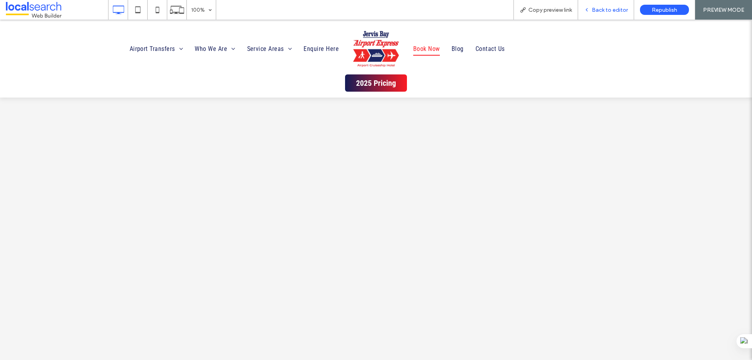
click at [601, 9] on span "Back to editor" at bounding box center [610, 10] width 36 height 7
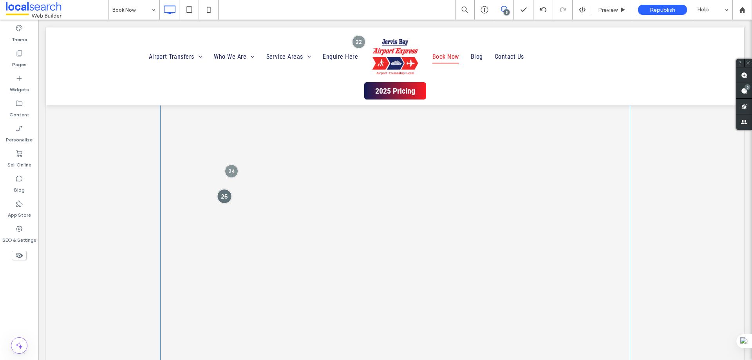
click at [227, 197] on div at bounding box center [224, 196] width 14 height 14
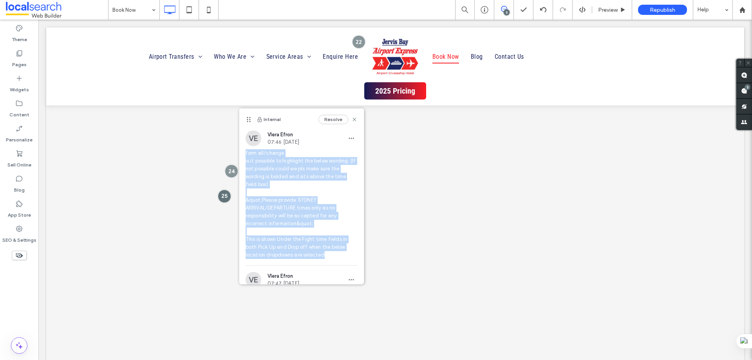
drag, startPoint x: 335, startPoint y: 215, endPoint x: 244, endPoint y: 154, distance: 109.5
click at [244, 154] on div "VE Vlera Efron 07:46 Aug 11 2025 form all/change is it possible to highlight th…" at bounding box center [301, 197] width 125 height 135
copy span "form all/change is it possible to highlight the below wording. (If not possible…"
click at [498, 140] on span at bounding box center [395, 310] width 470 height 973
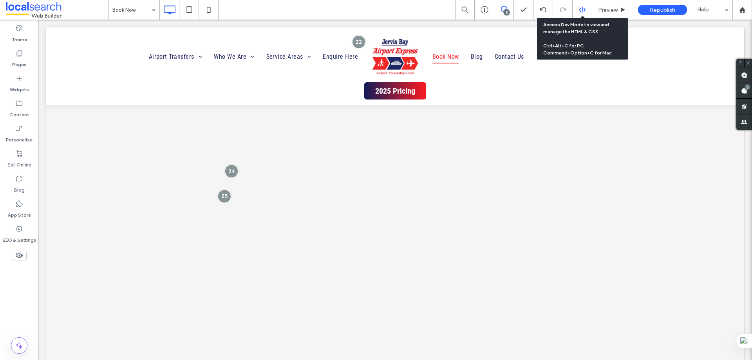
click at [583, 12] on icon at bounding box center [582, 9] width 7 height 7
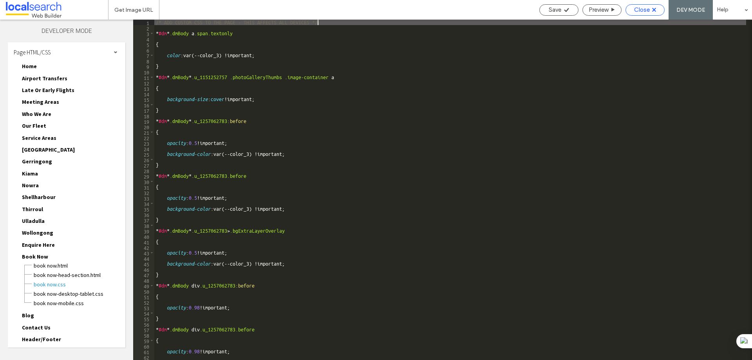
type textarea "**********"
click at [636, 11] on span "Close" at bounding box center [642, 9] width 16 height 7
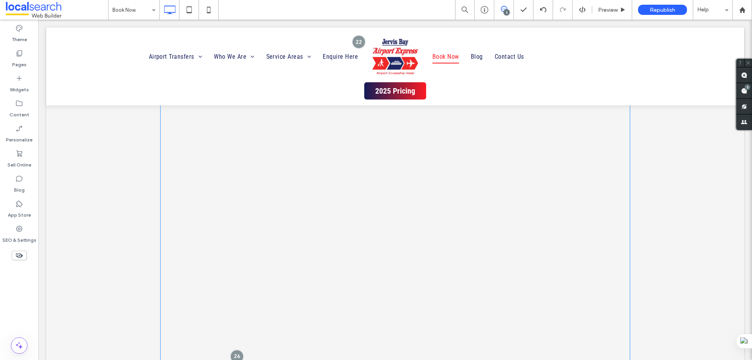
scroll to position [1018, 0]
click at [609, 13] on div "Preview" at bounding box center [612, 10] width 40 height 20
click at [613, 7] on span "Preview" at bounding box center [608, 10] width 20 height 7
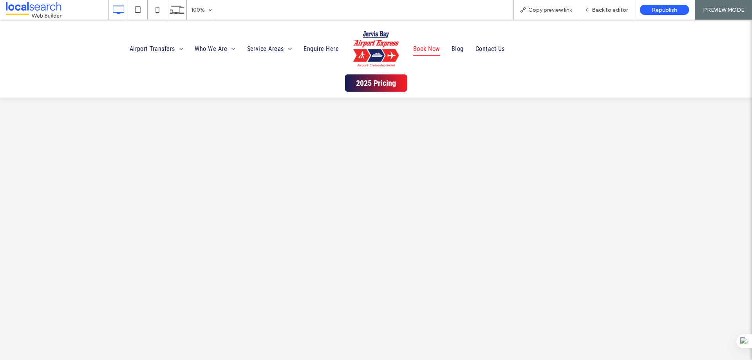
scroll to position [940, 0]
drag, startPoint x: 610, startPoint y: 11, endPoint x: 600, endPoint y: 5, distance: 11.4
click at [610, 11] on span "Back to editor" at bounding box center [610, 10] width 36 height 7
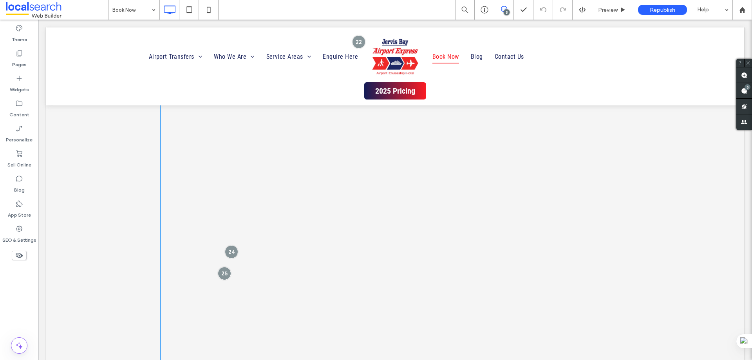
scroll to position [666, 0]
click at [617, 12] on span "Preview" at bounding box center [608, 10] width 20 height 7
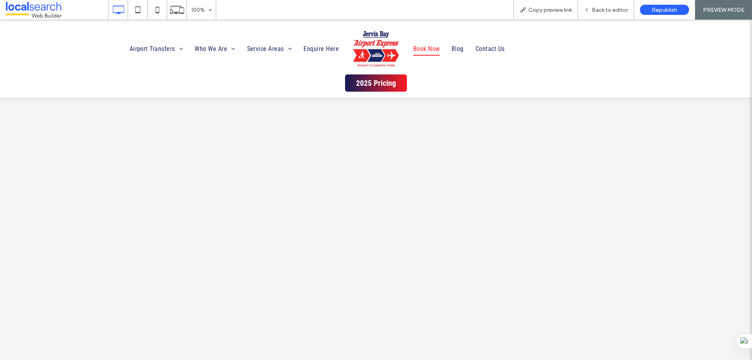
scroll to position [666, 0]
click at [600, 13] on div "Back to editor" at bounding box center [606, 10] width 56 height 20
click at [589, 10] on icon at bounding box center [586, 9] width 5 height 5
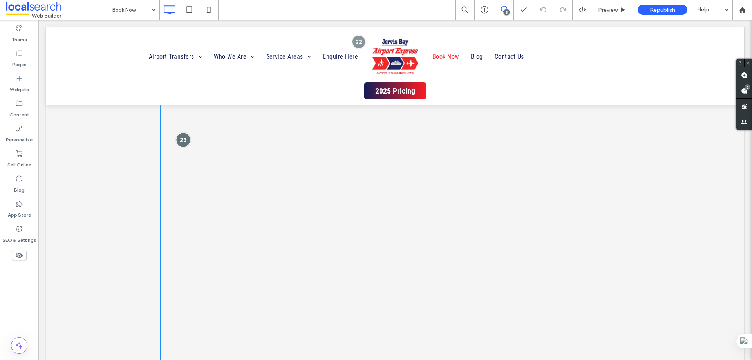
click at [181, 138] on div at bounding box center [183, 140] width 14 height 14
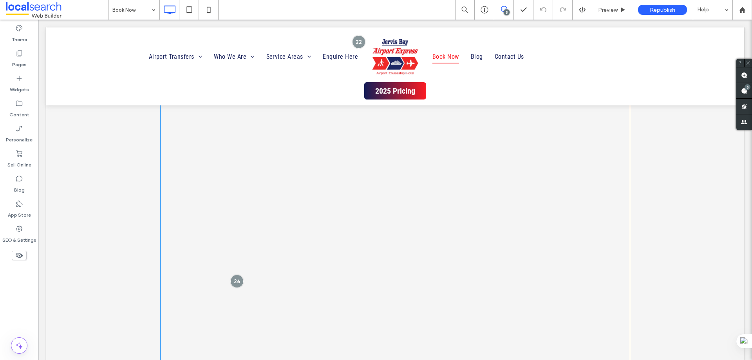
scroll to position [1175, 0]
click at [231, 221] on div at bounding box center [236, 224] width 14 height 14
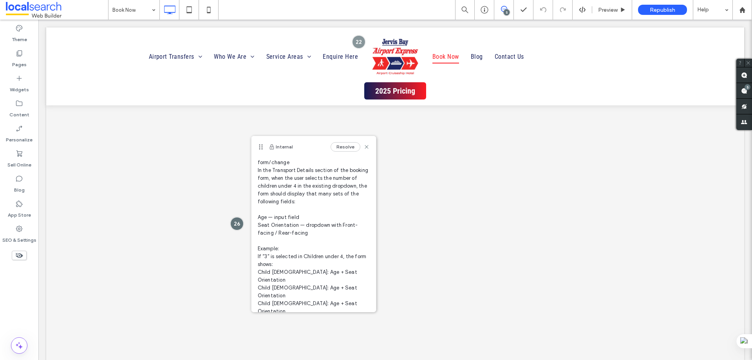
scroll to position [28, 0]
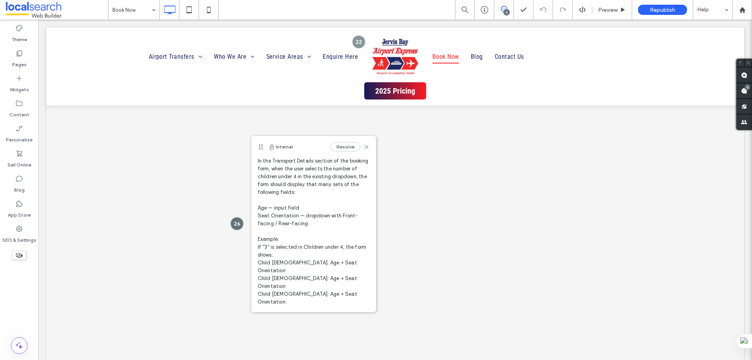
click at [296, 312] on textarea at bounding box center [314, 319] width 112 height 15
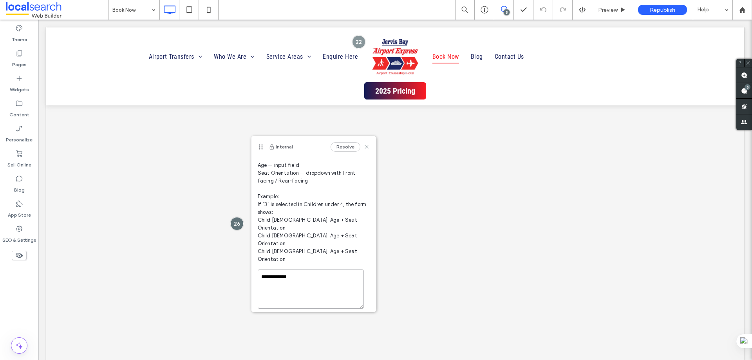
type textarea "**********"
click at [345, 318] on button "Submit" at bounding box center [355, 322] width 28 height 9
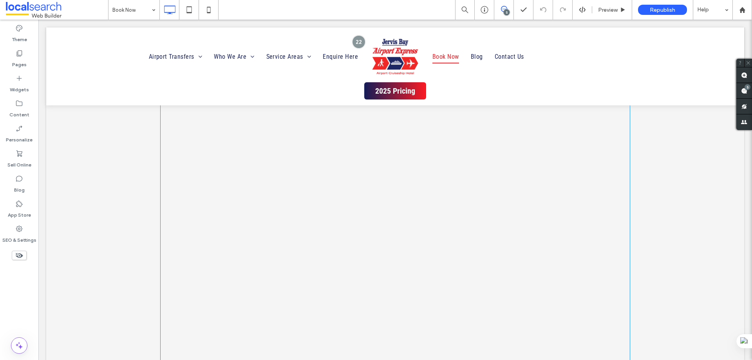
scroll to position [1253, 0]
click at [236, 147] on div at bounding box center [236, 145] width 14 height 14
click at [222, 243] on div at bounding box center [224, 243] width 14 height 14
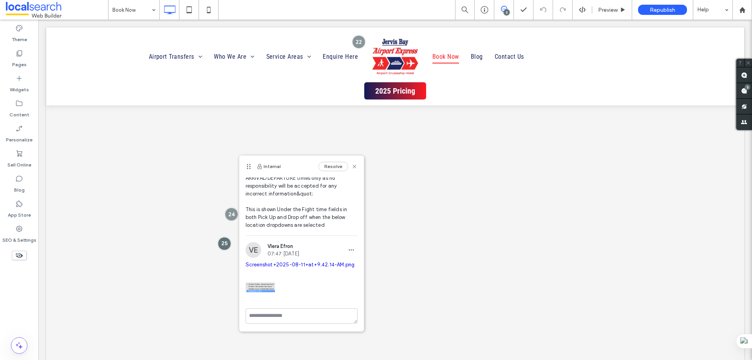
scroll to position [85, 0]
click at [270, 317] on textarea at bounding box center [302, 315] width 112 height 15
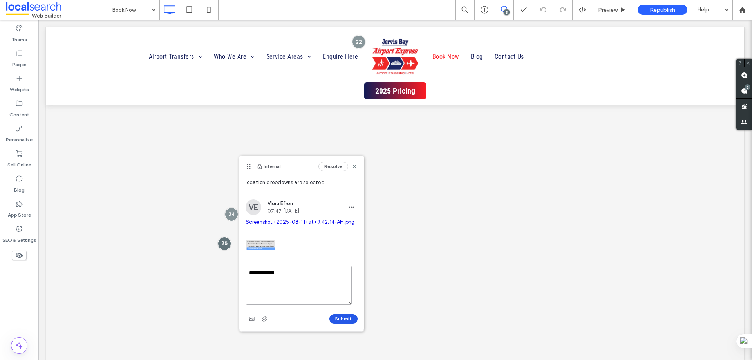
type textarea "**********"
click at [344, 314] on button "Submit" at bounding box center [343, 318] width 28 height 9
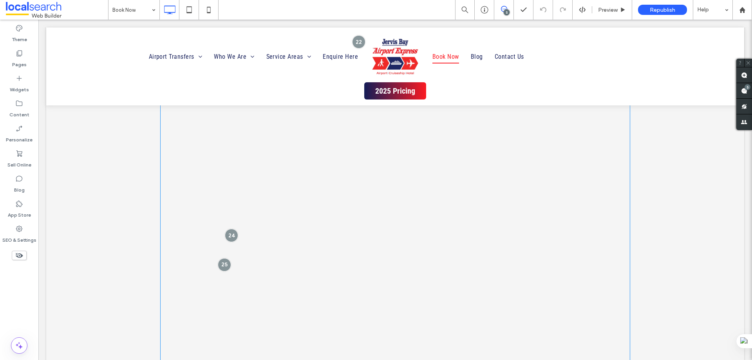
scroll to position [744, 0]
click at [228, 291] on div at bounding box center [231, 292] width 14 height 14
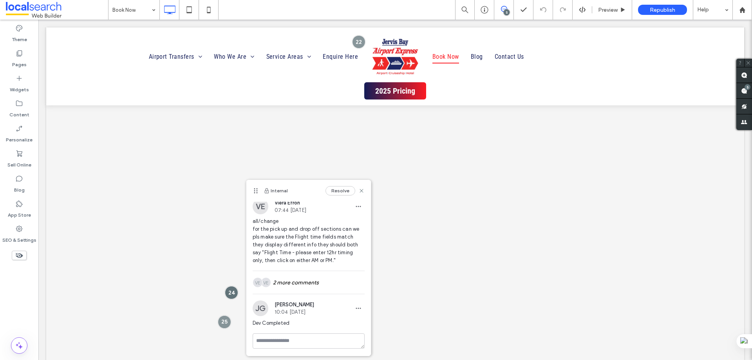
scroll to position [4, 0]
click at [744, 91] on use at bounding box center [744, 91] width 6 height 6
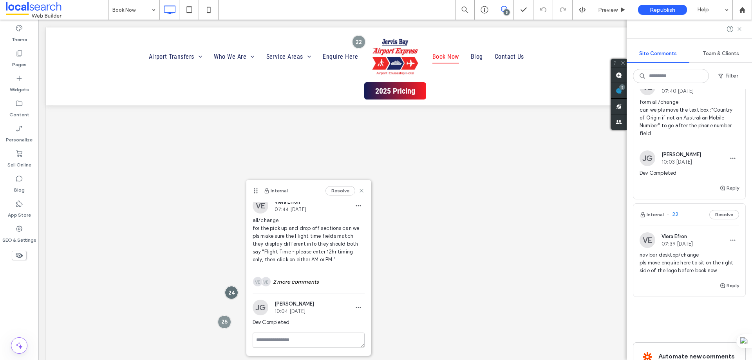
scroll to position [783, 0]
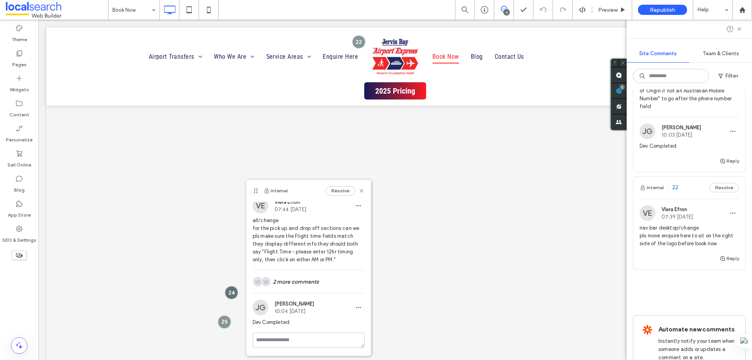
click at [694, 187] on div "Internal 22 Resolve" at bounding box center [689, 188] width 112 height 22
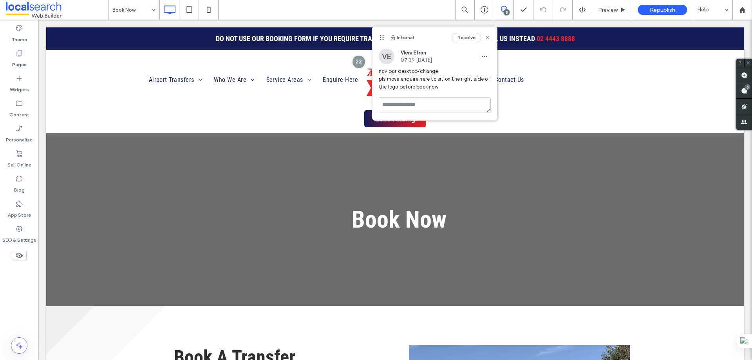
scroll to position [0, 0]
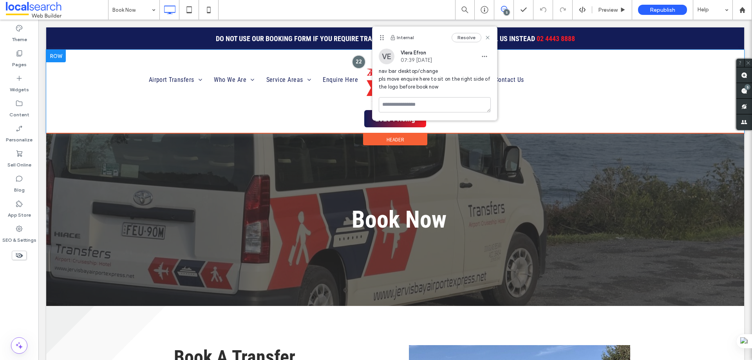
click at [535, 127] on div "Airport Transfers Late Or Early Flights Meeting Areas Who We Are Our Fleet Serv…" at bounding box center [395, 93] width 698 height 78
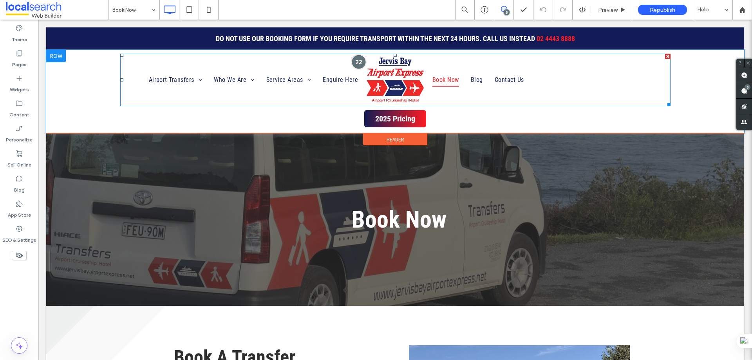
click at [355, 62] on div at bounding box center [358, 61] width 14 height 14
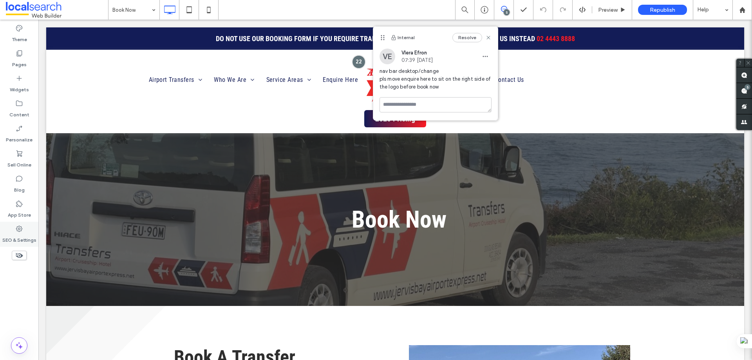
click at [13, 238] on label "SEO & Settings" at bounding box center [19, 238] width 34 height 11
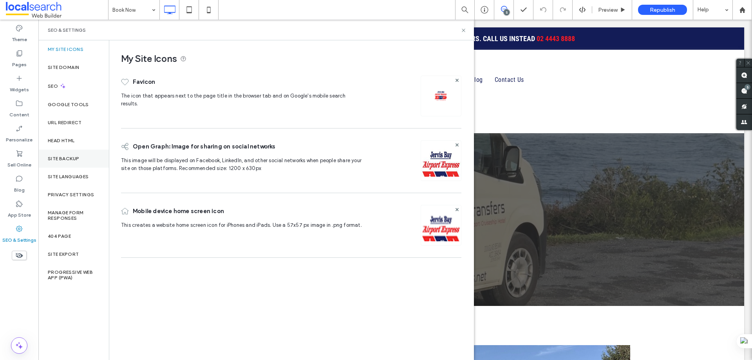
click at [52, 160] on label "Site Backup" at bounding box center [63, 158] width 31 height 5
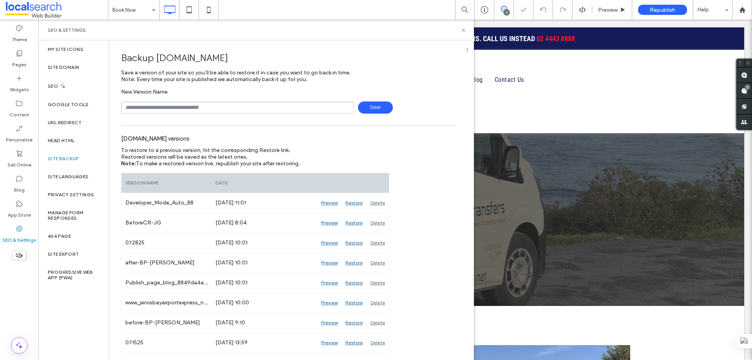
click at [150, 108] on input "text" at bounding box center [237, 107] width 233 height 12
type input "******"
click at [363, 108] on span "Save" at bounding box center [375, 107] width 35 height 12
click at [465, 30] on icon at bounding box center [463, 30] width 6 height 6
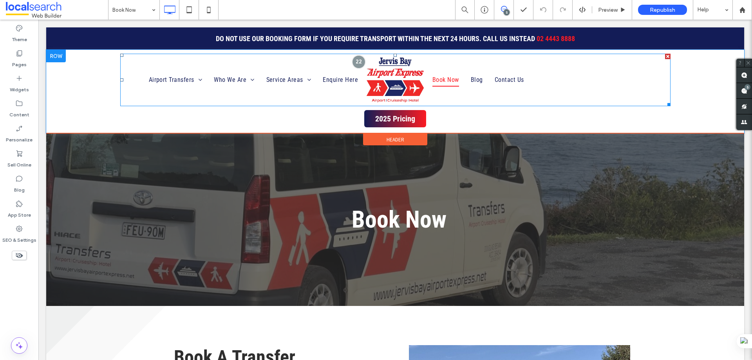
click at [391, 79] on img at bounding box center [395, 79] width 59 height 47
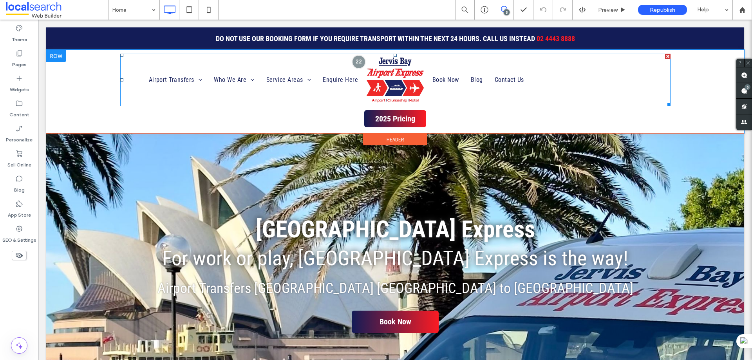
click at [387, 83] on img at bounding box center [395, 79] width 59 height 47
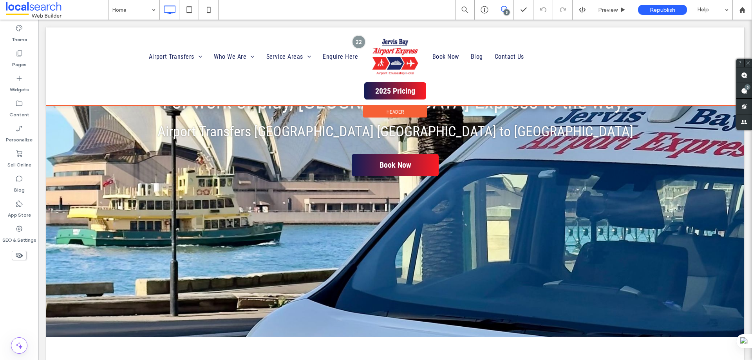
click at [383, 54] on div at bounding box center [395, 66] width 698 height 78
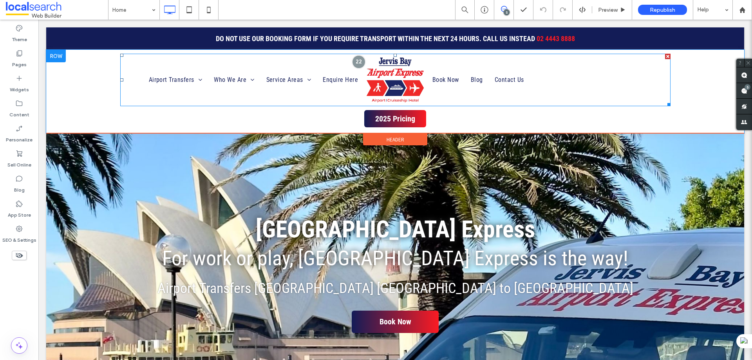
click at [381, 70] on img at bounding box center [395, 79] width 59 height 47
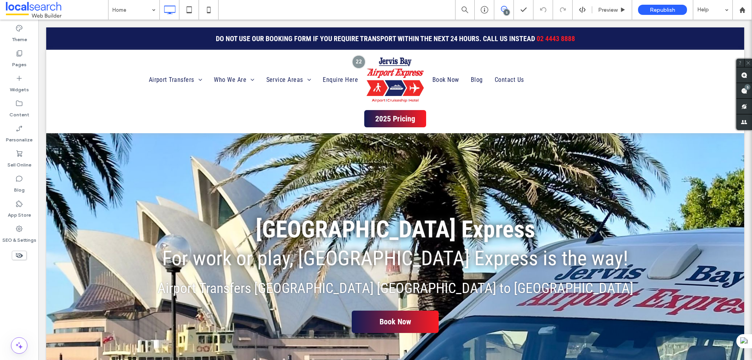
click at [305, 69] on div at bounding box center [376, 180] width 752 height 360
click at [326, 65] on div at bounding box center [376, 180] width 752 height 360
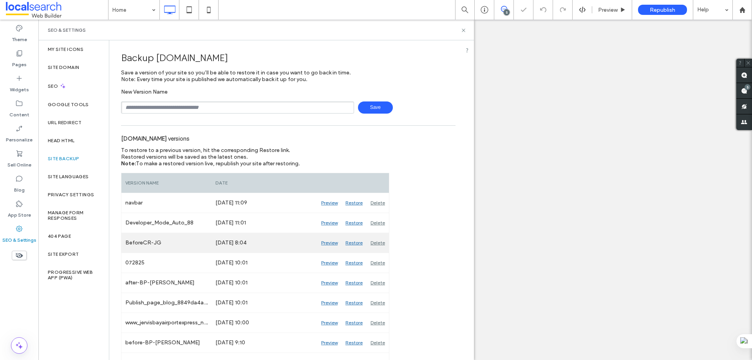
click at [331, 243] on div "Preview" at bounding box center [329, 243] width 24 height 20
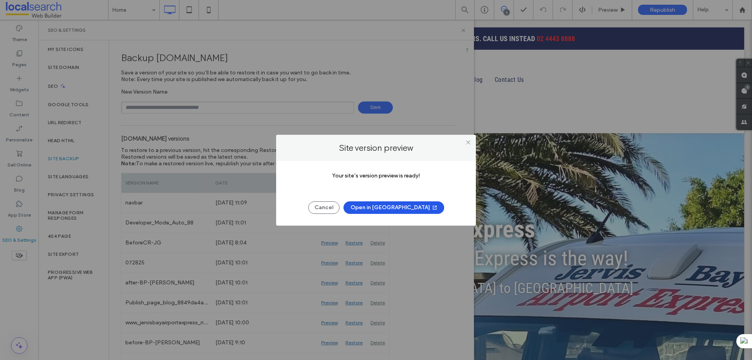
click at [430, 211] on span "button" at bounding box center [434, 208] width 8 height 12
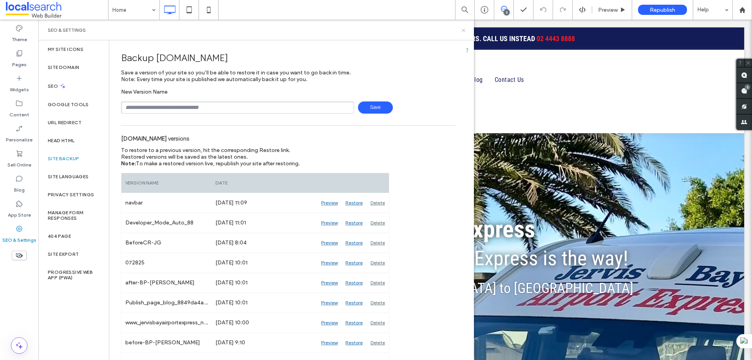
click at [464, 30] on icon at bounding box center [463, 30] width 6 height 6
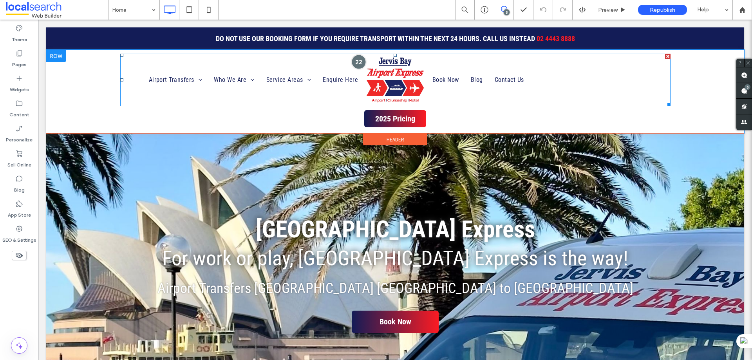
click at [360, 61] on div at bounding box center [358, 61] width 14 height 14
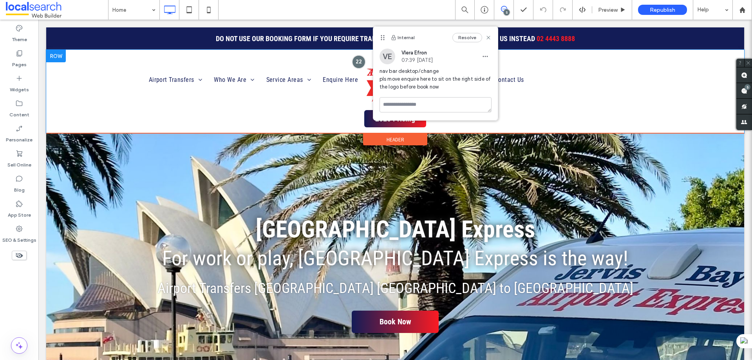
click at [54, 59] on div at bounding box center [56, 56] width 20 height 13
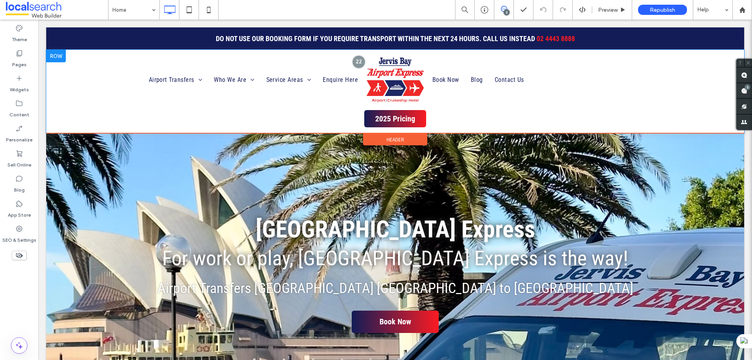
click at [54, 54] on div at bounding box center [56, 56] width 20 height 13
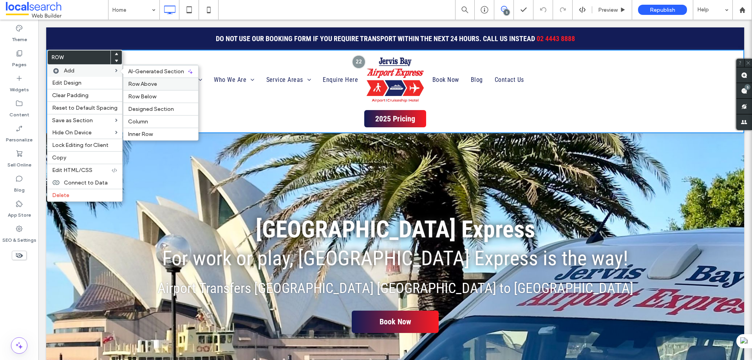
click at [146, 86] on span "Row Above" at bounding box center [142, 84] width 29 height 7
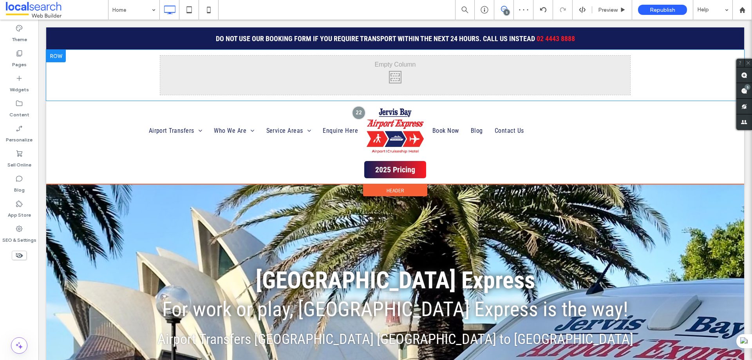
click at [65, 56] on div at bounding box center [56, 56] width 20 height 13
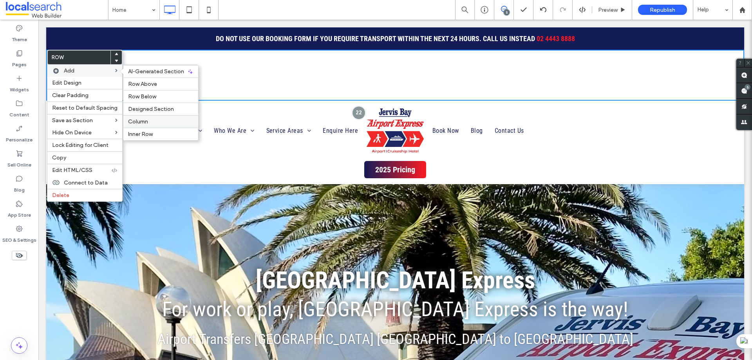
click at [140, 122] on span "Column" at bounding box center [138, 121] width 20 height 7
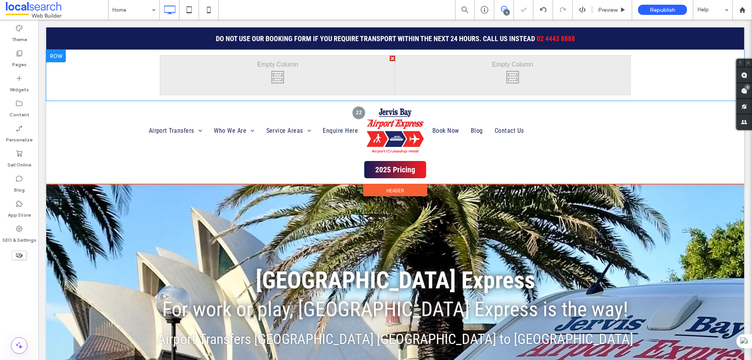
click at [62, 52] on div at bounding box center [56, 56] width 20 height 13
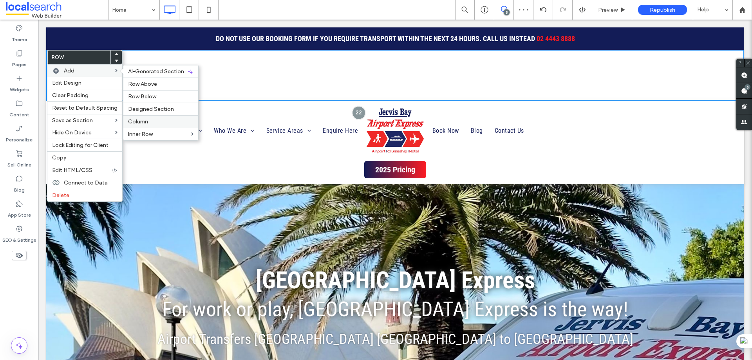
click at [142, 121] on span "Column" at bounding box center [138, 121] width 20 height 7
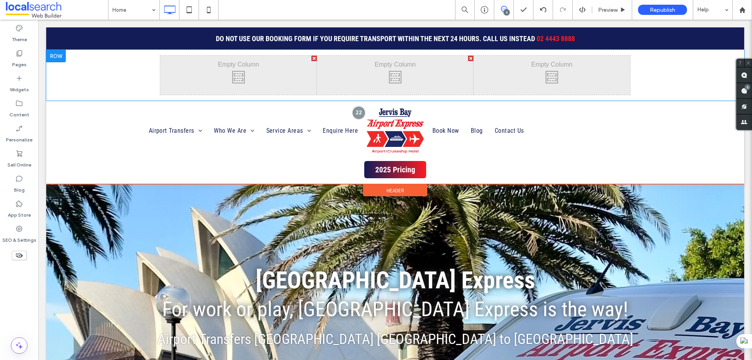
click at [151, 63] on div "Click To Paste Click To Paste Click To Paste Click To Paste Click To Paste Clic…" at bounding box center [395, 75] width 698 height 51
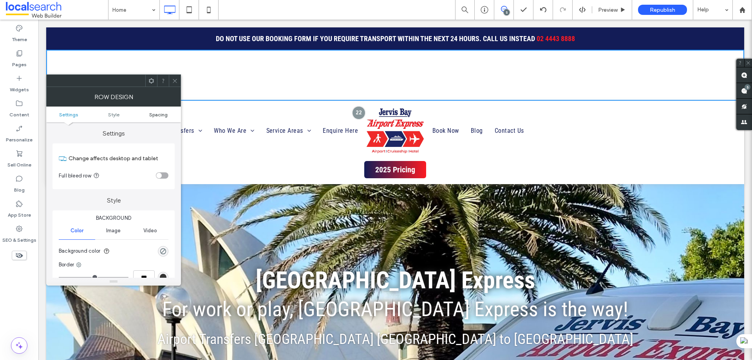
click at [155, 115] on span "Spacing" at bounding box center [158, 115] width 18 height 6
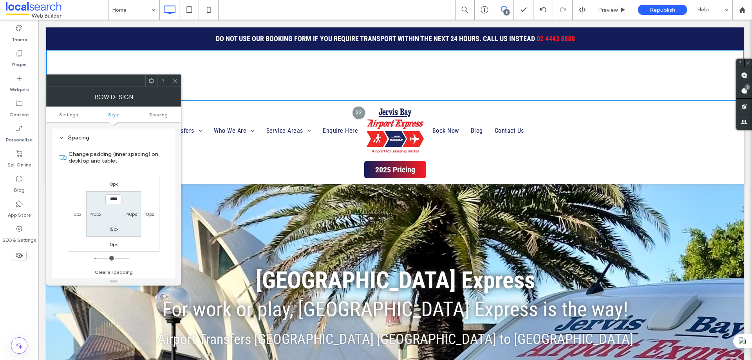
scroll to position [197, 0]
click at [97, 214] on label "40px" at bounding box center [95, 214] width 11 height 6
type input "**"
type input "*"
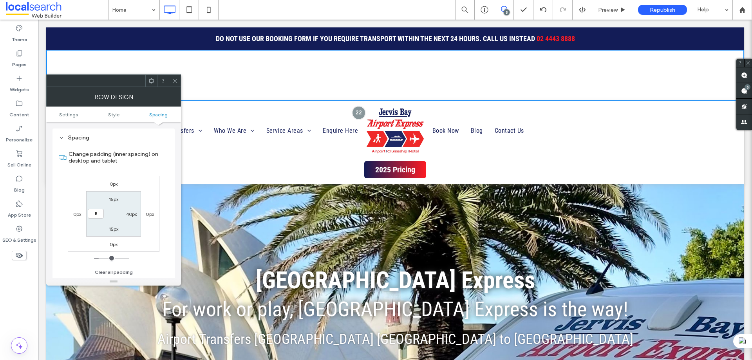
type input "***"
click at [131, 215] on label "40px" at bounding box center [131, 214] width 11 height 6
type input "**"
type input "*"
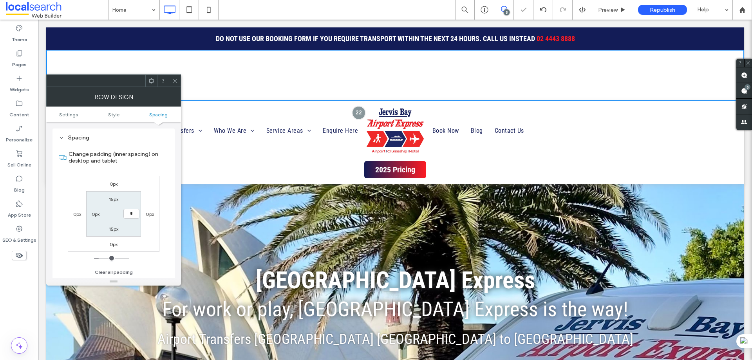
type input "***"
click at [177, 85] on span at bounding box center [175, 81] width 6 height 12
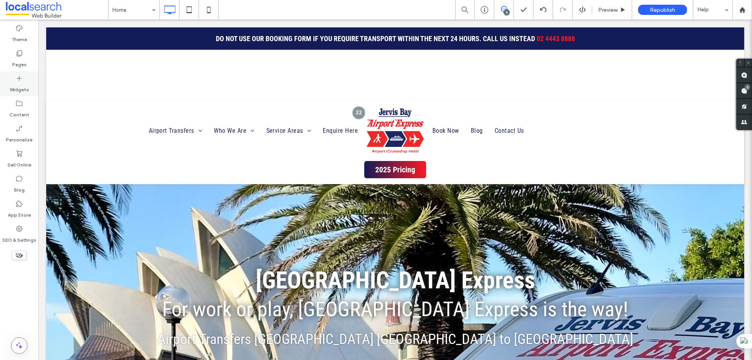
click at [26, 79] on div "Widgets" at bounding box center [19, 83] width 38 height 25
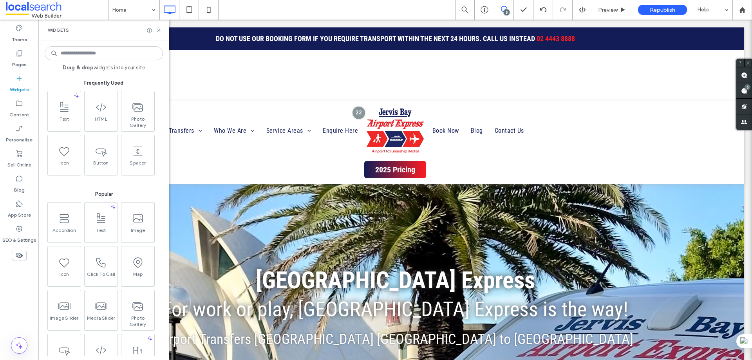
click at [93, 53] on input at bounding box center [104, 53] width 118 height 14
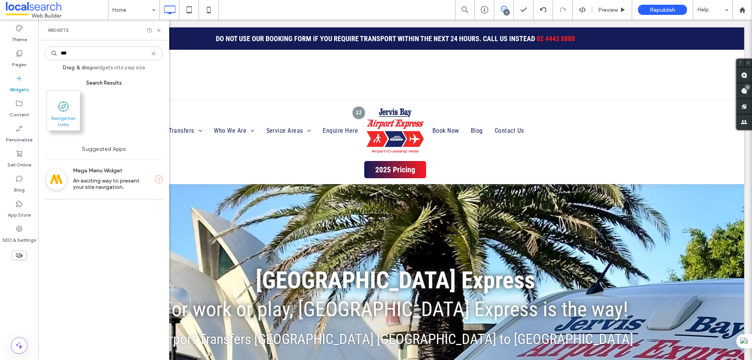
type input "***"
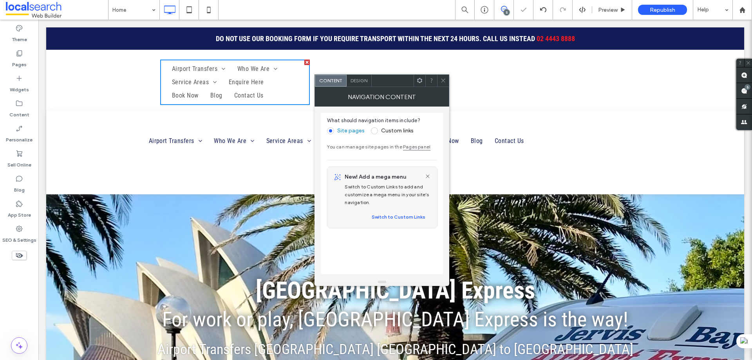
click at [363, 83] on span "Design" at bounding box center [358, 81] width 17 height 6
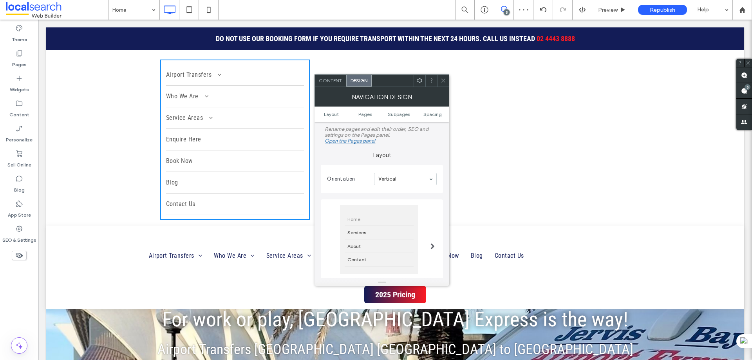
drag, startPoint x: 404, startPoint y: 171, endPoint x: 404, endPoint y: 176, distance: 5.1
click at [404, 175] on section "Orientation Vertical" at bounding box center [382, 179] width 110 height 20
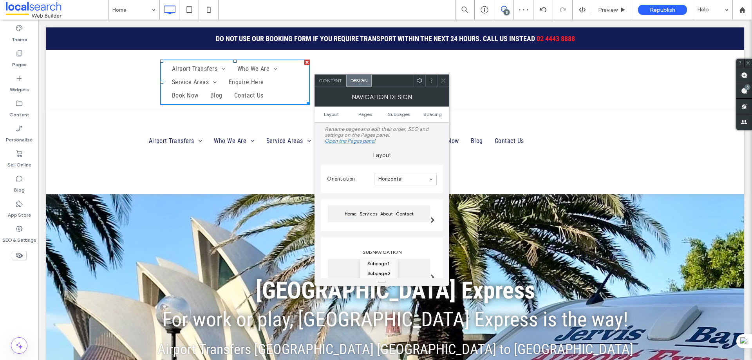
click at [331, 77] on div "Content" at bounding box center [330, 81] width 31 height 12
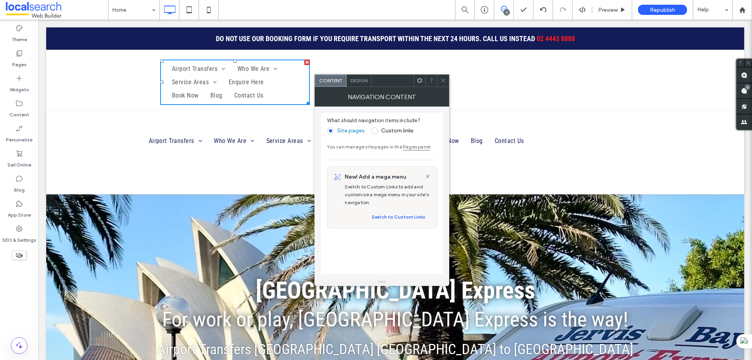
click at [381, 129] on label "Custom links" at bounding box center [397, 130] width 33 height 7
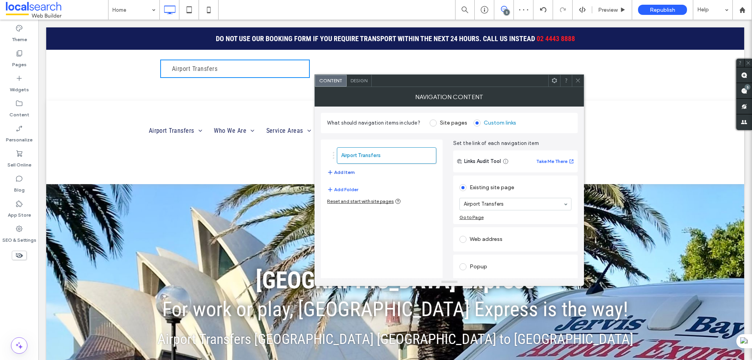
click at [345, 171] on button "Add Item" at bounding box center [341, 172] width 28 height 9
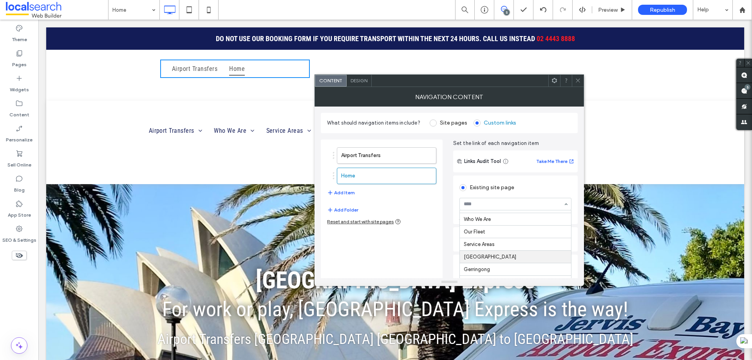
scroll to position [39, 0]
click at [346, 191] on button "Add Item" at bounding box center [341, 192] width 28 height 9
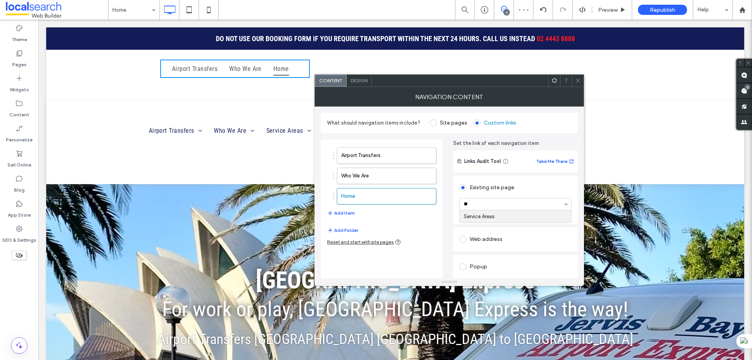
type input "***"
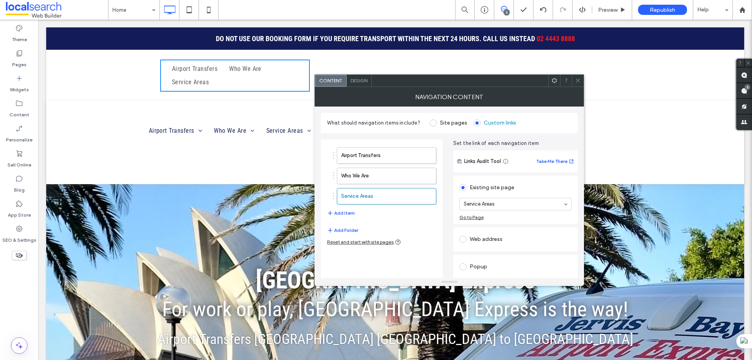
click at [575, 76] on span at bounding box center [578, 81] width 6 height 12
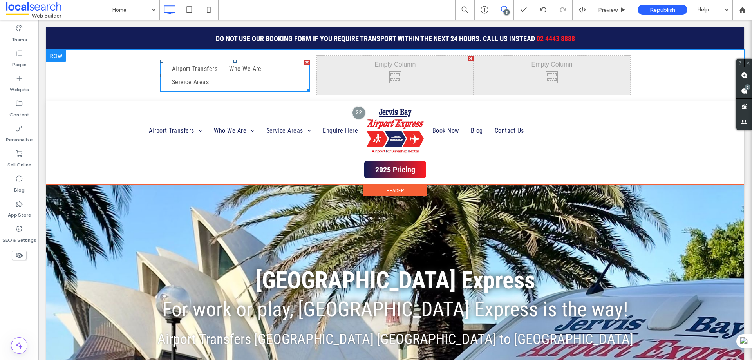
click at [292, 77] on ul "Airport Transfers Who We Are Service Areas" at bounding box center [235, 75] width 138 height 27
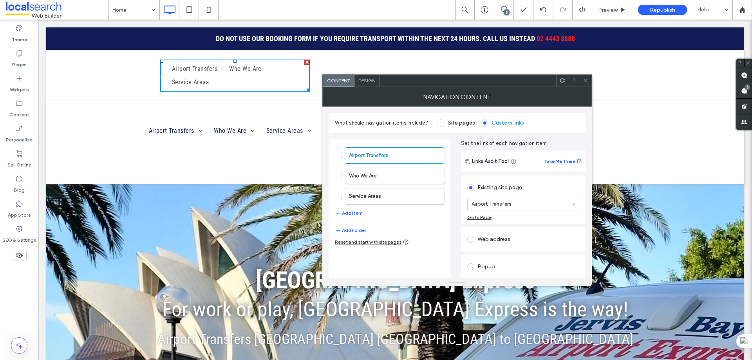
click at [371, 76] on div "Design" at bounding box center [366, 81] width 25 height 12
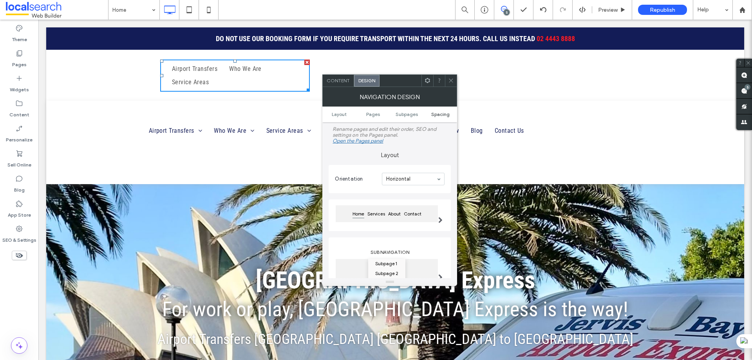
click at [442, 114] on span "Spacing" at bounding box center [440, 114] width 18 height 6
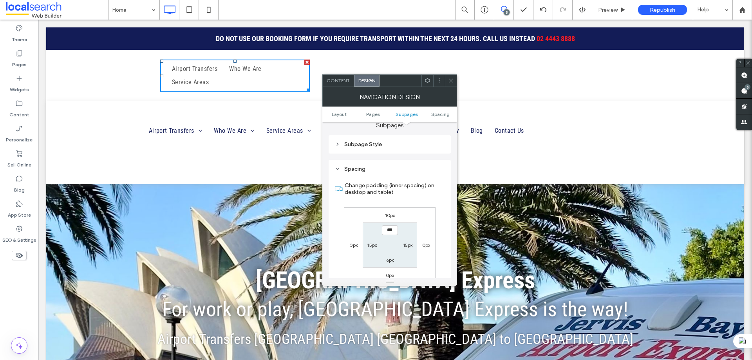
scroll to position [289, 0]
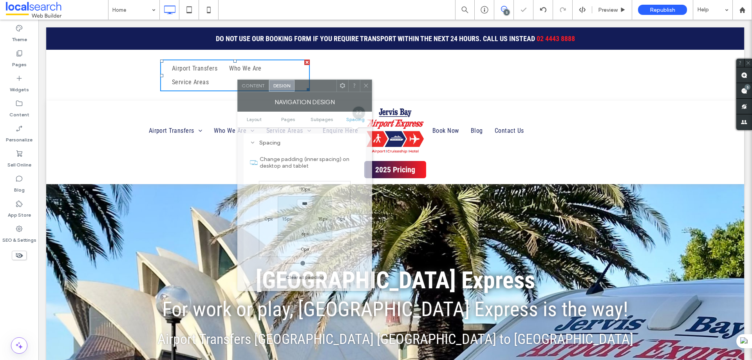
drag, startPoint x: 393, startPoint y: 82, endPoint x: 308, endPoint y: 87, distance: 85.1
click at [308, 87] on div at bounding box center [315, 86] width 42 height 12
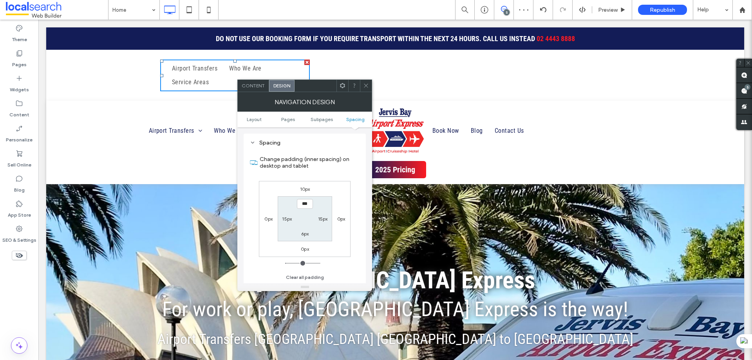
click at [282, 221] on label "15px" at bounding box center [287, 219] width 10 height 6
type input "**"
type input "***"
click at [320, 218] on label "15px" at bounding box center [323, 219] width 10 height 6
type input "**"
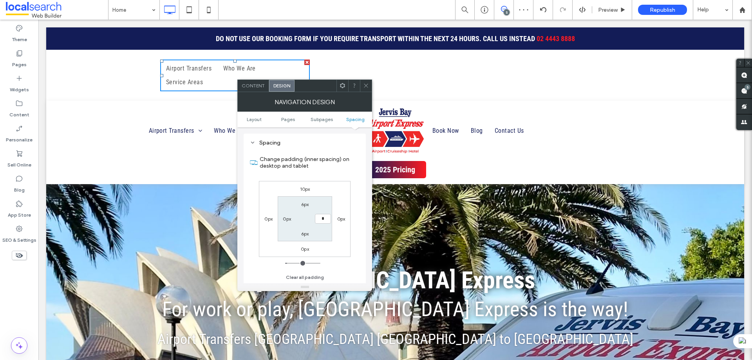
type input "*"
type input "***"
click at [366, 83] on icon at bounding box center [366, 86] width 6 height 6
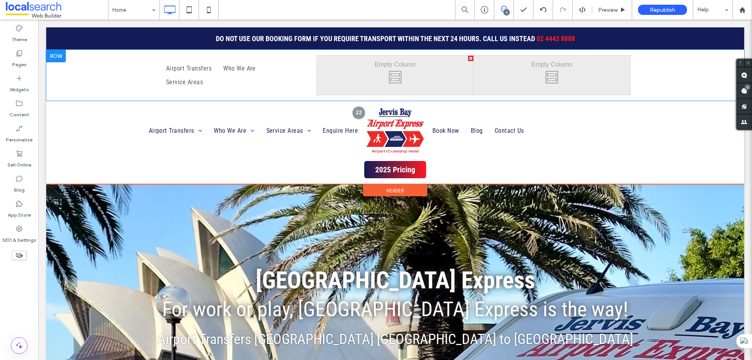
click at [244, 89] on div "Click To Paste Click To Paste Airport Transfers Who We Are Service Areas" at bounding box center [238, 75] width 157 height 39
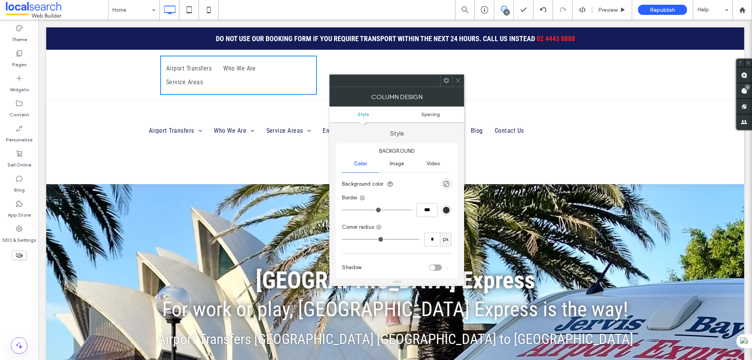
click at [426, 112] on span "Spacing" at bounding box center [430, 114] width 18 height 6
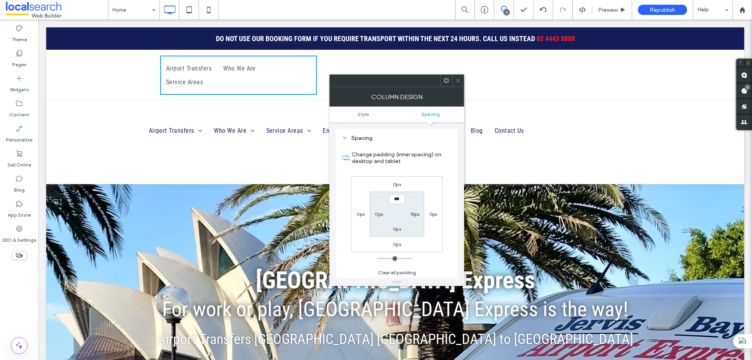
scroll to position [159, 0]
click at [413, 215] on label "18px" at bounding box center [415, 214] width 10 height 6
type input "**"
type input "*"
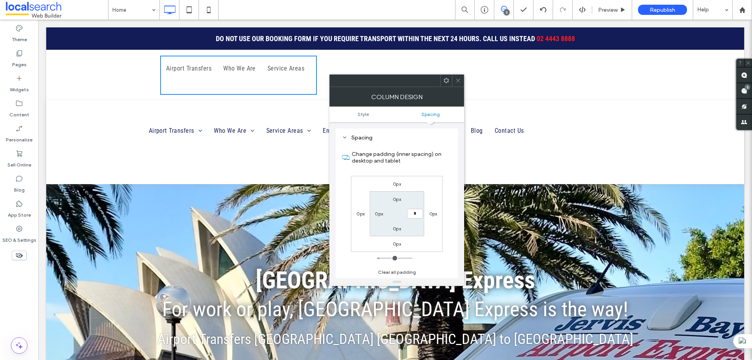
type input "***"
click at [458, 78] on icon at bounding box center [458, 81] width 6 height 6
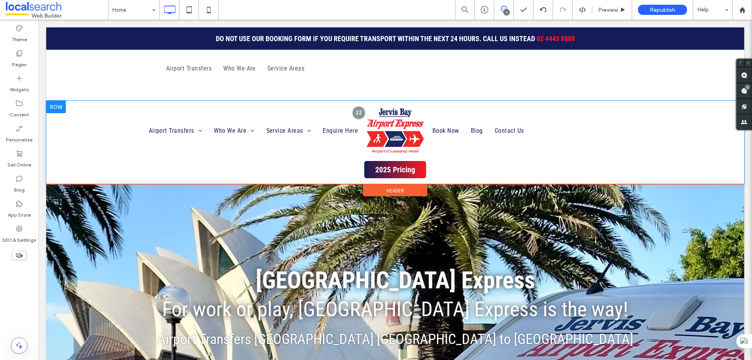
click at [56, 108] on div at bounding box center [56, 107] width 20 height 13
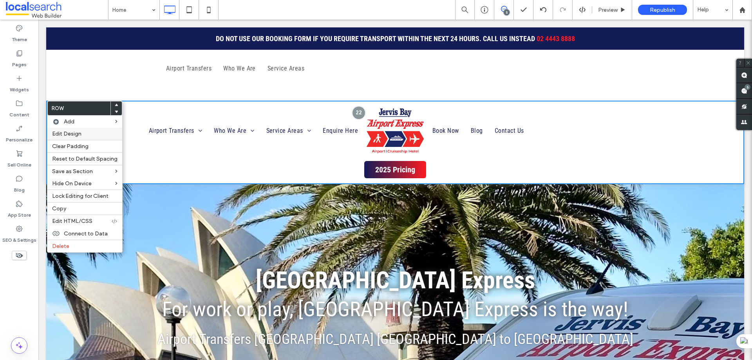
click at [67, 134] on span "Edit Design" at bounding box center [66, 133] width 29 height 7
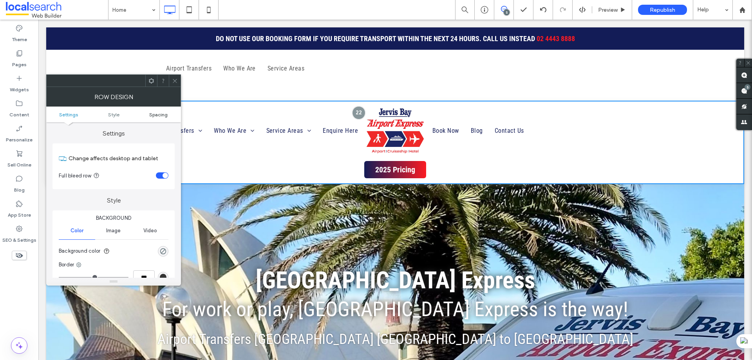
click at [156, 116] on span "Spacing" at bounding box center [158, 115] width 18 height 6
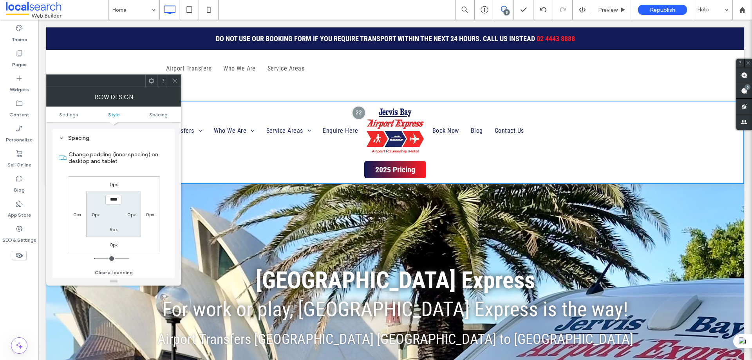
scroll to position [197, 0]
click at [70, 116] on span "Settings" at bounding box center [68, 115] width 19 height 6
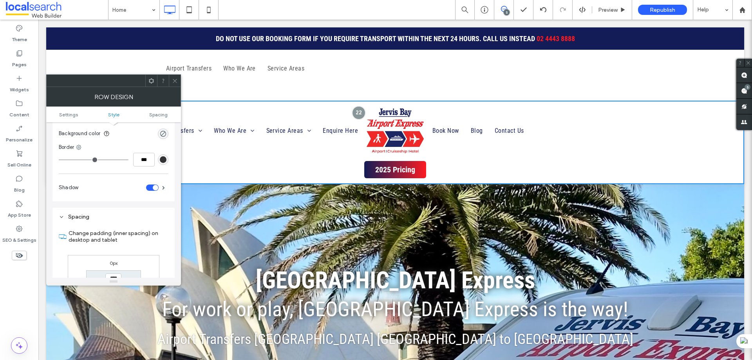
scroll to position [39, 0]
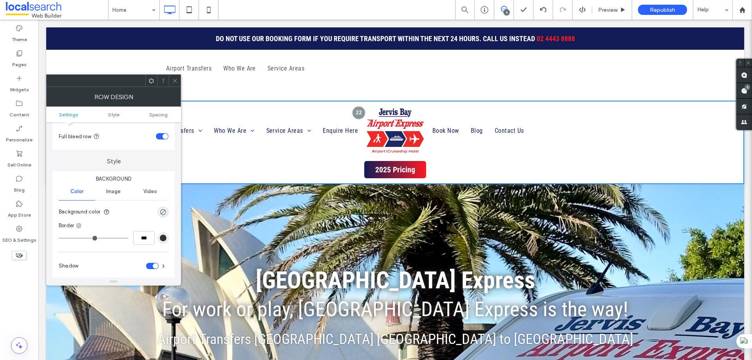
click at [174, 82] on use at bounding box center [175, 81] width 4 height 4
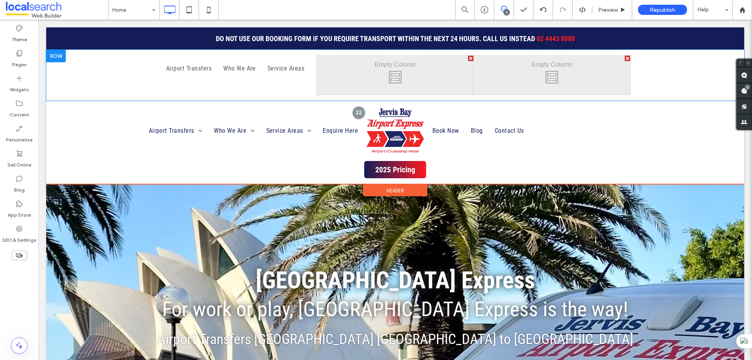
click at [63, 54] on div at bounding box center [56, 56] width 20 height 13
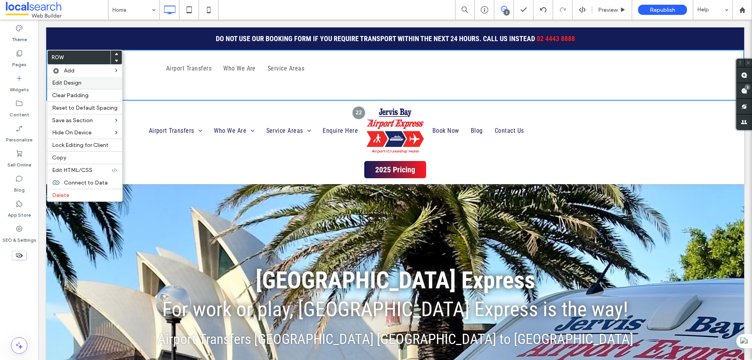
click at [87, 81] on label "Edit Design" at bounding box center [84, 82] width 65 height 7
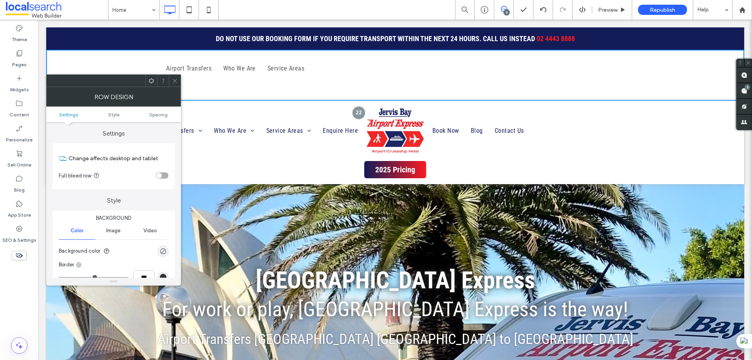
click at [164, 177] on div "toggle" at bounding box center [162, 175] width 13 height 6
click at [176, 83] on icon at bounding box center [175, 81] width 6 height 6
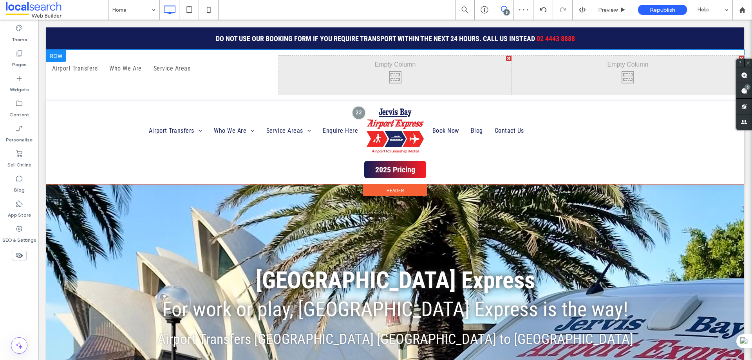
click at [58, 52] on div at bounding box center [56, 56] width 20 height 13
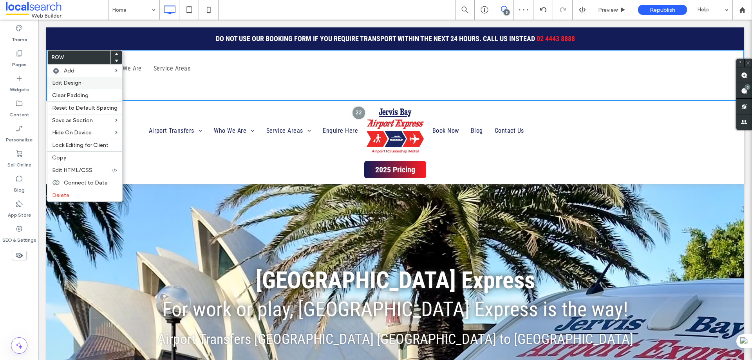
click at [80, 83] on span "Edit Design" at bounding box center [66, 82] width 29 height 7
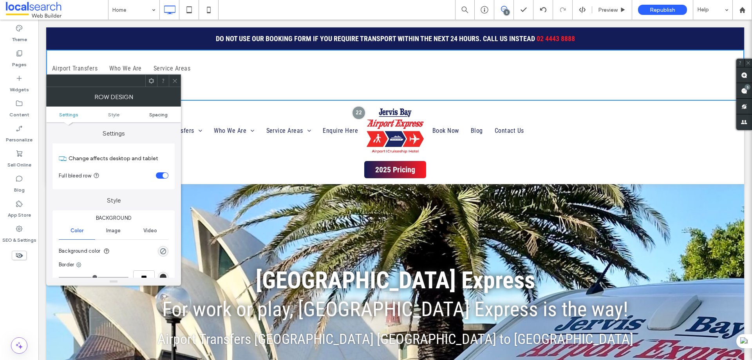
click at [161, 112] on span "Spacing" at bounding box center [158, 115] width 18 height 6
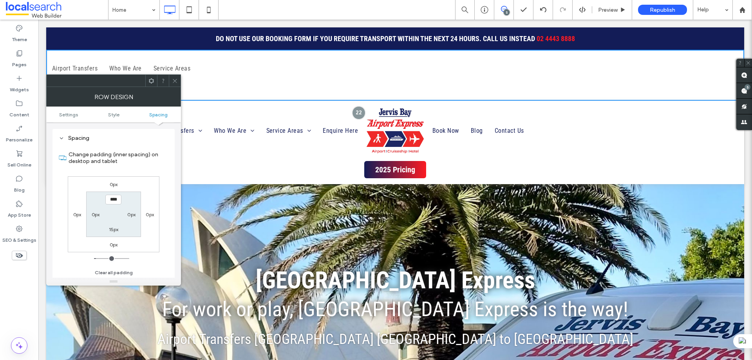
scroll to position [197, 0]
click at [94, 212] on label "0px" at bounding box center [96, 214] width 8 height 6
type input "*"
type input "**"
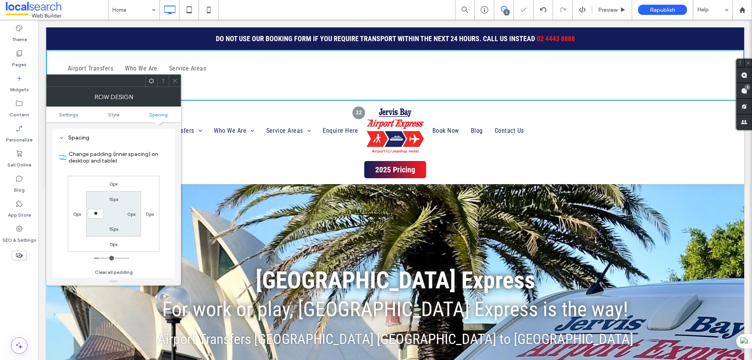
type input "****"
click at [177, 81] on icon at bounding box center [175, 81] width 6 height 6
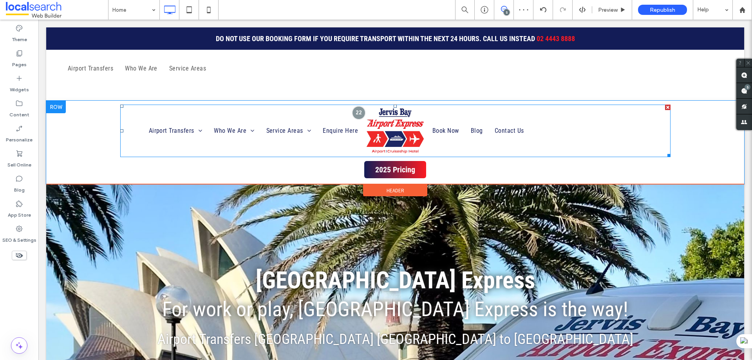
click at [136, 109] on ul "Airport Transfers Late Or Early Flights Meeting Areas Who We Are Our Fleet Serv…" at bounding box center [242, 130] width 244 height 47
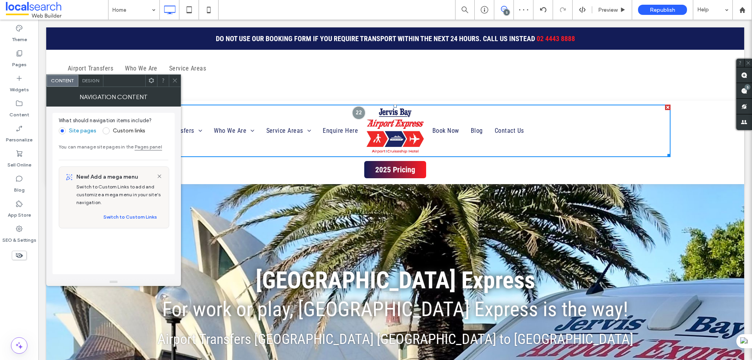
click at [92, 79] on span "Design" at bounding box center [90, 81] width 17 height 6
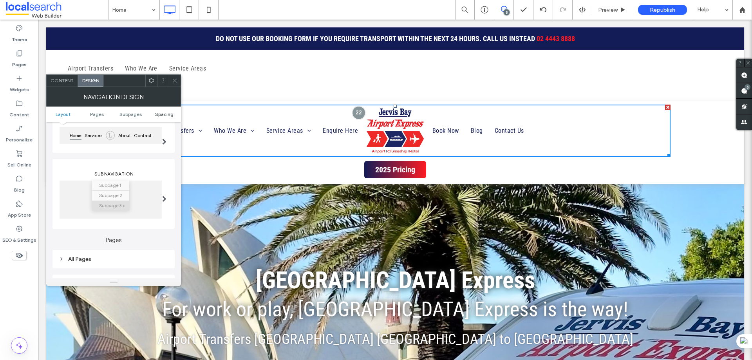
click at [161, 112] on span "Spacing" at bounding box center [164, 114] width 18 height 6
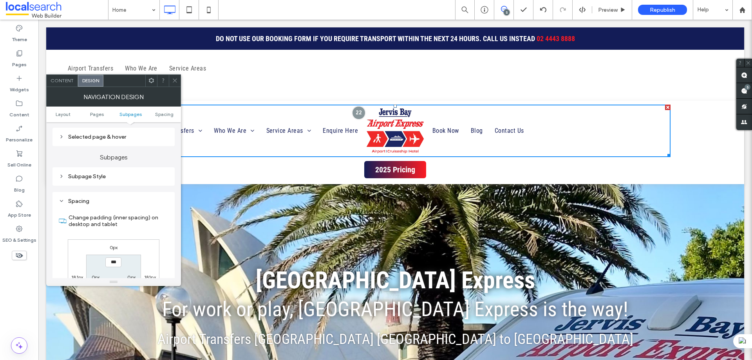
scroll to position [313, 0]
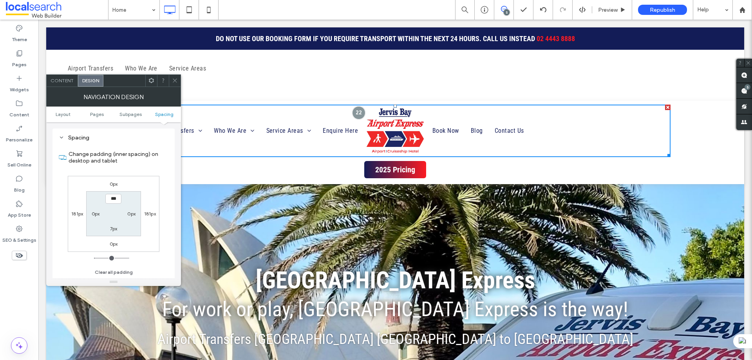
click at [176, 80] on icon at bounding box center [175, 81] width 6 height 6
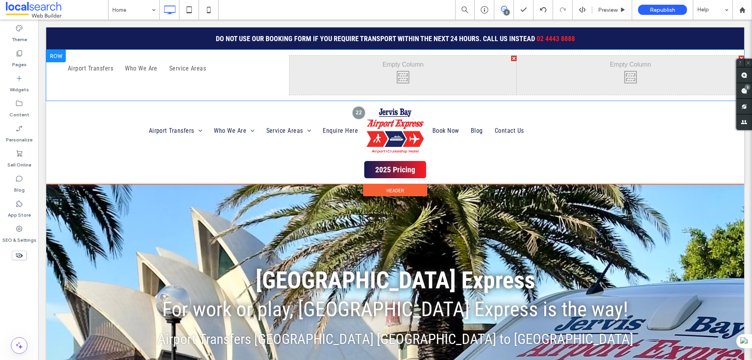
click at [111, 81] on div "Click To Paste Click To Paste Airport Transfers Who We Are Service Areas" at bounding box center [176, 75] width 228 height 39
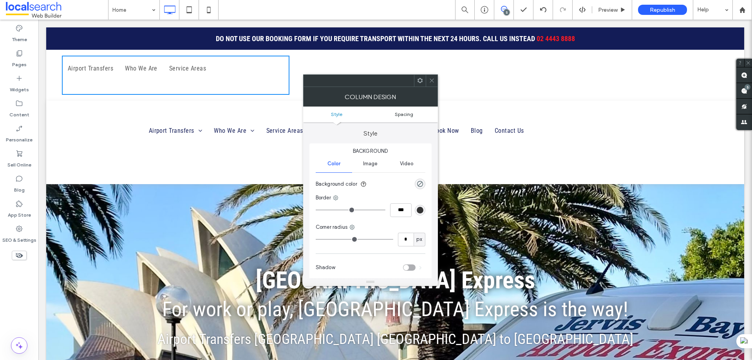
click at [403, 117] on span "Spacing" at bounding box center [404, 114] width 18 height 6
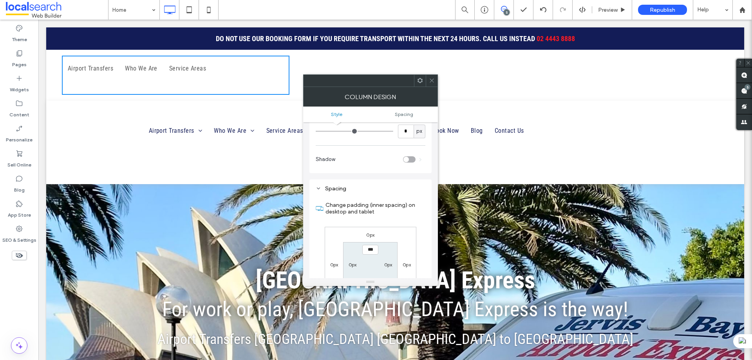
scroll to position [159, 0]
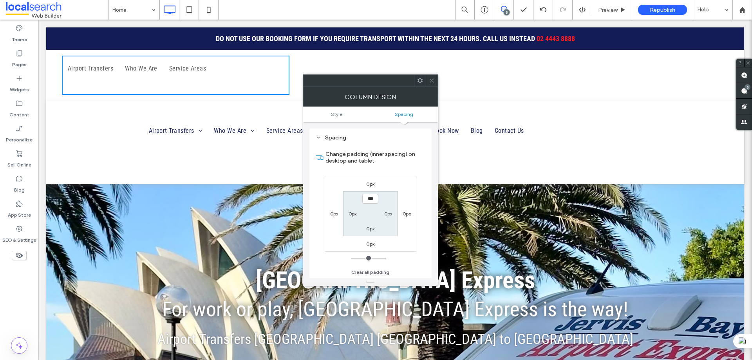
click at [432, 83] on icon at bounding box center [432, 81] width 6 height 6
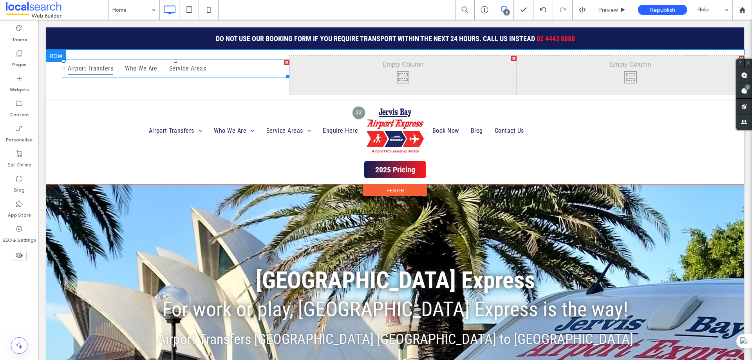
click at [91, 64] on span "Airport Transfers" at bounding box center [90, 68] width 45 height 13
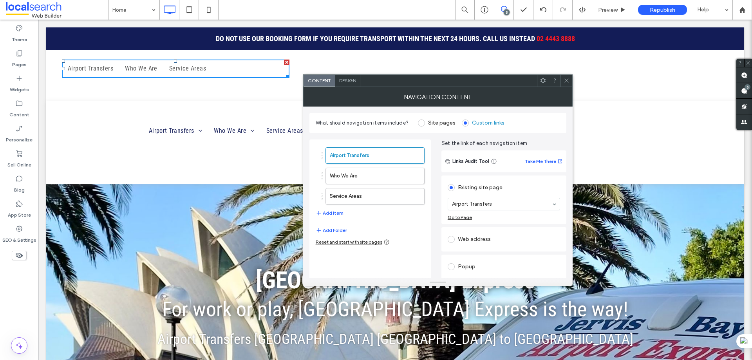
click at [568, 79] on icon at bounding box center [566, 81] width 6 height 6
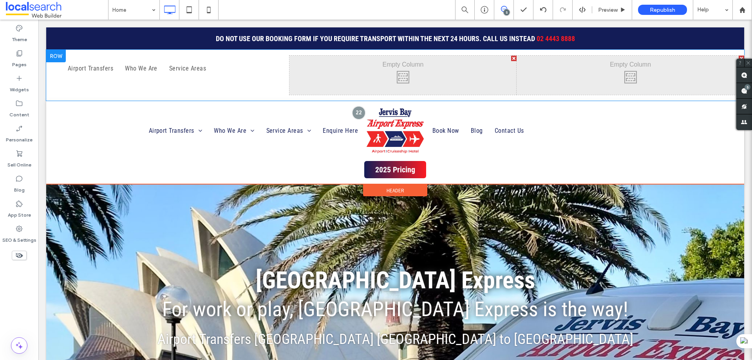
click at [65, 79] on div "Click To Paste Click To Paste Airport Transfers Who We Are Service Areas" at bounding box center [176, 75] width 228 height 39
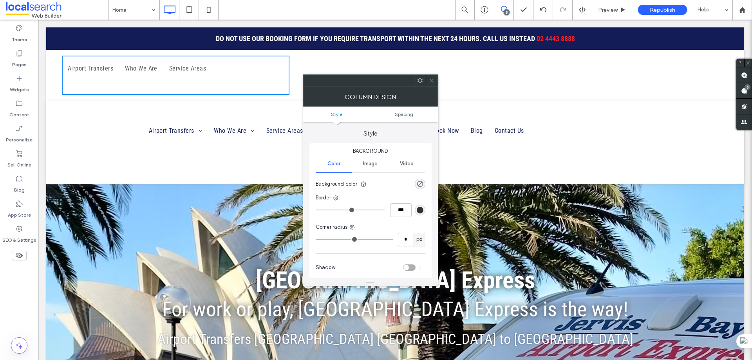
click at [430, 81] on icon at bounding box center [432, 81] width 6 height 6
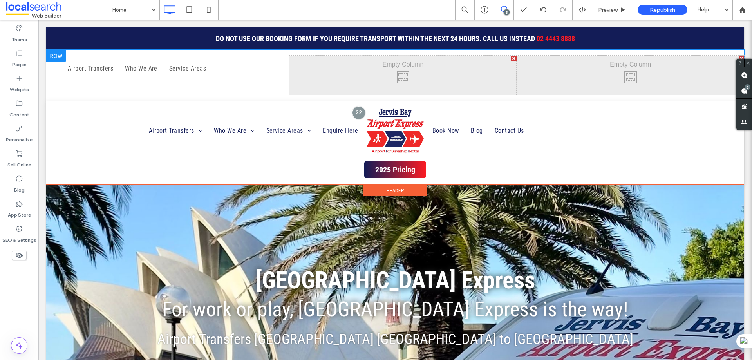
click at [58, 54] on div at bounding box center [56, 56] width 20 height 13
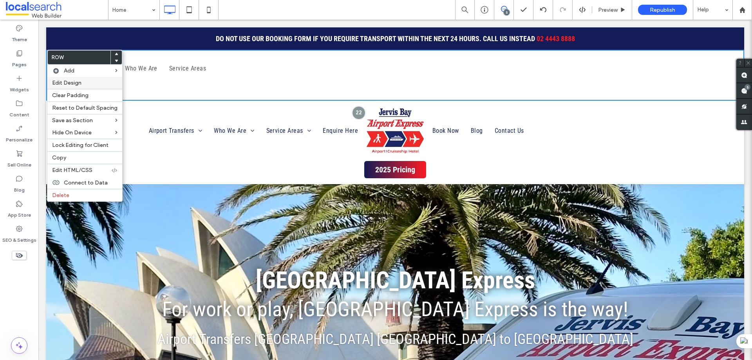
click at [75, 83] on span "Edit Design" at bounding box center [66, 82] width 29 height 7
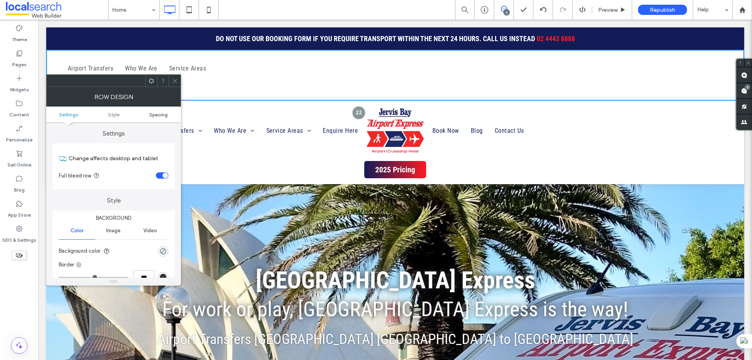
click at [168, 115] on link "Spacing" at bounding box center [158, 115] width 45 height 6
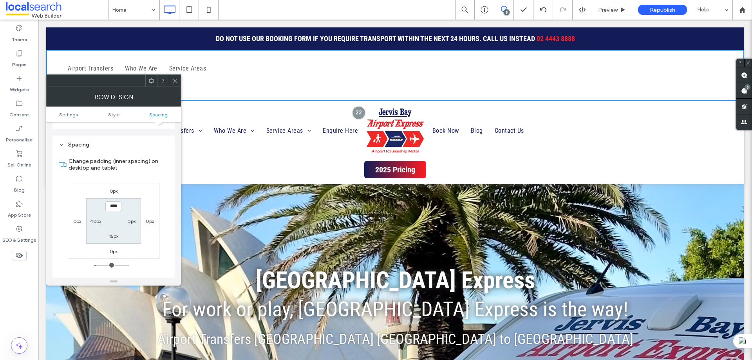
scroll to position [197, 0]
click at [99, 213] on label "40px" at bounding box center [95, 214] width 11 height 6
type input "**"
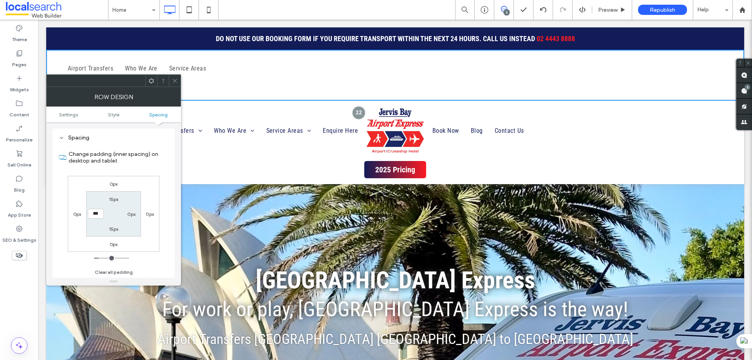
type input "***"
type input "*****"
click at [175, 78] on icon at bounding box center [175, 81] width 6 height 6
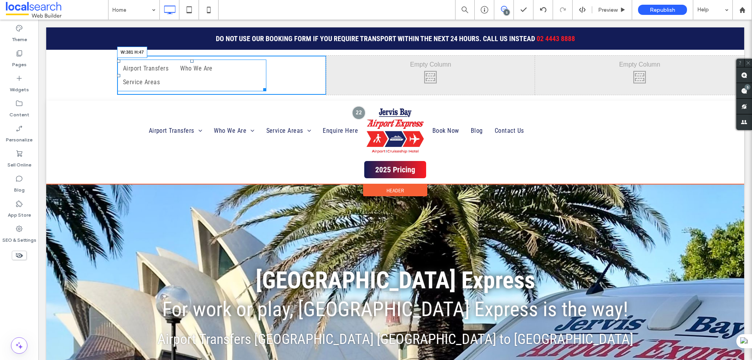
drag, startPoint x: 321, startPoint y: 78, endPoint x: 264, endPoint y: 72, distance: 58.2
click at [264, 85] on div at bounding box center [263, 88] width 6 height 6
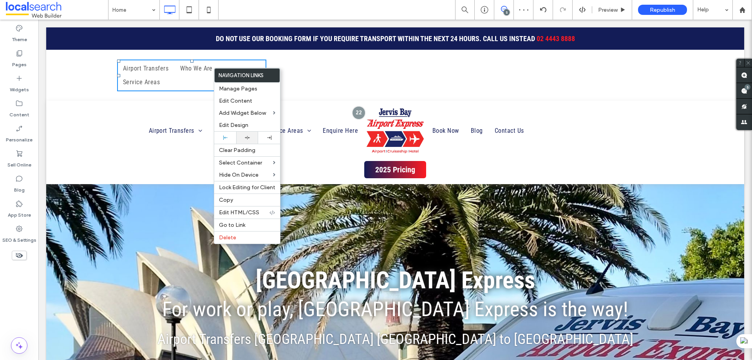
click at [244, 137] on div at bounding box center [247, 137] width 14 height 5
click at [183, 90] on div "Click To Paste Click To Paste Airport Transfers Who We Are Service Areas" at bounding box center [221, 75] width 209 height 39
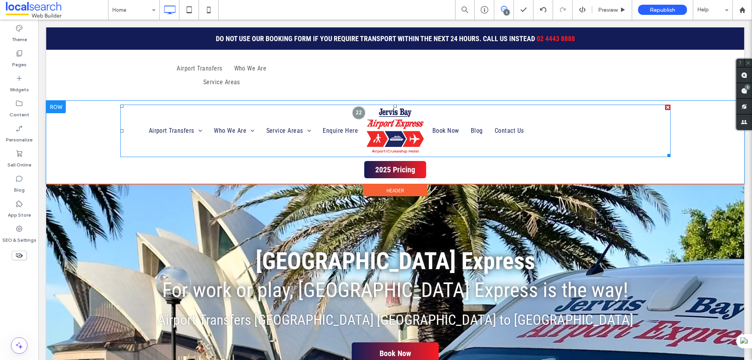
scroll to position [0, 0]
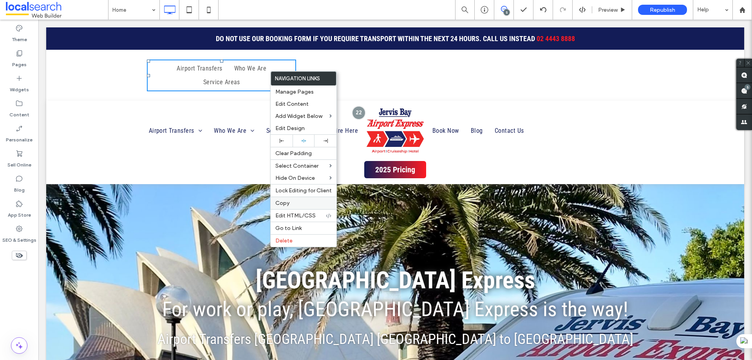
click at [292, 205] on label "Copy" at bounding box center [303, 203] width 56 height 7
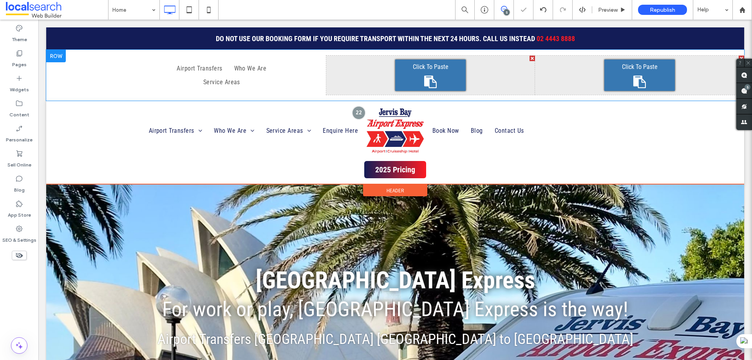
click at [622, 70] on span "Click To Paste" at bounding box center [640, 66] width 36 height 9
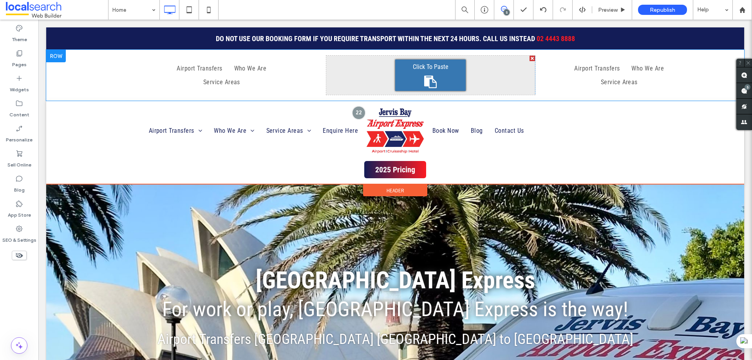
click at [540, 81] on div "Click To Paste Click To Paste Airport Transfers Who We Are Service Areas" at bounding box center [639, 75] width 209 height 39
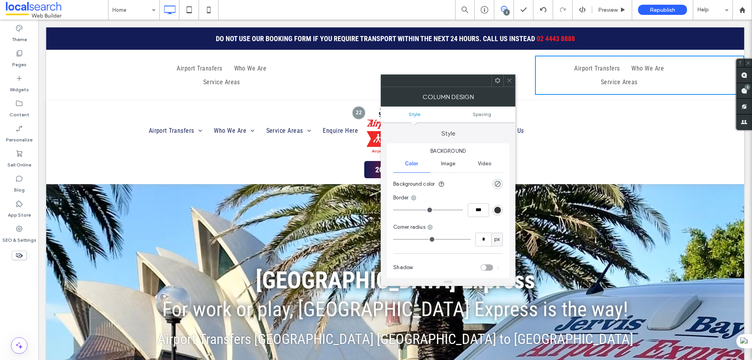
click at [466, 57] on div "Click To Paste Click To Paste" at bounding box center [430, 75] width 209 height 39
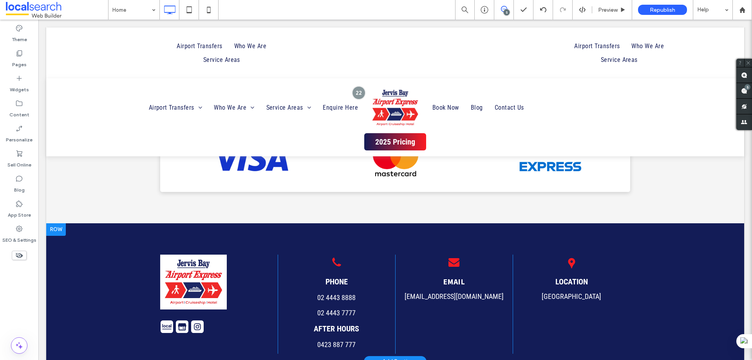
scroll to position [3798, 0]
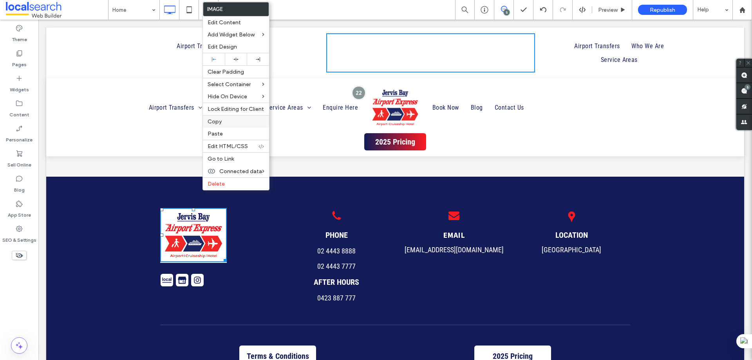
click at [223, 124] on label "Copy" at bounding box center [236, 121] width 57 height 7
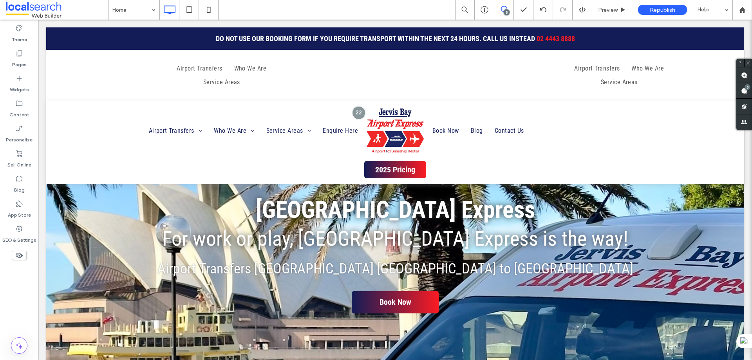
scroll to position [0, 0]
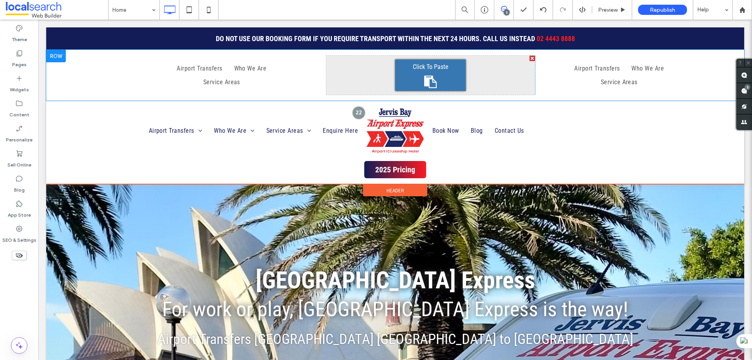
click at [417, 70] on span "Click To Paste" at bounding box center [431, 66] width 36 height 9
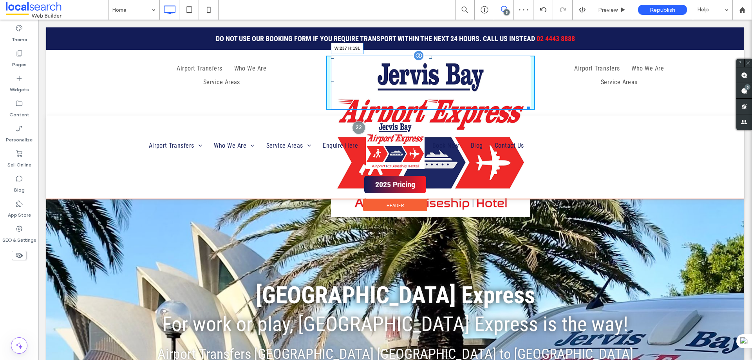
drag, startPoint x: 523, startPoint y: 106, endPoint x: 469, endPoint y: 63, distance: 68.3
click at [469, 63] on div "W:237 H:191" at bounding box center [431, 83] width 200 height 54
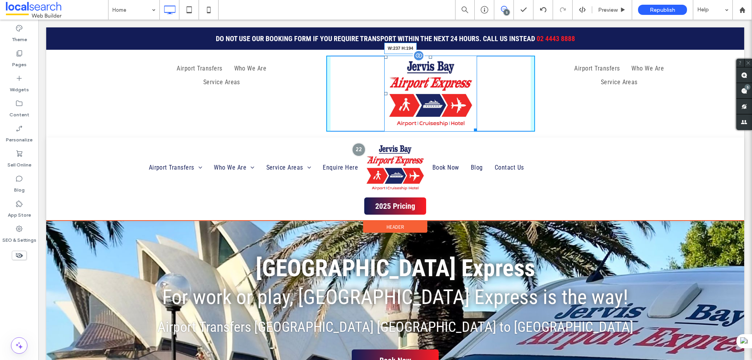
click at [418, 88] on div "W:237 H:194" at bounding box center [430, 94] width 93 height 76
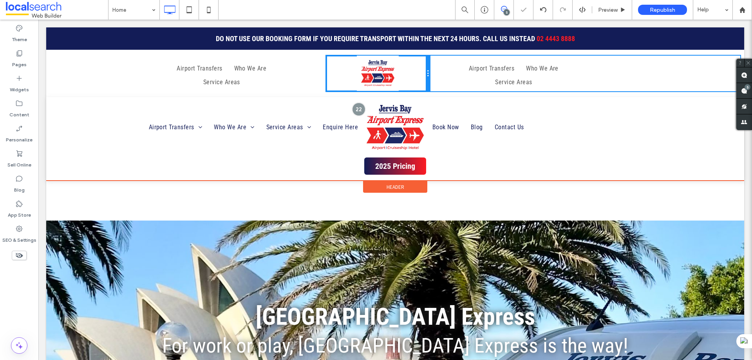
drag, startPoint x: 529, startPoint y: 86, endPoint x: 487, endPoint y: 103, distance: 45.3
click at [450, 84] on div "Click To Paste Click To Paste Airport Transfers Who We Are Service Areas Click …" at bounding box center [430, 74] width 627 height 36
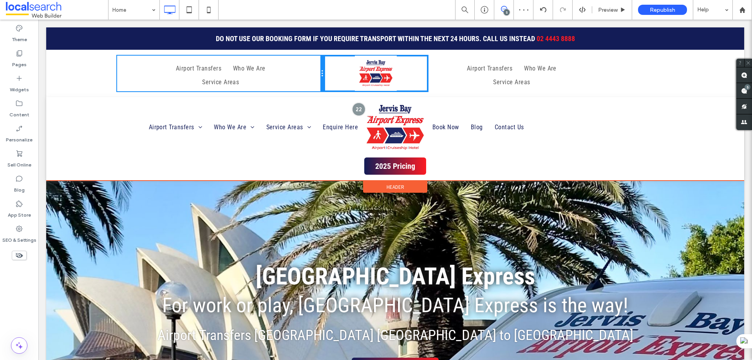
drag, startPoint x: 324, startPoint y: 69, endPoint x: 404, endPoint y: 92, distance: 83.6
click at [347, 73] on div "Click To Paste Click To Paste Airport Transfers Who We Are Service Areas Click …" at bounding box center [430, 74] width 627 height 36
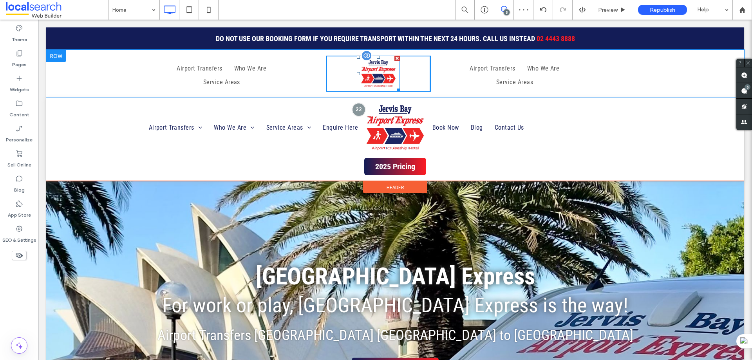
click at [384, 69] on img at bounding box center [378, 74] width 43 height 36
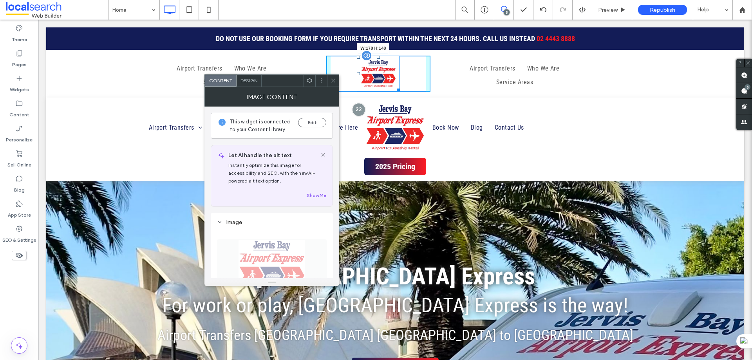
drag, startPoint x: 395, startPoint y: 90, endPoint x: 421, endPoint y: 111, distance: 32.8
click at [400, 92] on div "W:178 H:148" at bounding box center [378, 74] width 43 height 36
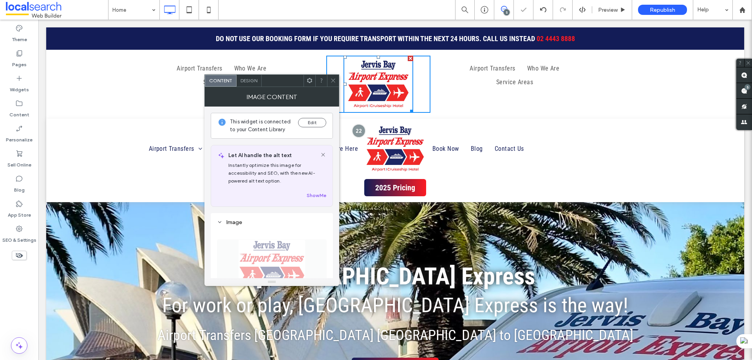
click at [333, 79] on icon at bounding box center [333, 81] width 6 height 6
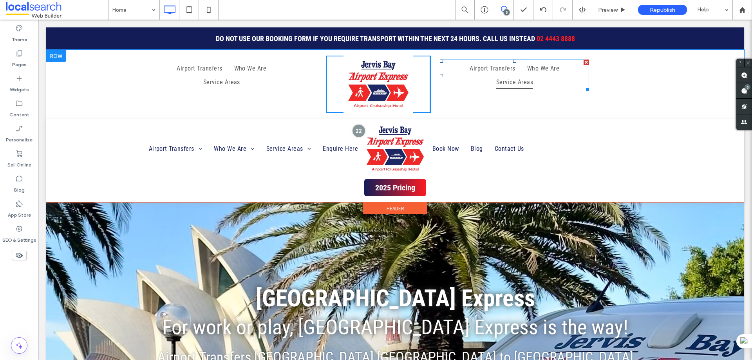
click at [533, 75] on span "Service Areas" at bounding box center [514, 81] width 37 height 13
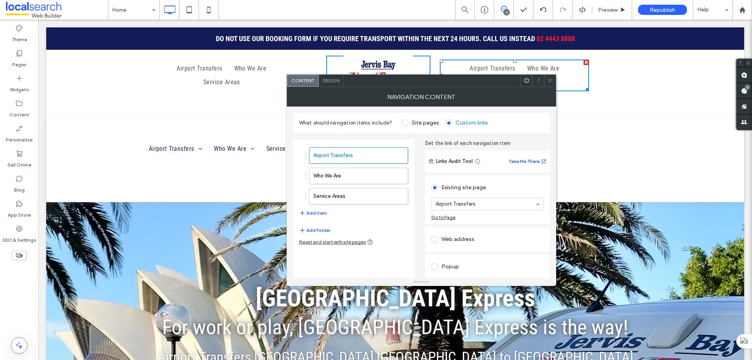
click at [546, 81] on div at bounding box center [550, 81] width 12 height 12
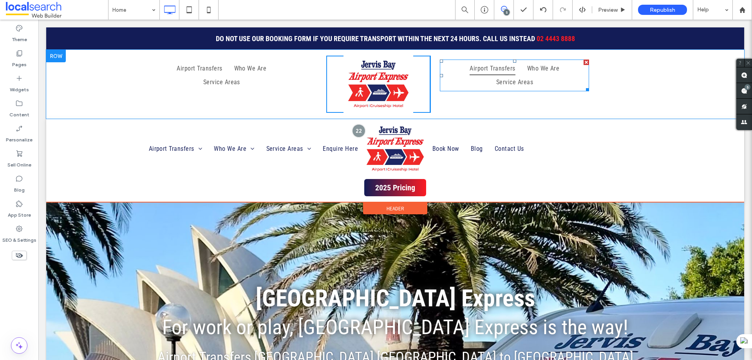
click at [488, 67] on link "Airport Transfers" at bounding box center [492, 68] width 57 height 13
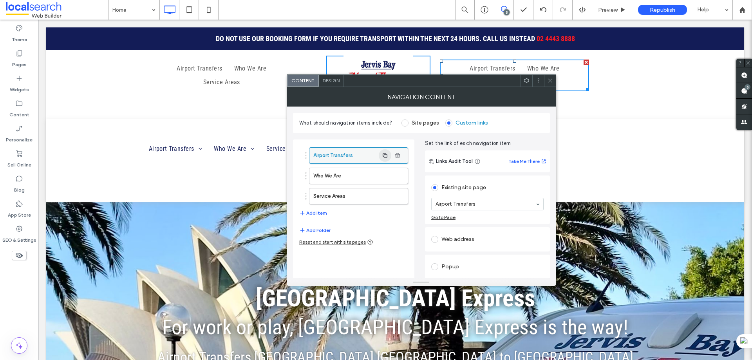
click at [380, 152] on span "button" at bounding box center [385, 155] width 13 height 13
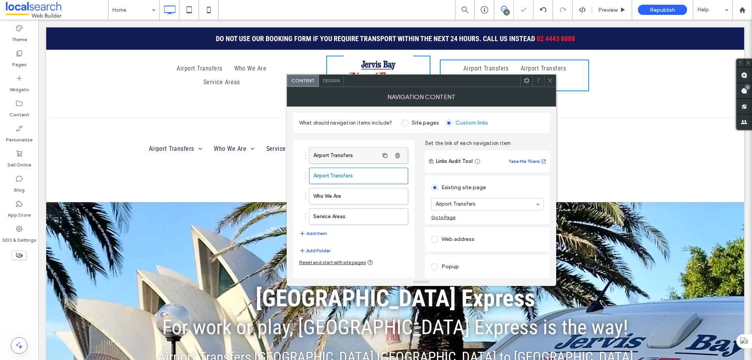
click at [368, 155] on label "Airport Transfers" at bounding box center [345, 156] width 65 height 16
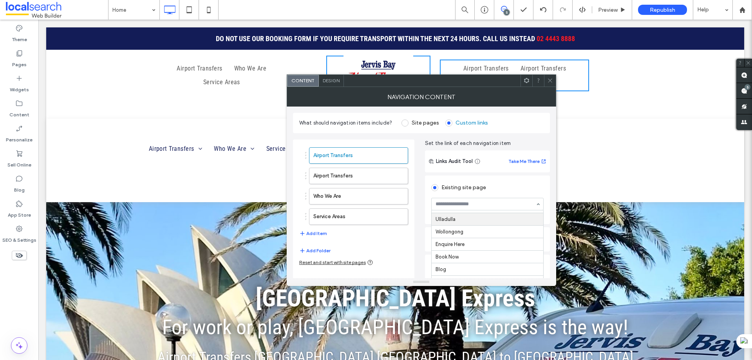
scroll to position [29, 0]
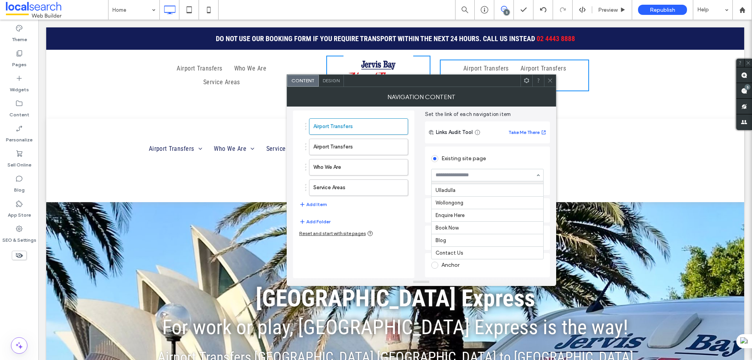
click at [455, 171] on div at bounding box center [488, 175] width 112 height 12
type input "**"
click at [352, 147] on label "Airport Transfers" at bounding box center [345, 147] width 65 height 16
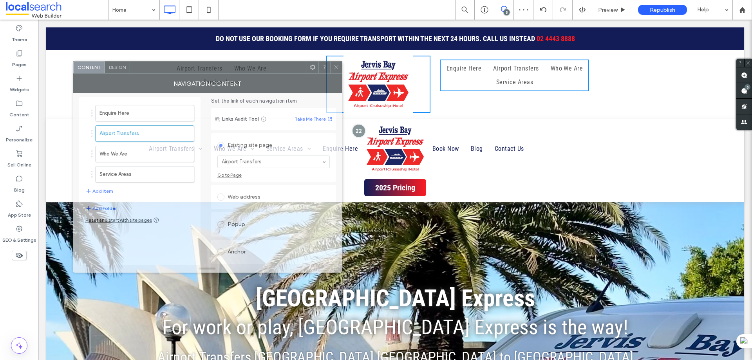
drag, startPoint x: 432, startPoint y: 84, endPoint x: 218, endPoint y: 70, distance: 214.2
click at [218, 70] on div at bounding box center [218, 67] width 177 height 12
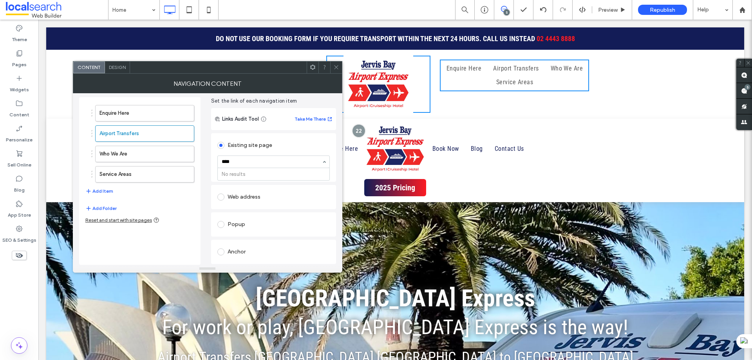
type input "***"
click at [135, 152] on label "Who We Are" at bounding box center [131, 154] width 65 height 16
type input "****"
click at [115, 177] on label "Service Areas" at bounding box center [131, 174] width 65 height 16
type input "*******"
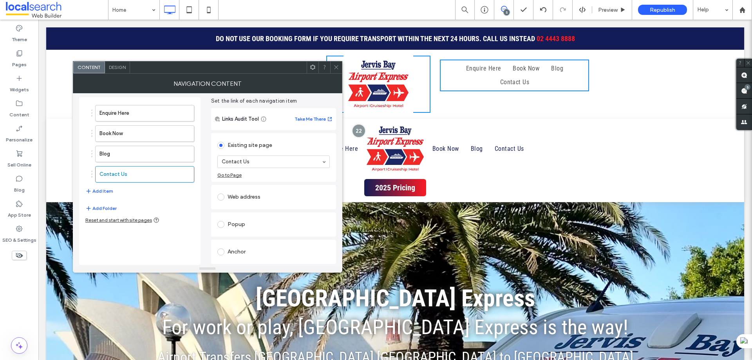
click at [336, 65] on icon at bounding box center [336, 67] width 6 height 6
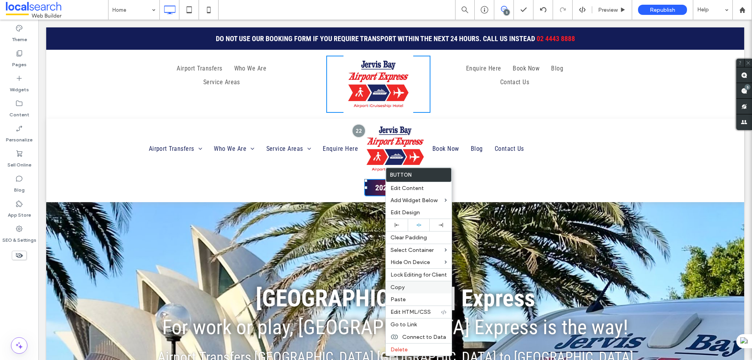
click at [398, 290] on span "Copy" at bounding box center [397, 287] width 14 height 7
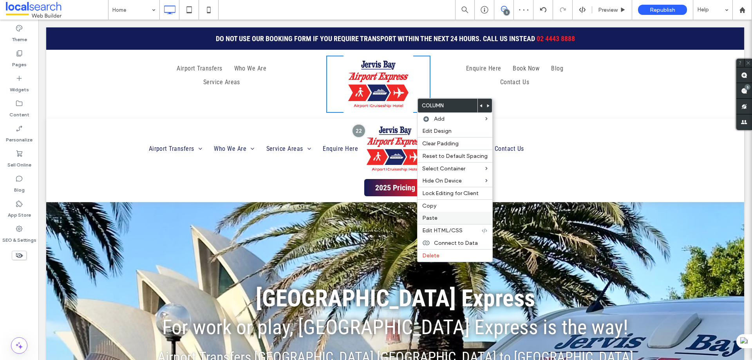
click at [437, 216] on label "Paste" at bounding box center [454, 218] width 65 height 7
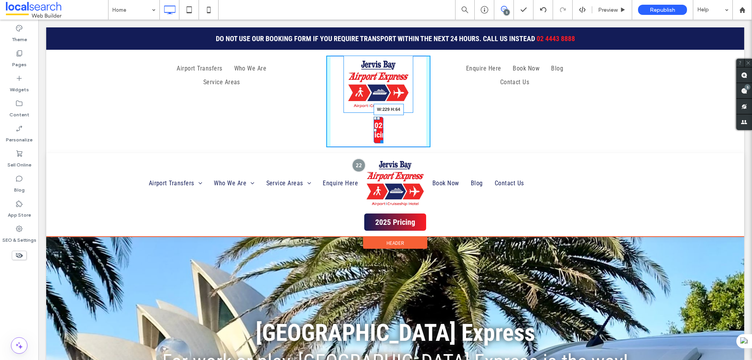
drag, startPoint x: 380, startPoint y: 139, endPoint x: 457, endPoint y: 183, distance: 88.9
click at [383, 137] on div at bounding box center [380, 140] width 6 height 6
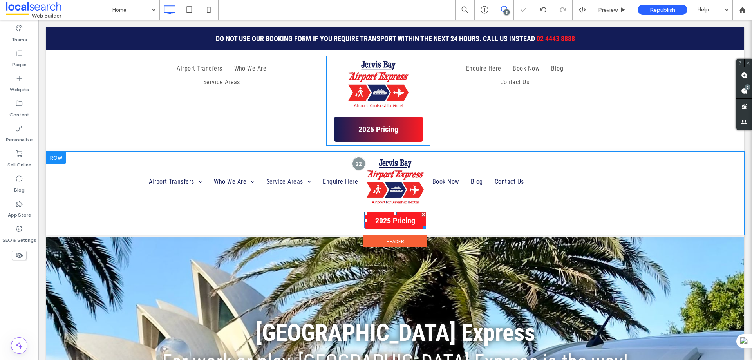
click at [404, 218] on span "2025 Pricing" at bounding box center [395, 220] width 40 height 9
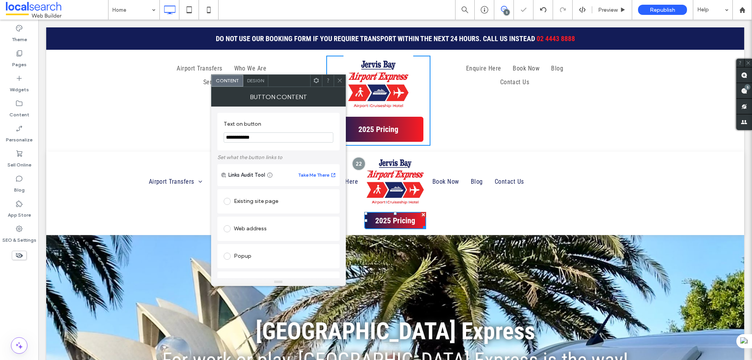
click at [261, 81] on span "Design" at bounding box center [255, 81] width 17 height 6
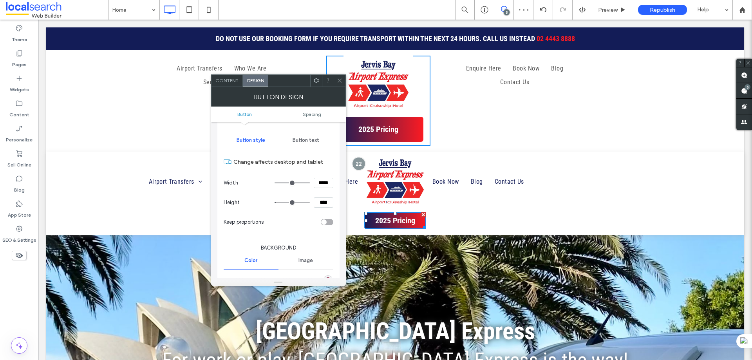
scroll to position [78, 0]
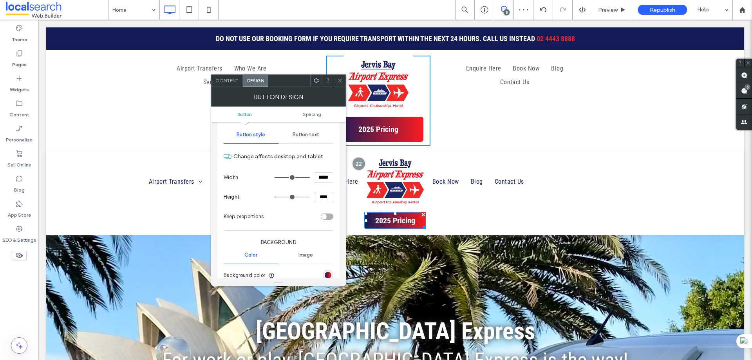
click at [309, 132] on span "Button text" at bounding box center [306, 135] width 27 height 6
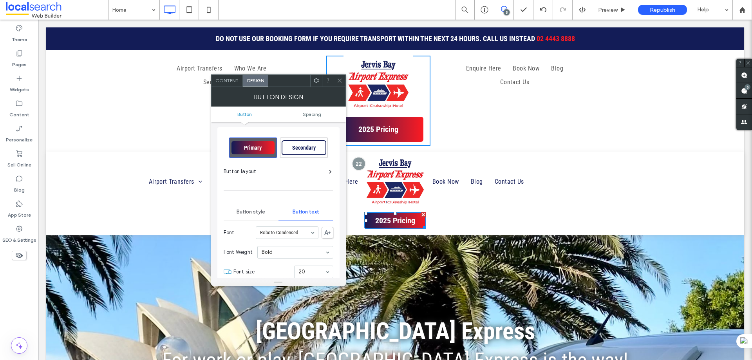
scroll to position [0, 0]
click at [256, 217] on div "Button style" at bounding box center [251, 212] width 55 height 17
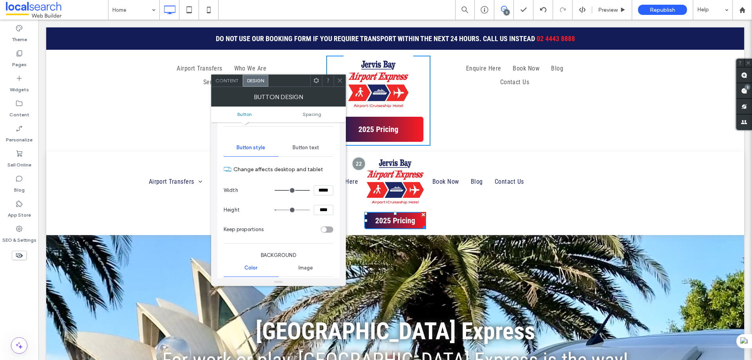
scroll to position [117, 0]
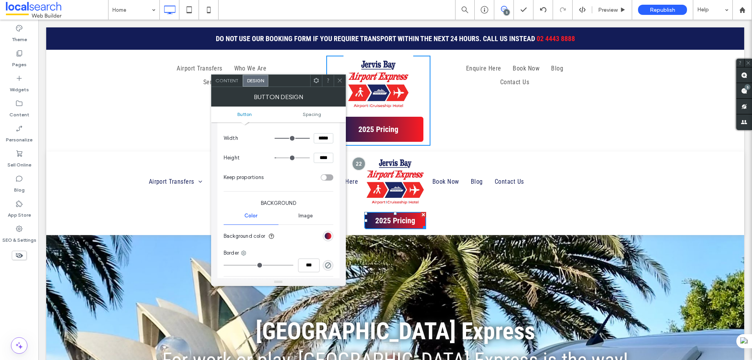
click at [338, 81] on icon at bounding box center [340, 81] width 6 height 6
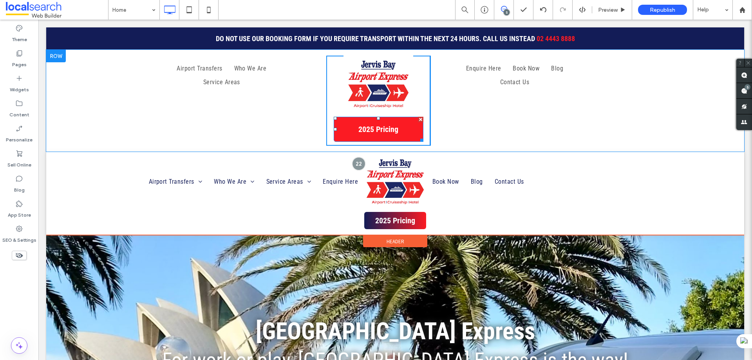
click at [406, 121] on link "2025 Pricing" at bounding box center [379, 129] width 90 height 25
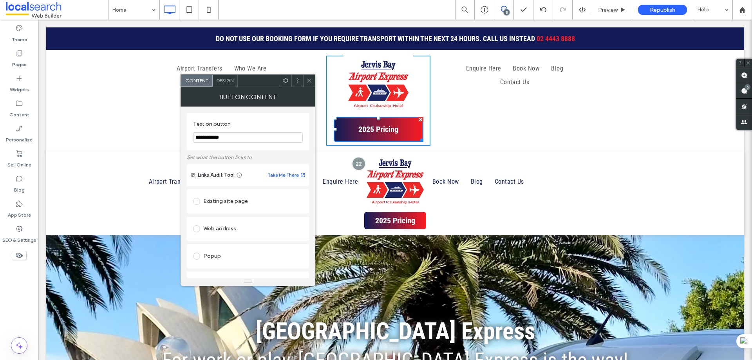
click at [222, 80] on span "Design" at bounding box center [225, 81] width 17 height 6
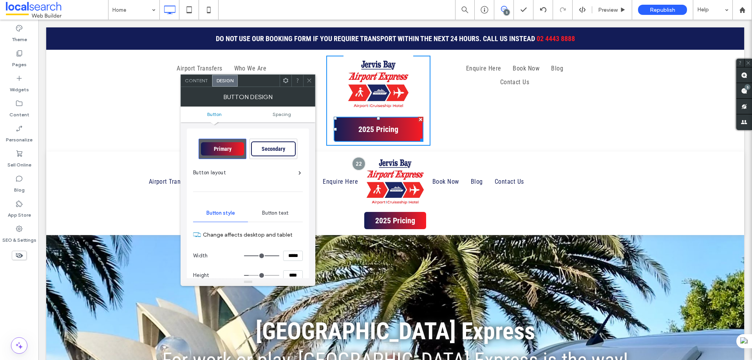
scroll to position [78, 0]
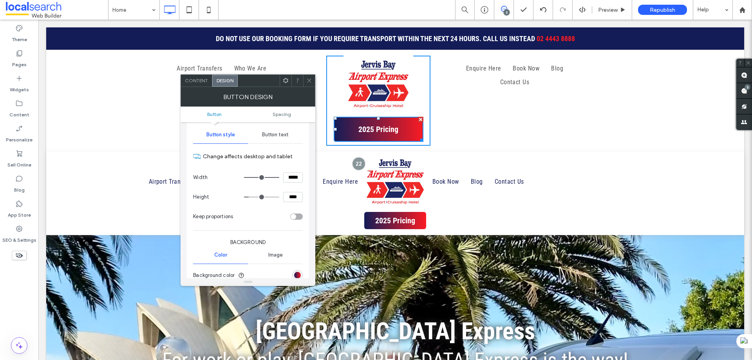
click at [289, 175] on input "*****" at bounding box center [293, 177] width 20 height 10
type input "*****"
type input "***"
click at [293, 193] on input "****" at bounding box center [293, 197] width 20 height 10
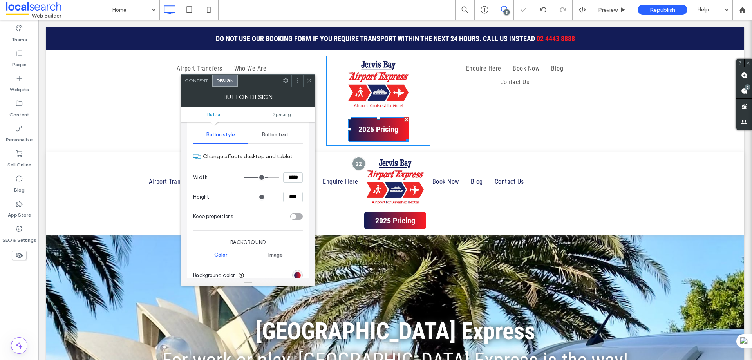
click at [293, 193] on input "****" at bounding box center [293, 197] width 20 height 10
type input "****"
type input "**"
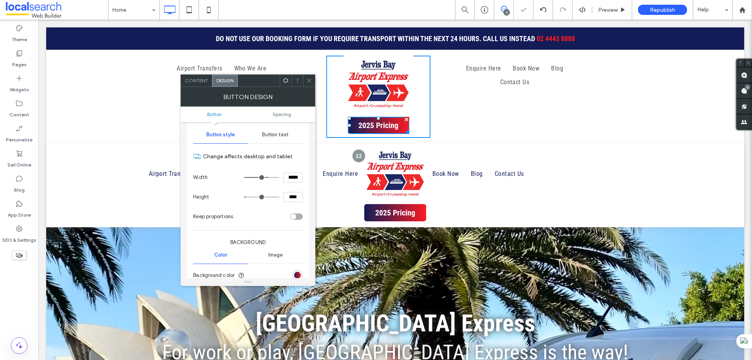
click at [308, 79] on icon at bounding box center [309, 81] width 6 height 6
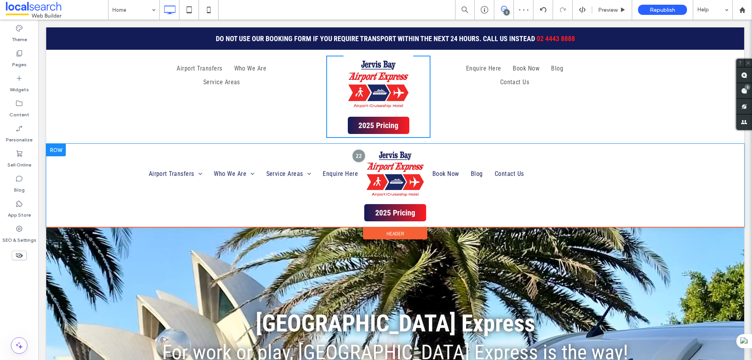
click at [55, 153] on div at bounding box center [56, 150] width 20 height 13
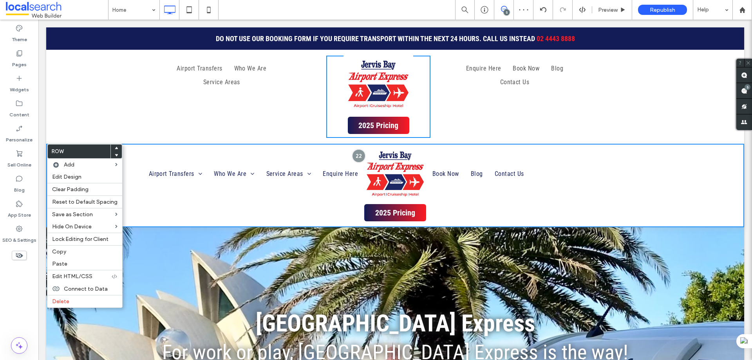
click at [219, 114] on div "Click To Paste Click To Paste Airport Transfers Who We Are Service Areas" at bounding box center [221, 97] width 209 height 82
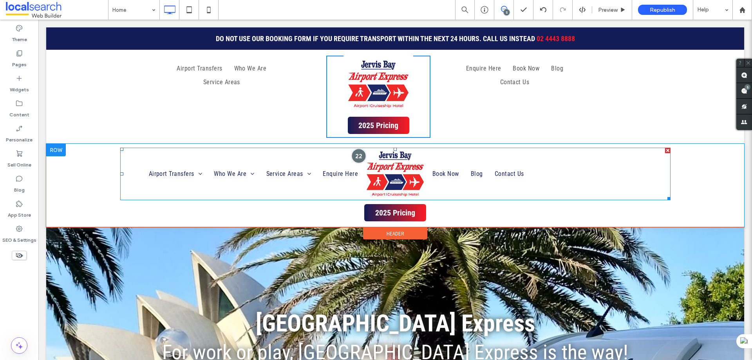
click at [357, 151] on div at bounding box center [358, 156] width 14 height 14
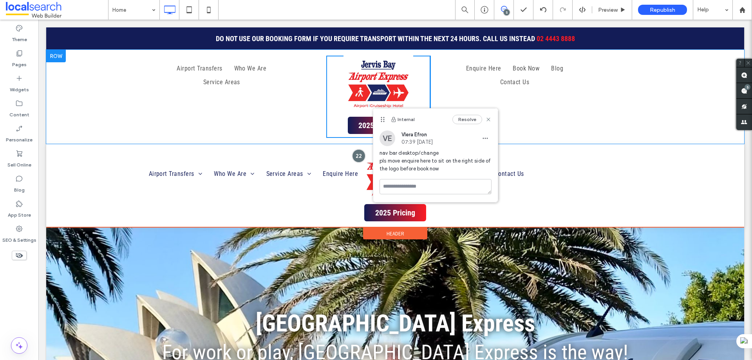
click at [601, 110] on div "Click To Paste Click To Paste Enquire Here Book Now Blog Contact Us" at bounding box center [587, 97] width 314 height 82
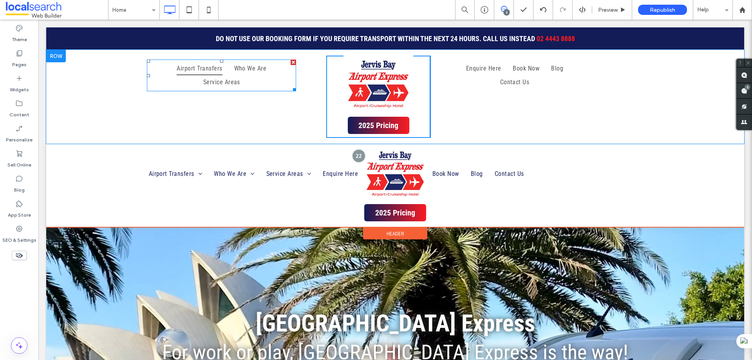
click at [188, 66] on span "Airport Transfers" at bounding box center [199, 68] width 45 height 13
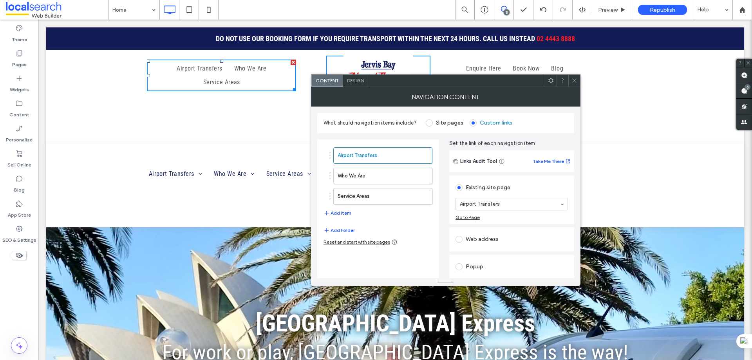
click at [345, 215] on button "Add Item" at bounding box center [337, 212] width 28 height 9
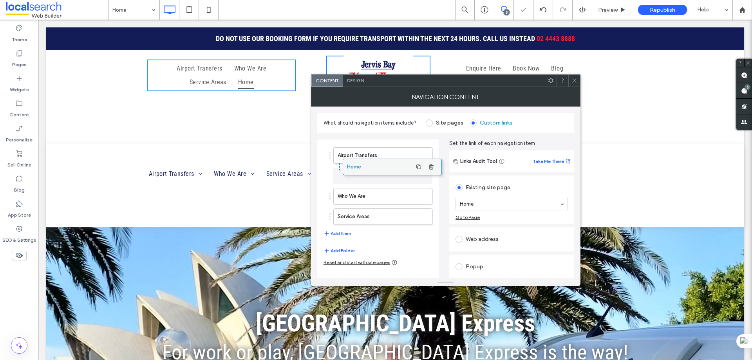
drag, startPoint x: 367, startPoint y: 217, endPoint x: 376, endPoint y: 167, distance: 50.6
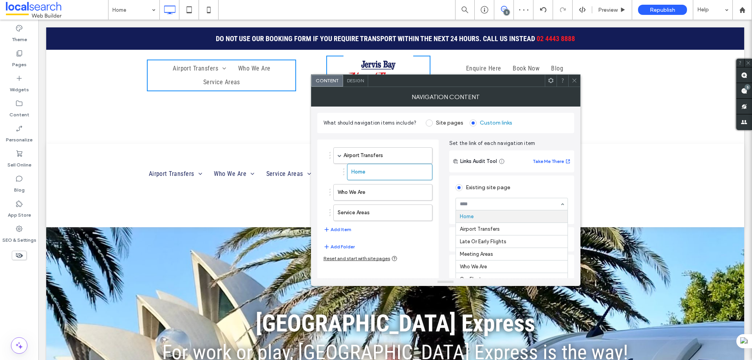
click at [485, 205] on input at bounding box center [510, 203] width 100 height 5
type input "****"
click at [340, 226] on button "Add Item" at bounding box center [337, 229] width 28 height 9
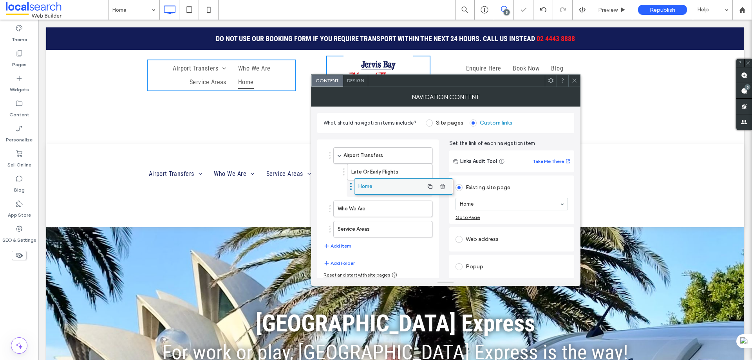
drag, startPoint x: 369, startPoint y: 229, endPoint x: 388, endPoint y: 182, distance: 50.5
click at [471, 202] on input at bounding box center [510, 203] width 100 height 5
type input "*******"
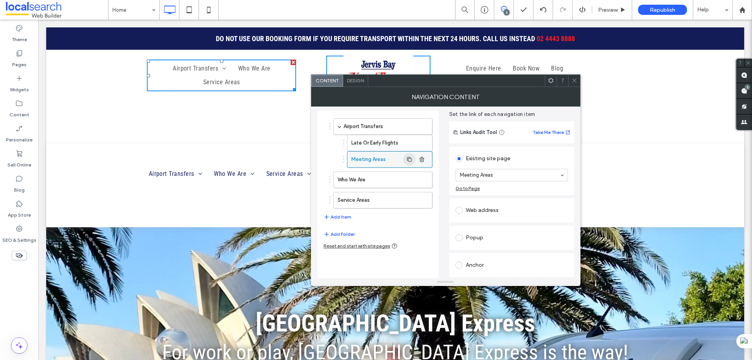
click at [406, 159] on icon "button" at bounding box center [409, 159] width 6 height 6
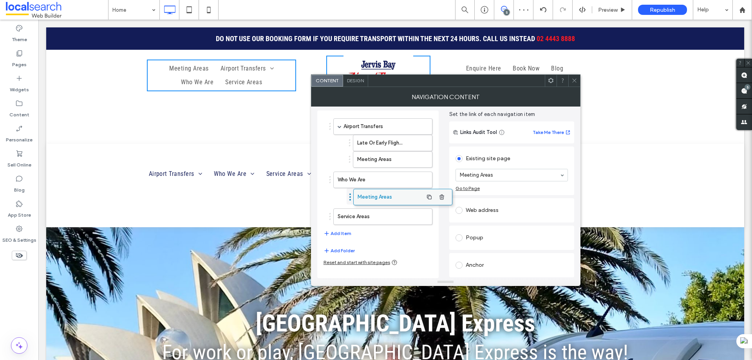
drag, startPoint x: 370, startPoint y: 124, endPoint x: 390, endPoint y: 195, distance: 73.3
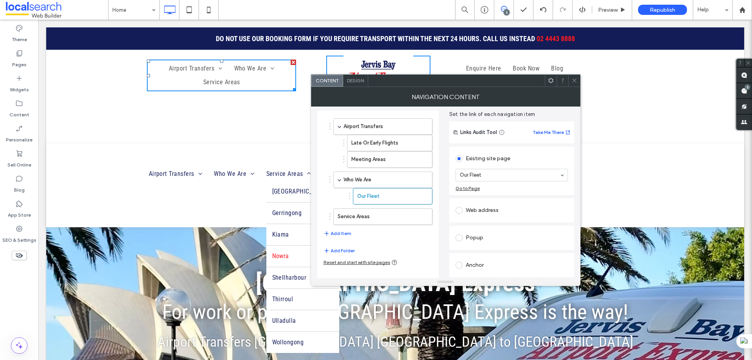
scroll to position [39, 0]
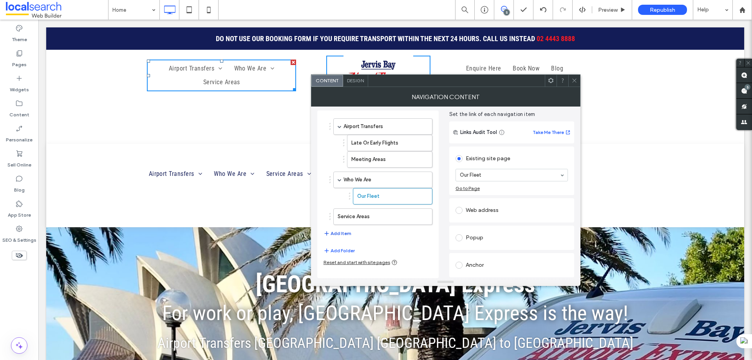
click at [338, 232] on button "Add Item" at bounding box center [337, 233] width 28 height 9
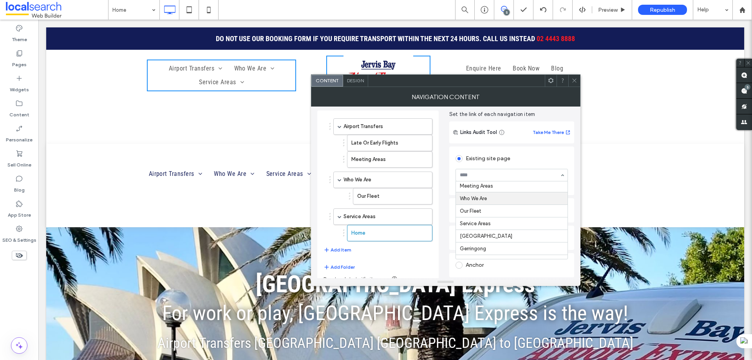
scroll to position [78, 0]
click at [342, 249] on button "Add Item" at bounding box center [337, 249] width 28 height 9
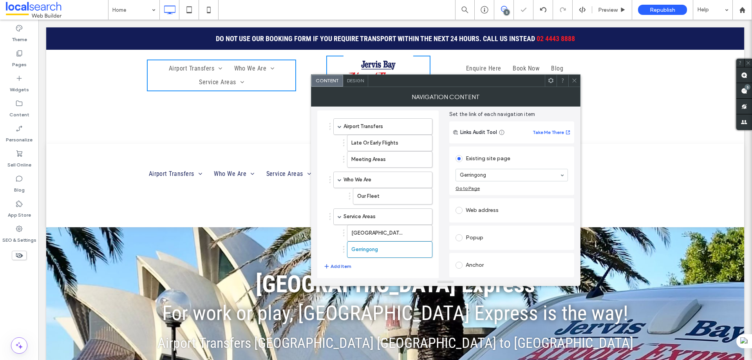
click at [336, 265] on button "Add Item" at bounding box center [337, 266] width 28 height 9
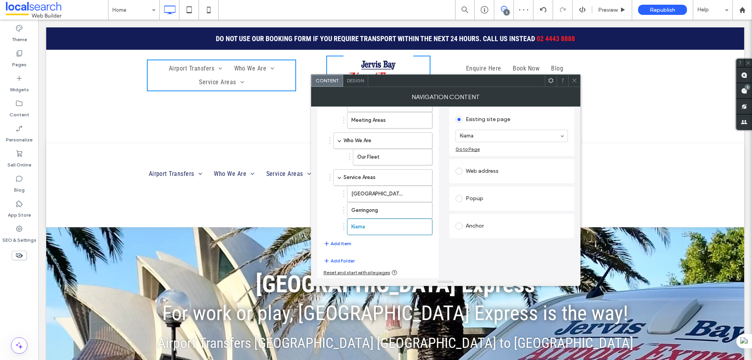
click at [339, 243] on button "Add Item" at bounding box center [337, 243] width 28 height 9
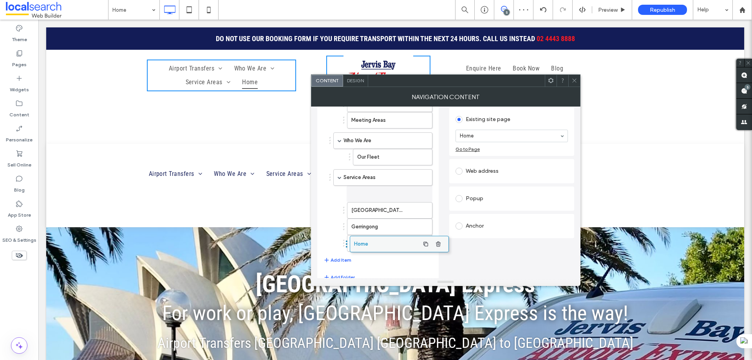
drag, startPoint x: 372, startPoint y: 247, endPoint x: 388, endPoint y: 244, distance: 16.7
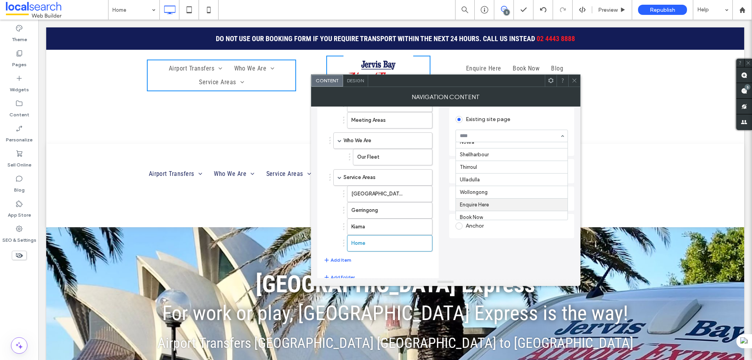
scroll to position [117, 0]
click at [339, 258] on button "Add Item" at bounding box center [337, 259] width 28 height 9
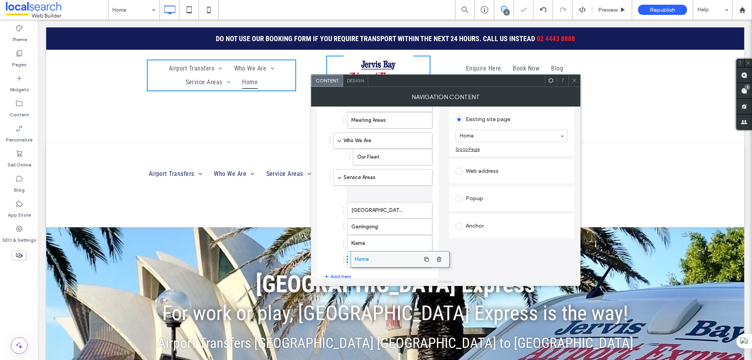
drag, startPoint x: 374, startPoint y: 267, endPoint x: 392, endPoint y: 262, distance: 17.8
click at [339, 275] on button "Add Item" at bounding box center [337, 276] width 28 height 9
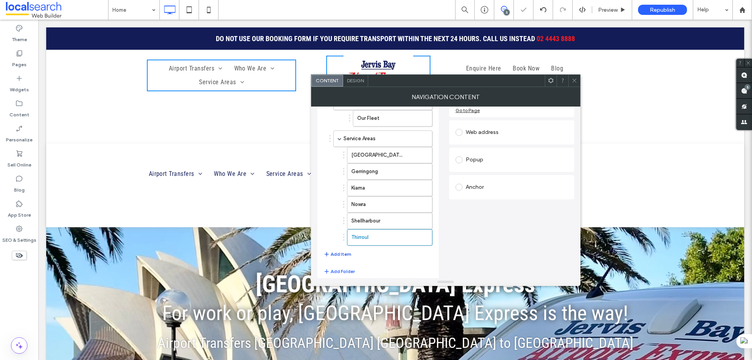
scroll to position [119, 0]
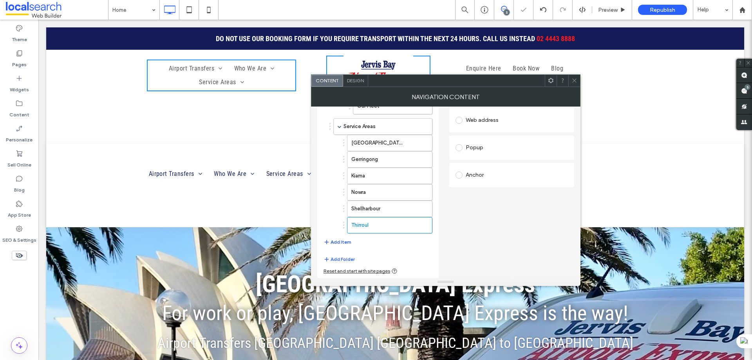
click at [334, 239] on button "Add Item" at bounding box center [337, 241] width 28 height 9
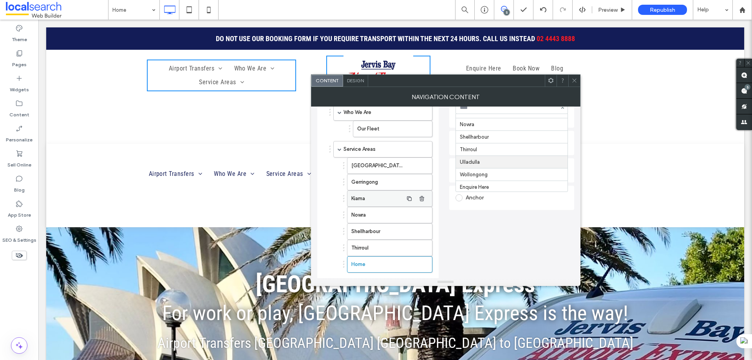
scroll to position [135, 0]
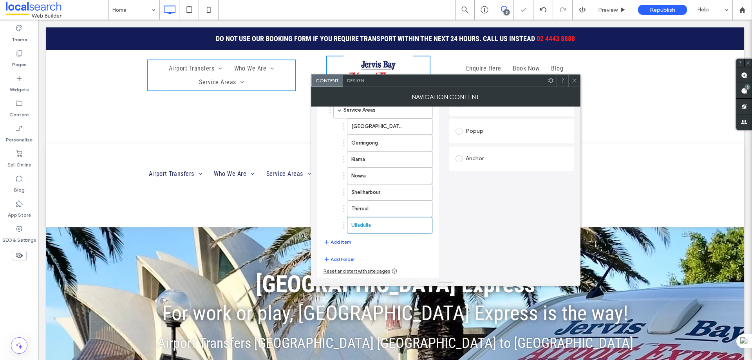
click at [335, 241] on button "Add Item" at bounding box center [337, 241] width 28 height 9
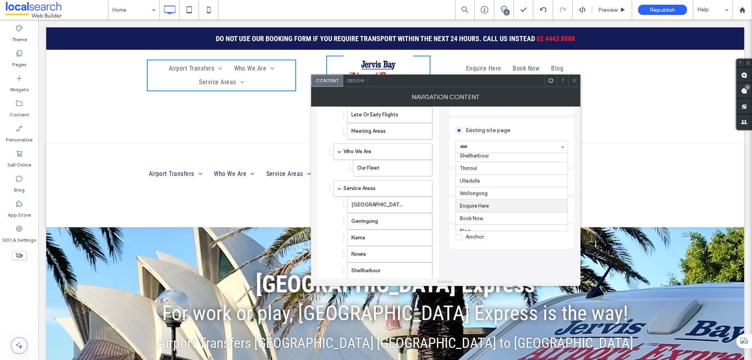
scroll to position [160, 0]
click at [572, 80] on icon at bounding box center [574, 81] width 6 height 6
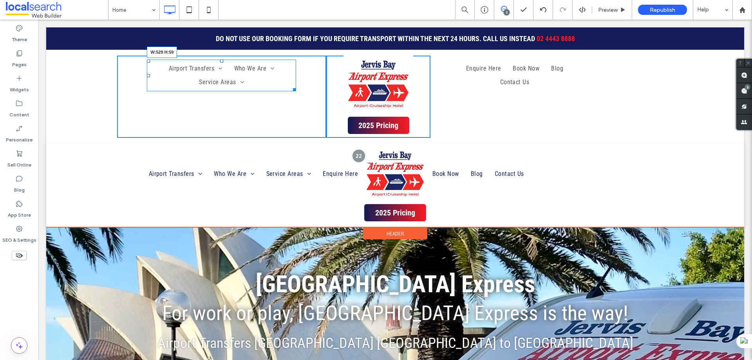
drag, startPoint x: 295, startPoint y: 90, endPoint x: 309, endPoint y: 122, distance: 35.1
click at [326, 87] on div "Click To Paste Click To Paste Airport Transfers Late Or Early Flights Meeting A…" at bounding box center [430, 97] width 627 height 82
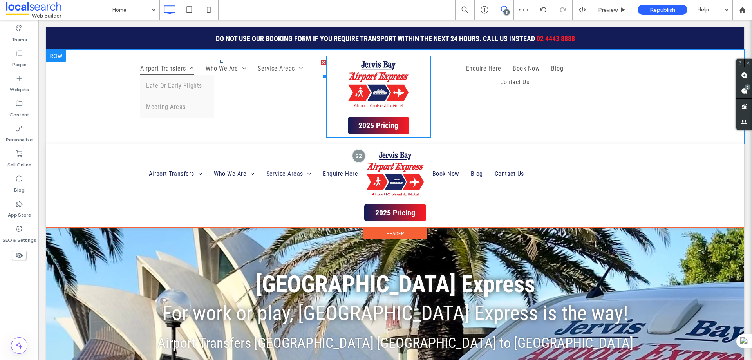
click at [174, 69] on span "Airport Transfers" at bounding box center [167, 68] width 54 height 13
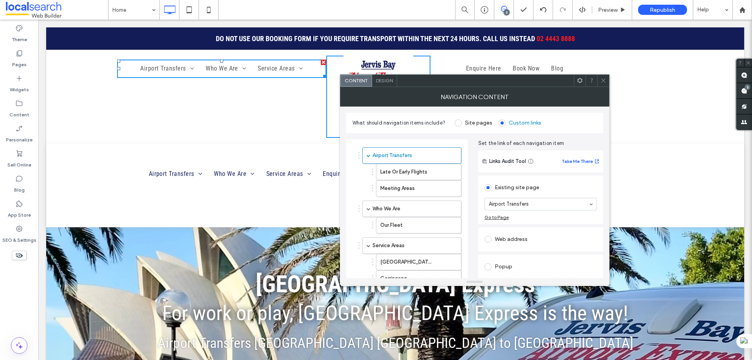
click at [380, 81] on span "Design" at bounding box center [384, 81] width 17 height 6
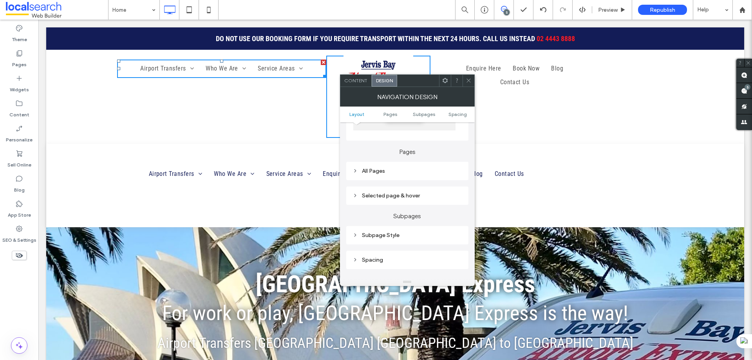
scroll to position [196, 0]
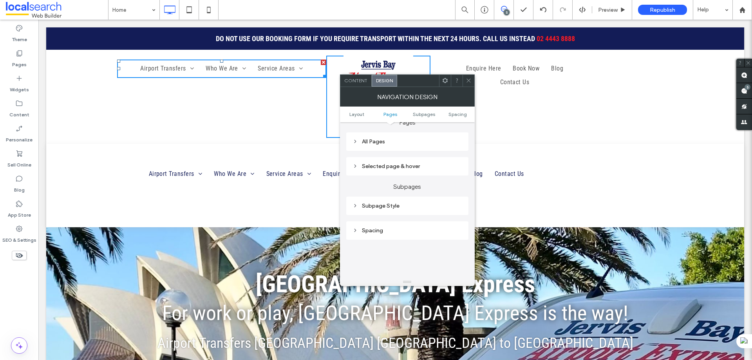
click at [396, 138] on div "All Pages" at bounding box center [407, 141] width 110 height 7
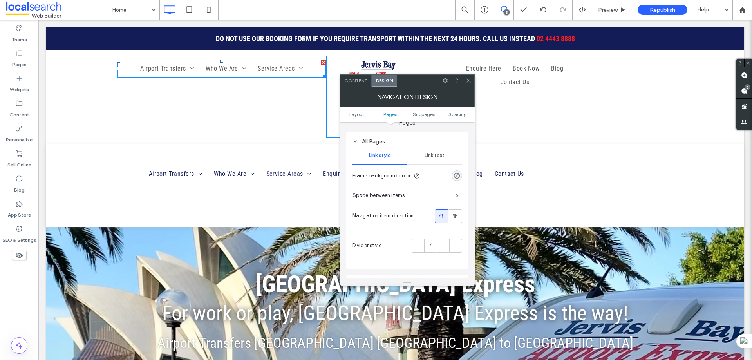
click at [441, 153] on span "Link text" at bounding box center [434, 155] width 20 height 6
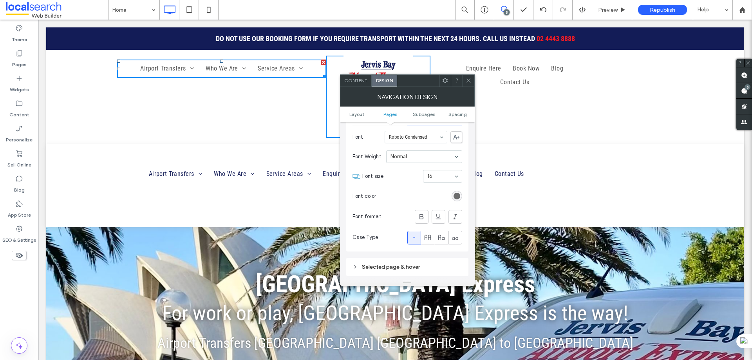
click at [453, 195] on div "rgb(88, 88, 88)" at bounding box center [456, 196] width 7 height 7
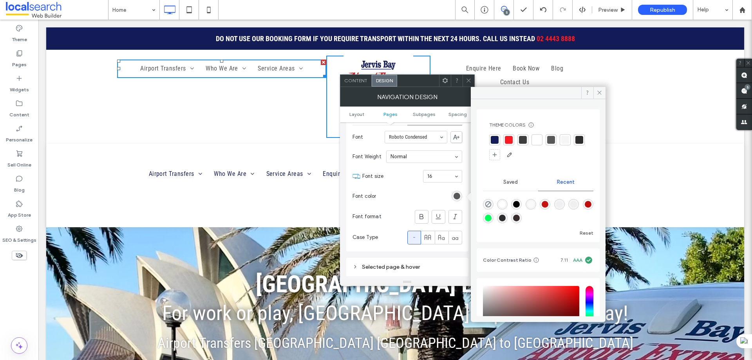
click at [494, 141] on div at bounding box center [495, 140] width 8 height 8
click at [597, 92] on icon at bounding box center [599, 93] width 6 height 6
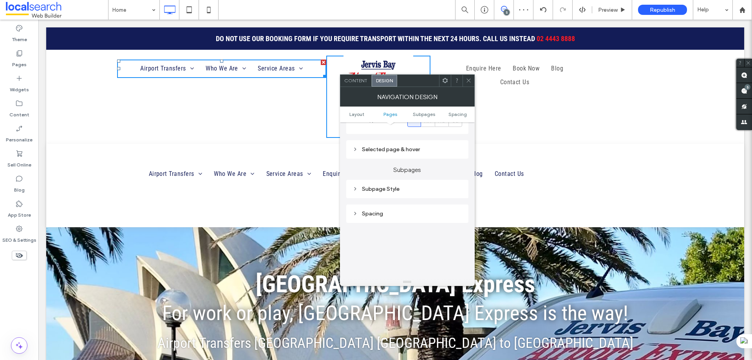
scroll to position [313, 0]
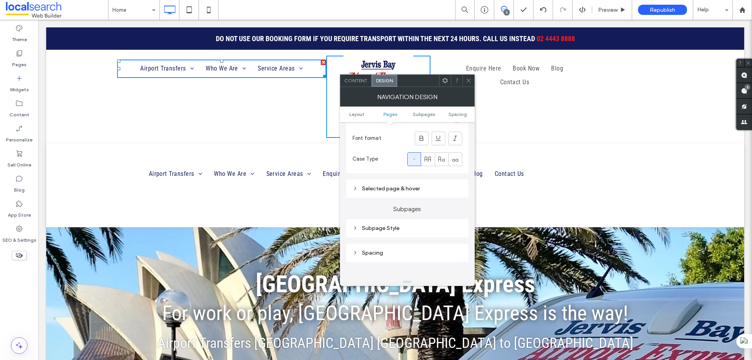
click at [391, 187] on div "Selected page & hover" at bounding box center [407, 188] width 110 height 7
click at [436, 204] on span "Link Text" at bounding box center [434, 202] width 21 height 6
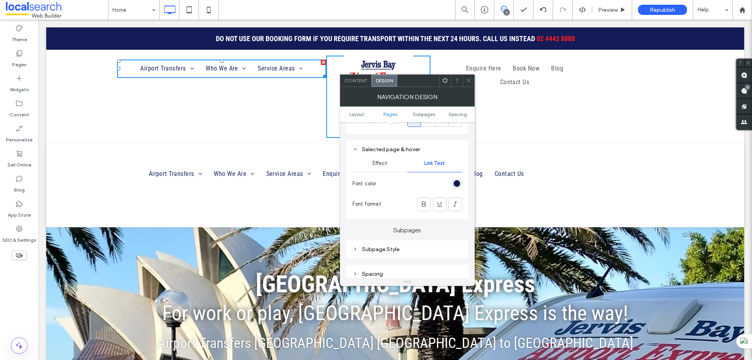
click at [453, 181] on div "rgb(19, 28, 87)" at bounding box center [456, 183] width 7 height 7
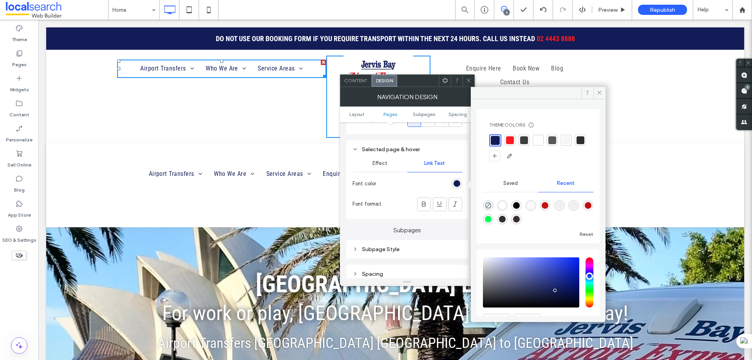
click at [506, 137] on div at bounding box center [510, 140] width 8 height 8
click at [601, 92] on icon at bounding box center [599, 93] width 6 height 6
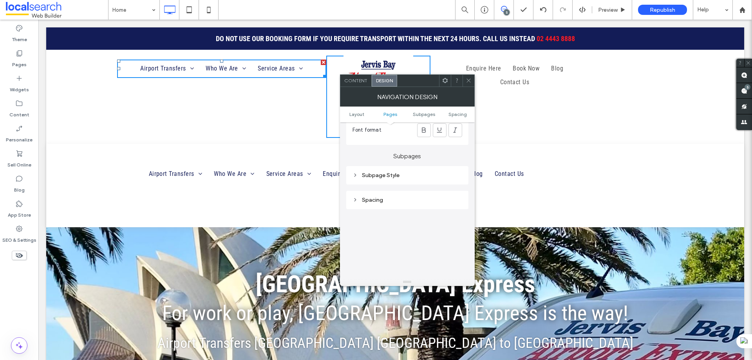
scroll to position [431, 0]
click at [367, 169] on div "Subpage Style" at bounding box center [407, 171] width 110 height 7
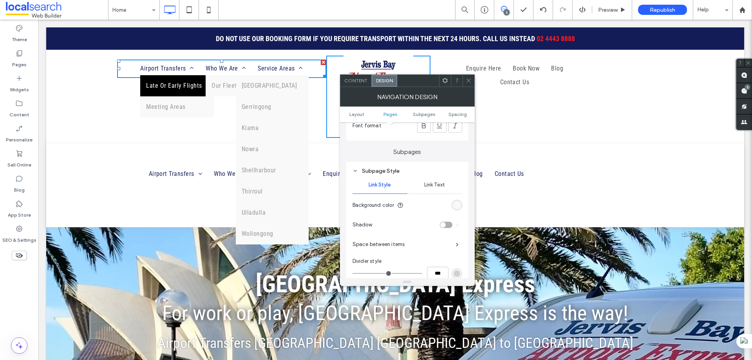
click at [453, 205] on div "rgb(250, 249, 249)" at bounding box center [456, 205] width 11 height 11
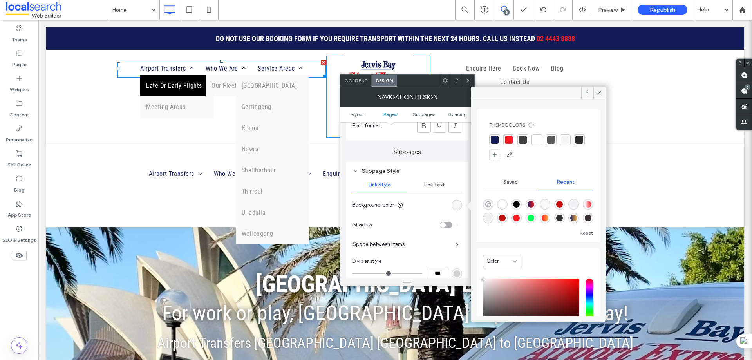
click at [489, 206] on icon "rgba(0, 0, 0, 0)" at bounding box center [488, 204] width 7 height 7
type input "*******"
type input "*"
type input "**"
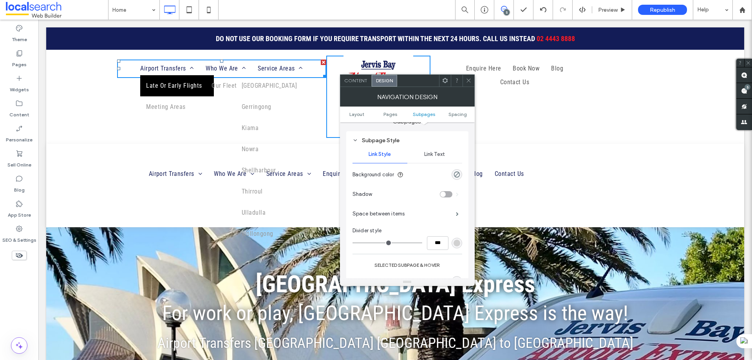
scroll to position [470, 0]
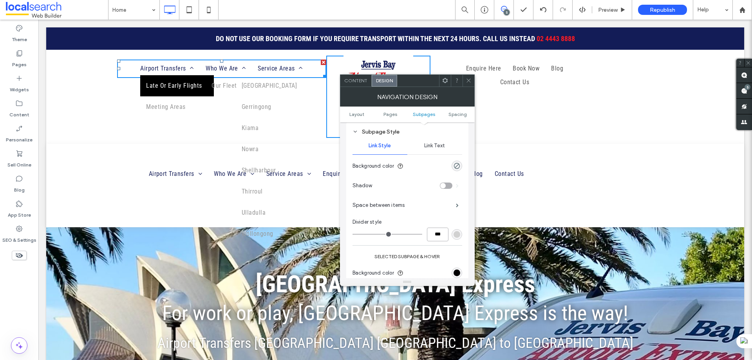
click at [441, 234] on input "***" at bounding box center [438, 235] width 22 height 14
type input "*"
type input "***"
click at [225, 174] on span "Who We Are" at bounding box center [234, 173] width 40 height 13
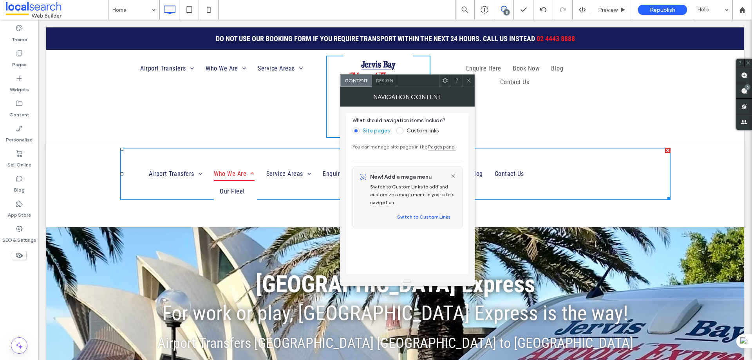
click at [226, 174] on span "Who We Are" at bounding box center [234, 173] width 40 height 13
click at [207, 166] on ul "Airport Transfers Late Or Early Flights Meeting Areas Who We Are Our Fleet Serv…" at bounding box center [242, 173] width 244 height 47
click at [205, 160] on ul "Airport Transfers Late Or Early Flights Meeting Areas Who We Are Our Fleet Serv…" at bounding box center [242, 173] width 244 height 47
click at [466, 79] on icon at bounding box center [469, 81] width 6 height 6
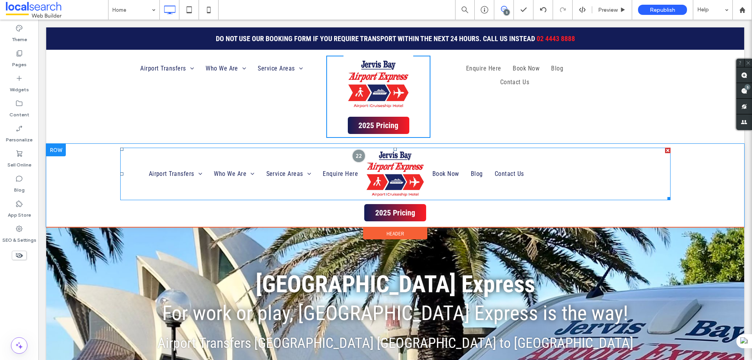
click at [271, 166] on ul "Airport Transfers Late Or Early Flights Meeting Areas Who We Are Our Fleet Serv…" at bounding box center [242, 173] width 244 height 47
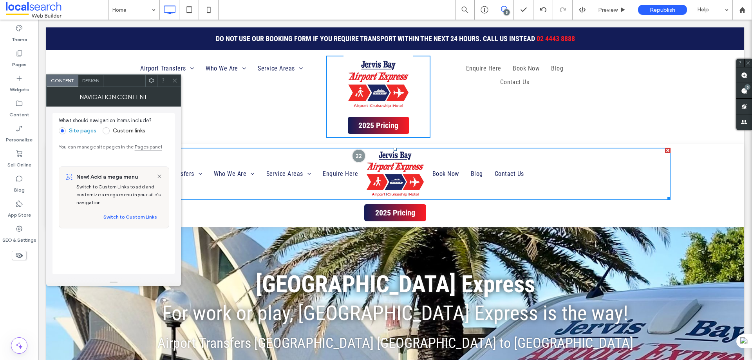
click at [96, 83] on div "Design" at bounding box center [90, 81] width 25 height 12
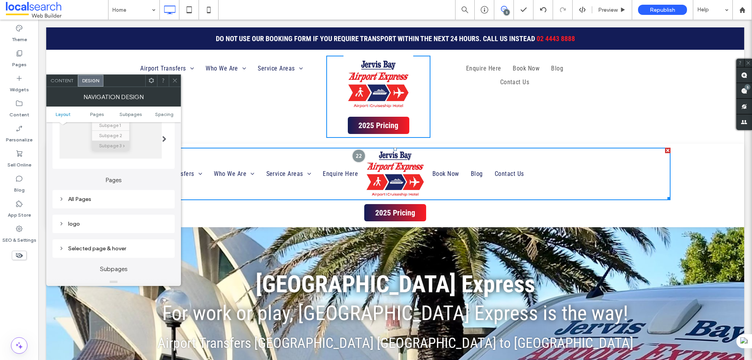
scroll to position [157, 0]
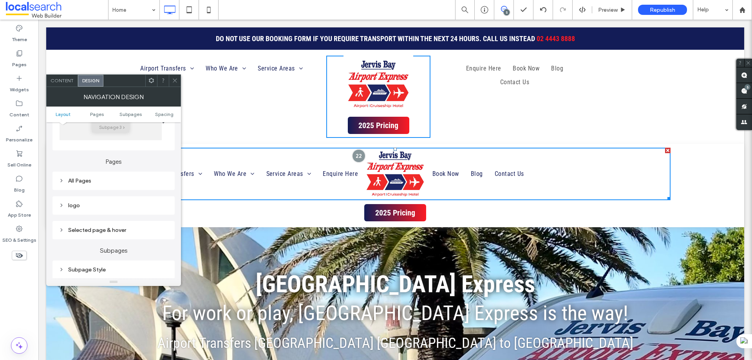
click at [97, 229] on div "Selected page & hover" at bounding box center [114, 230] width 110 height 7
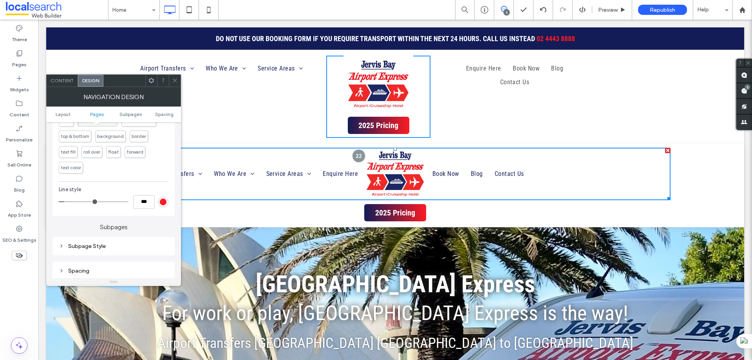
scroll to position [392, 0]
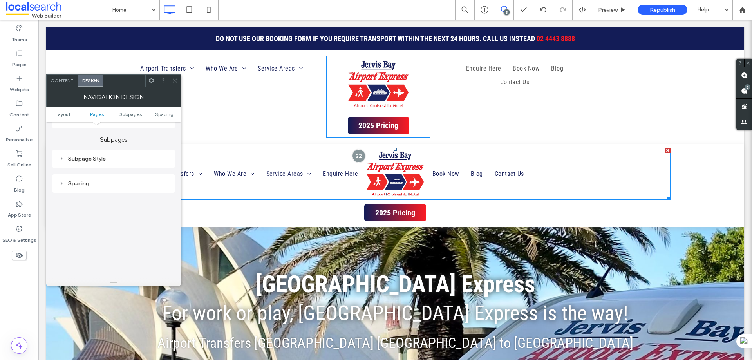
click at [105, 159] on div "Subpage Style" at bounding box center [114, 158] width 110 height 7
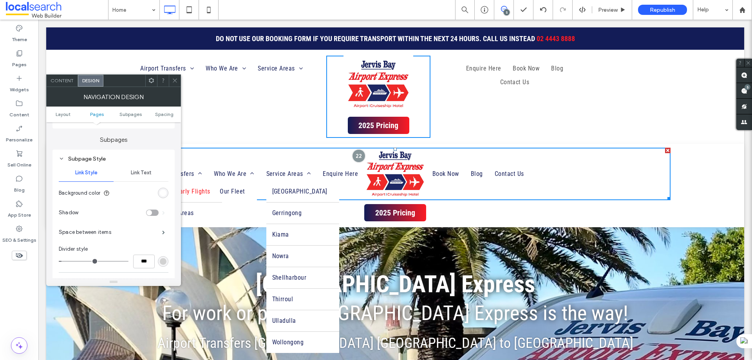
click at [163, 191] on div "rgb(255, 255, 255)" at bounding box center [163, 193] width 7 height 7
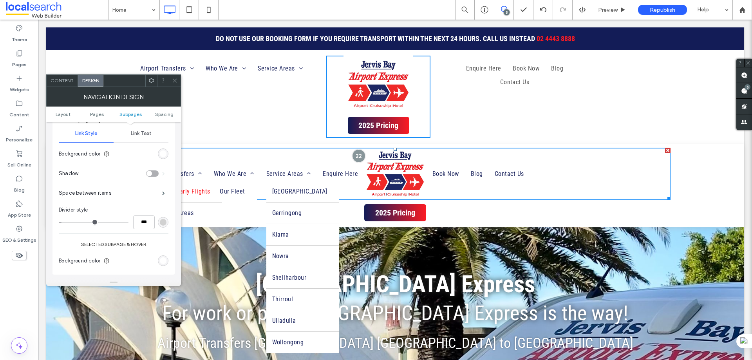
click at [176, 81] on icon at bounding box center [175, 81] width 6 height 6
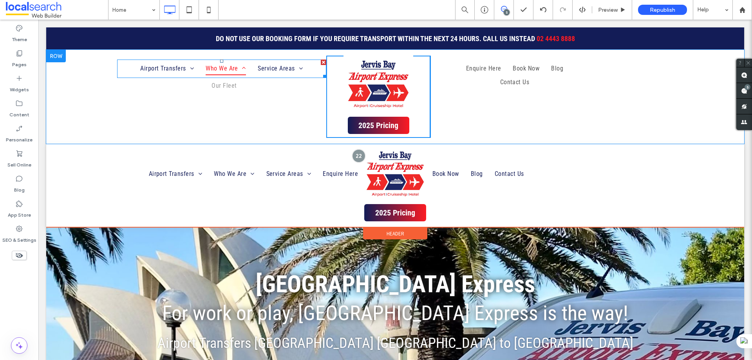
click at [208, 75] on link "Our Fleet" at bounding box center [227, 85] width 43 height 21
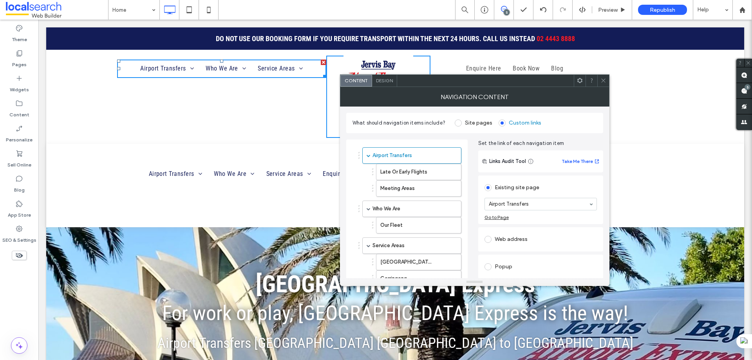
click at [384, 79] on span "Design" at bounding box center [384, 81] width 17 height 6
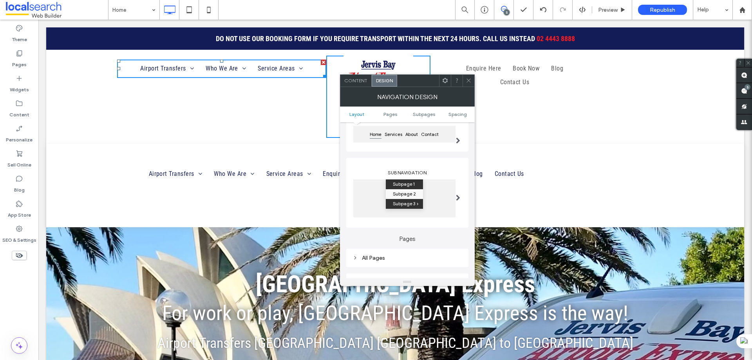
scroll to position [157, 0]
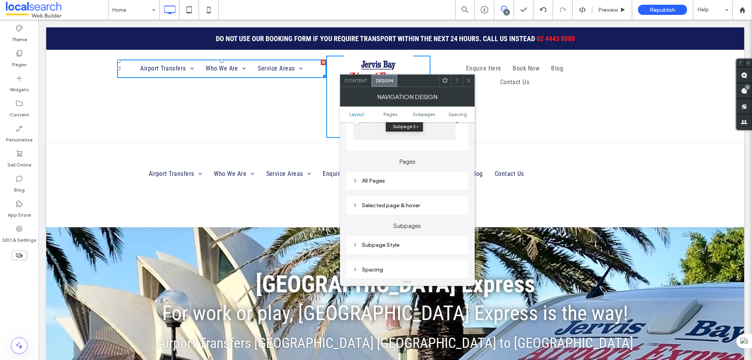
click at [405, 206] on div "Selected page & hover" at bounding box center [407, 205] width 110 height 7
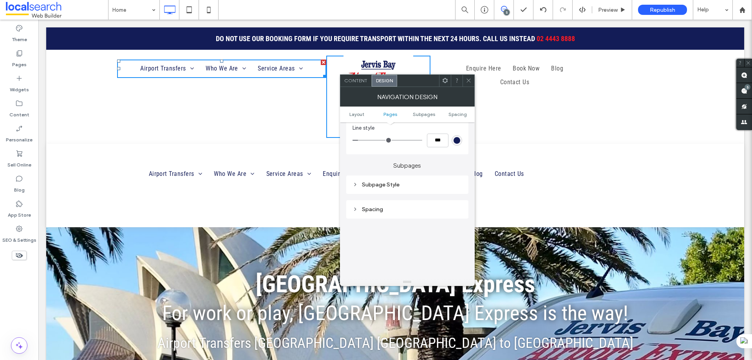
scroll to position [352, 0]
click at [397, 174] on div "Subpage Style" at bounding box center [407, 173] width 110 height 7
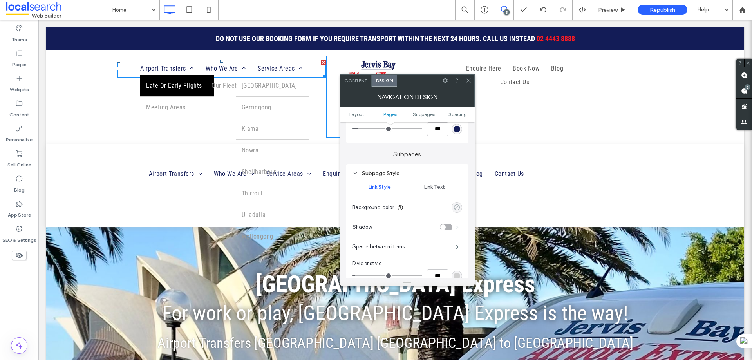
click at [455, 204] on div "rgba(0, 0, 0, 0)" at bounding box center [456, 207] width 7 height 7
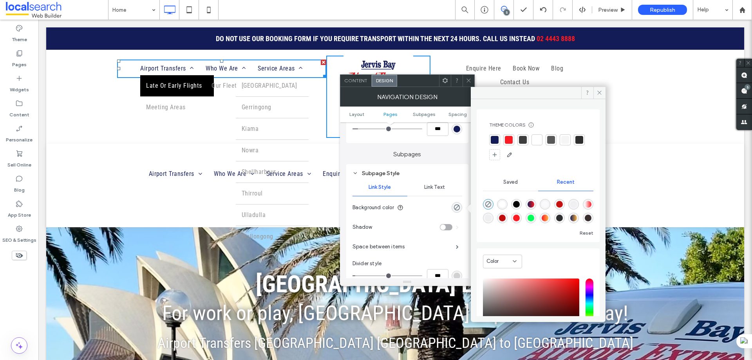
click at [535, 139] on div at bounding box center [537, 140] width 8 height 8
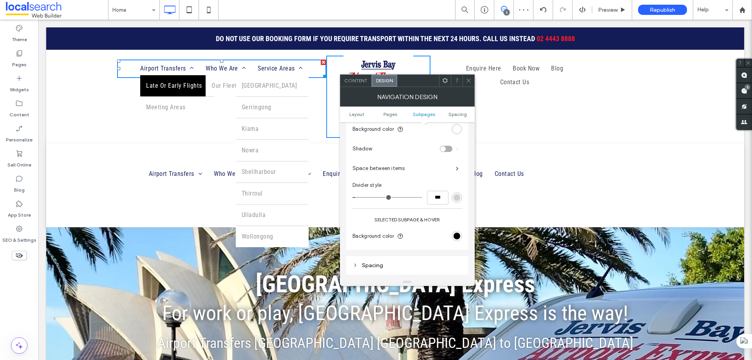
scroll to position [392, 0]
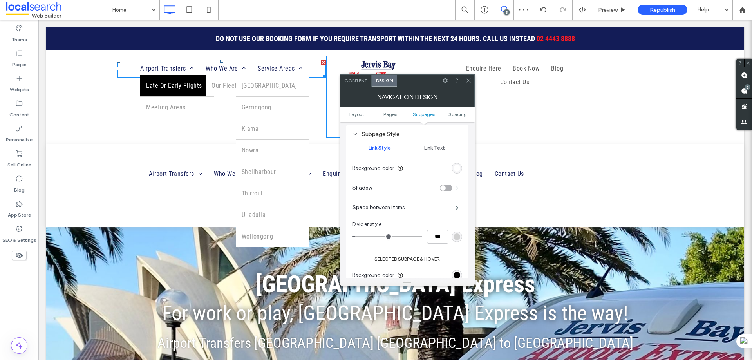
click at [434, 149] on span "Link Text" at bounding box center [434, 148] width 21 height 6
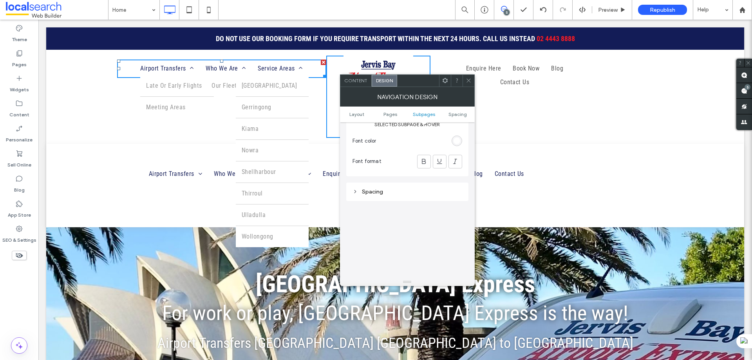
scroll to position [587, 0]
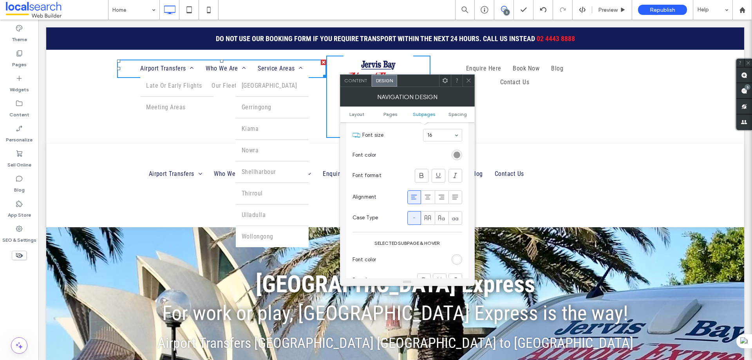
scroll to position [431, 0]
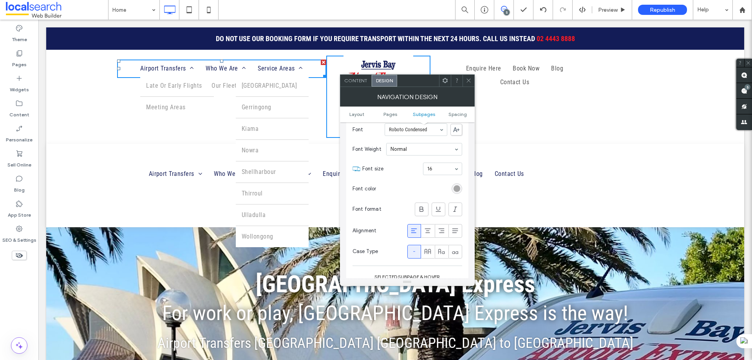
click at [457, 190] on div "rgb(153, 153, 153)" at bounding box center [456, 188] width 7 height 7
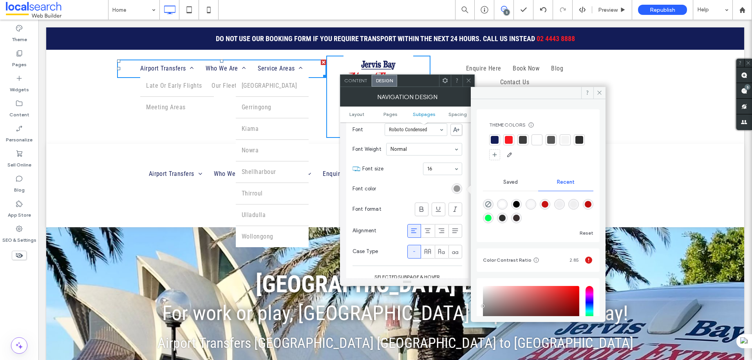
click at [494, 138] on div at bounding box center [495, 140] width 8 height 8
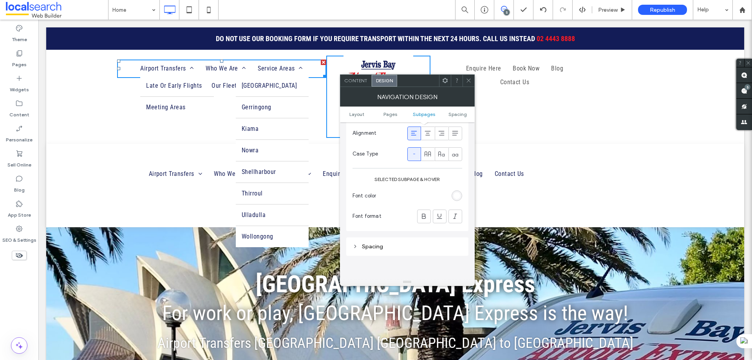
scroll to position [548, 0]
click at [456, 176] on div "rgb(255, 255, 255)" at bounding box center [456, 175] width 7 height 7
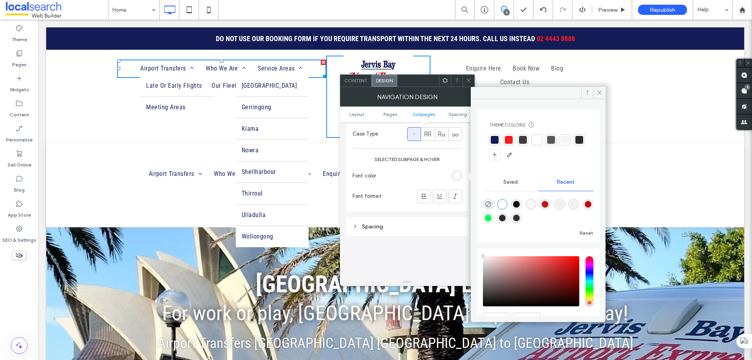
click at [507, 136] on div at bounding box center [509, 140] width 8 height 8
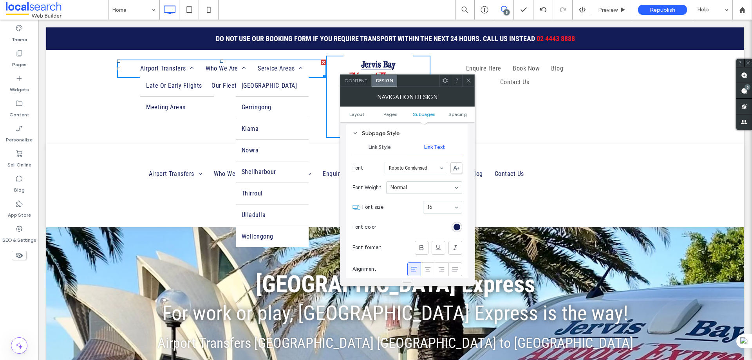
scroll to position [392, 0]
click at [385, 145] on span "Link Style" at bounding box center [379, 148] width 22 height 6
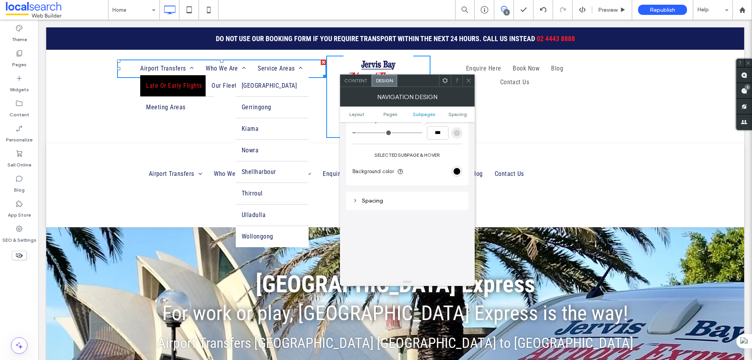
scroll to position [509, 0]
click at [456, 156] on div "rgb(0, 0, 0)" at bounding box center [456, 157] width 7 height 7
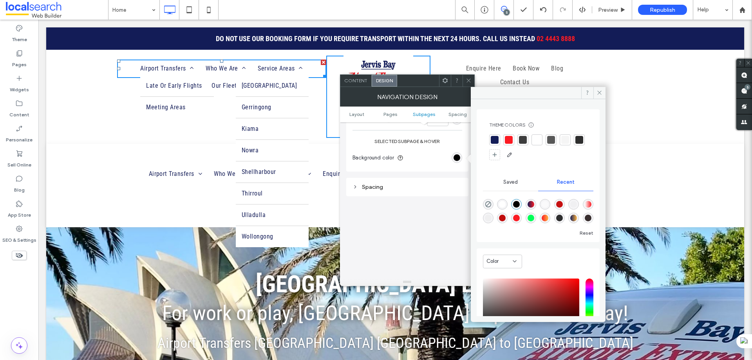
click at [506, 204] on div "rgba(255, 255, 255, 1)" at bounding box center [502, 204] width 7 height 7
type input "*******"
click at [598, 90] on icon at bounding box center [599, 93] width 6 height 6
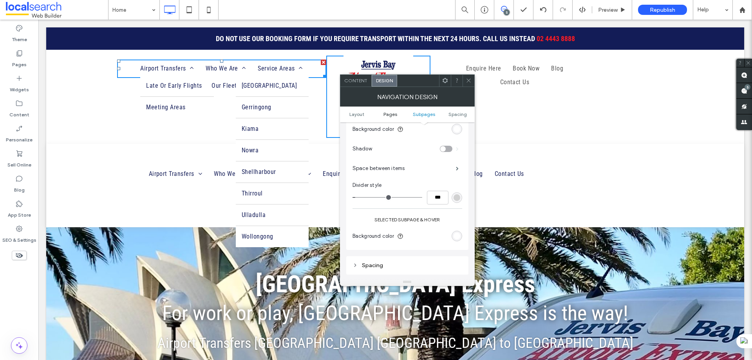
click at [388, 117] on span "Pages" at bounding box center [390, 114] width 14 height 6
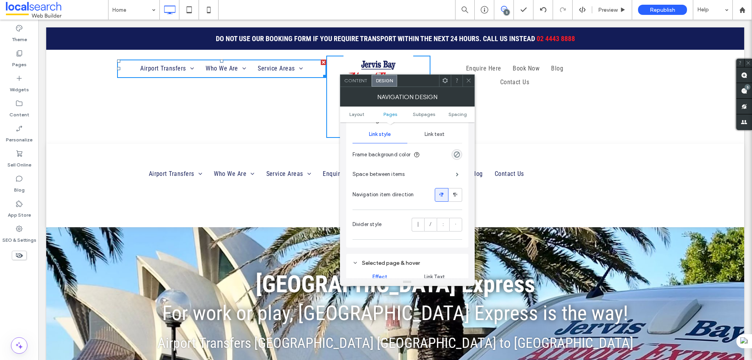
scroll to position [188, 0]
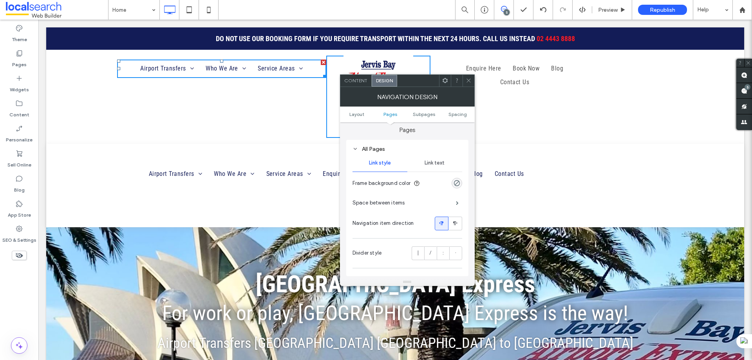
click at [438, 162] on span "Link text" at bounding box center [434, 163] width 20 height 6
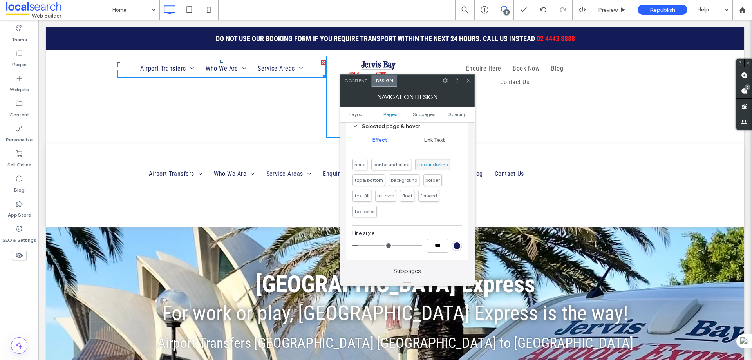
scroll to position [384, 0]
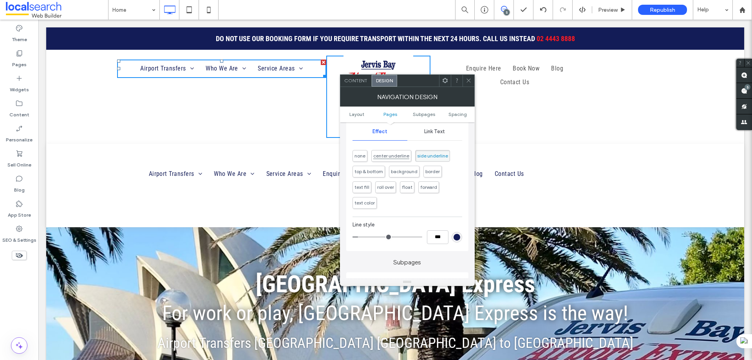
click at [385, 157] on span "center underline" at bounding box center [391, 156] width 36 height 6
click at [439, 154] on span "side underline" at bounding box center [432, 156] width 31 height 6
click at [456, 238] on div "rgb(19, 28, 87)" at bounding box center [456, 237] width 7 height 7
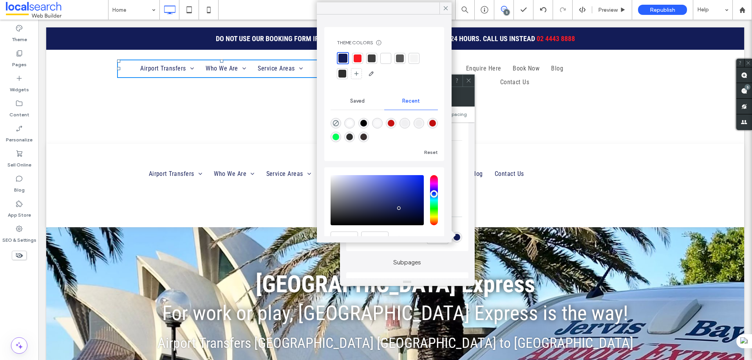
click at [360, 60] on div at bounding box center [358, 58] width 8 height 8
click at [445, 7] on icon at bounding box center [445, 8] width 7 height 7
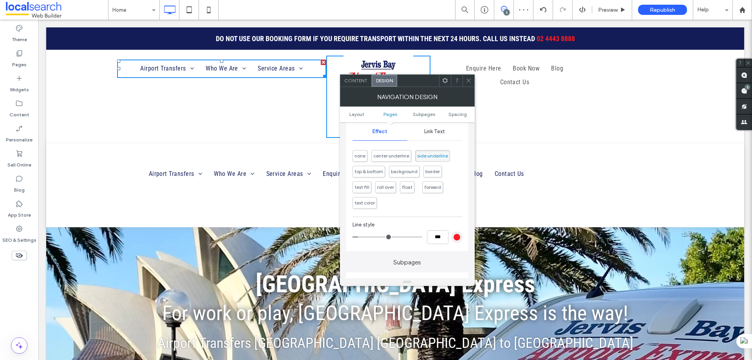
scroll to position [345, 0]
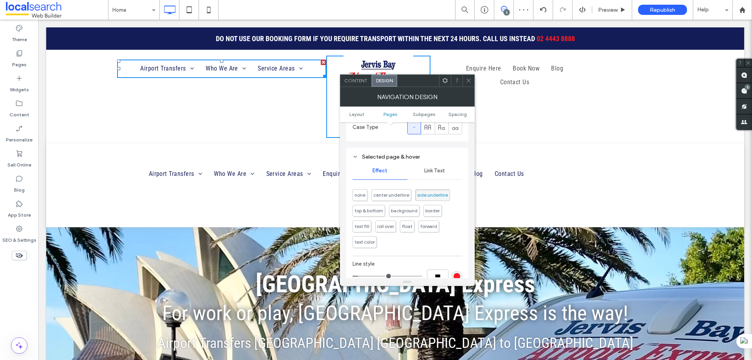
click at [434, 173] on span "Link Text" at bounding box center [434, 171] width 21 height 6
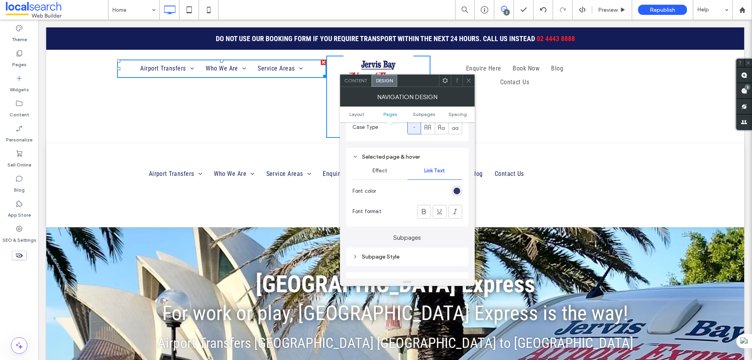
click at [457, 192] on div "rgb(19, 28, 87)" at bounding box center [456, 191] width 7 height 7
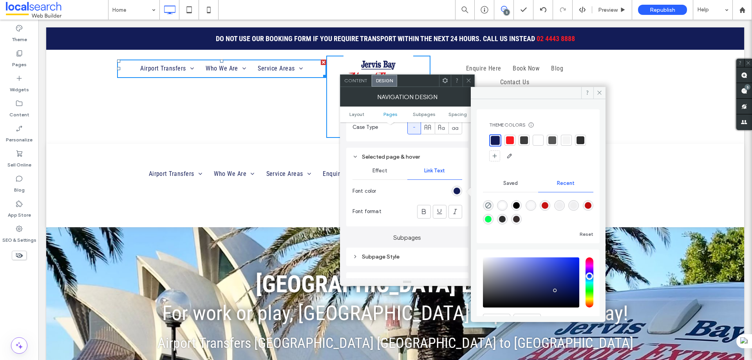
click at [509, 139] on div at bounding box center [510, 140] width 8 height 8
click at [599, 95] on icon at bounding box center [599, 93] width 6 height 6
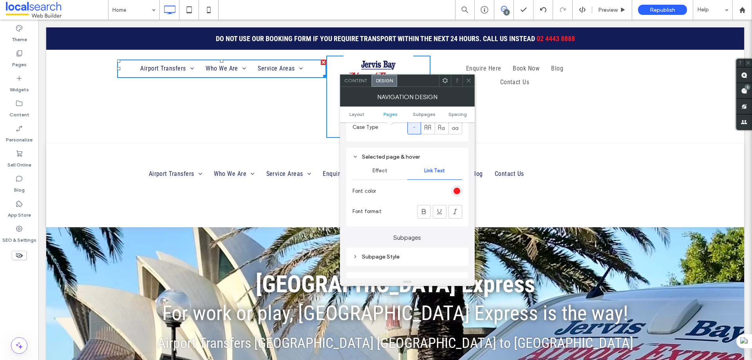
click at [468, 82] on icon at bounding box center [469, 81] width 6 height 6
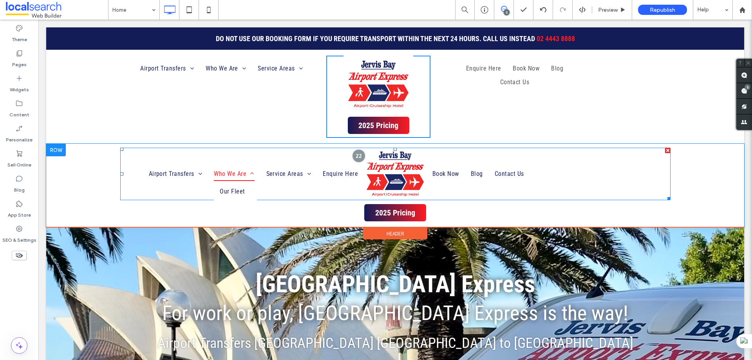
click at [228, 174] on span "Who We Are" at bounding box center [234, 173] width 40 height 13
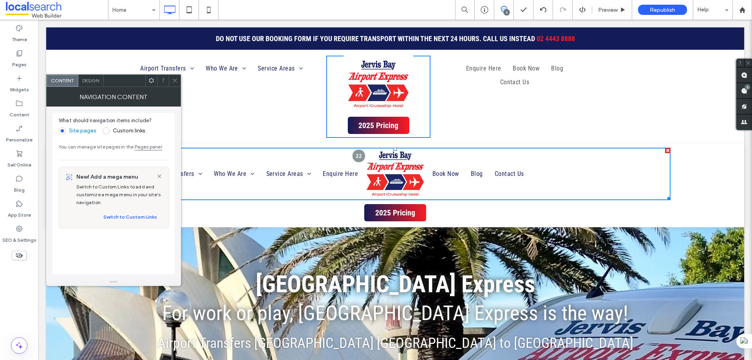
click at [93, 80] on span "Design" at bounding box center [90, 81] width 17 height 6
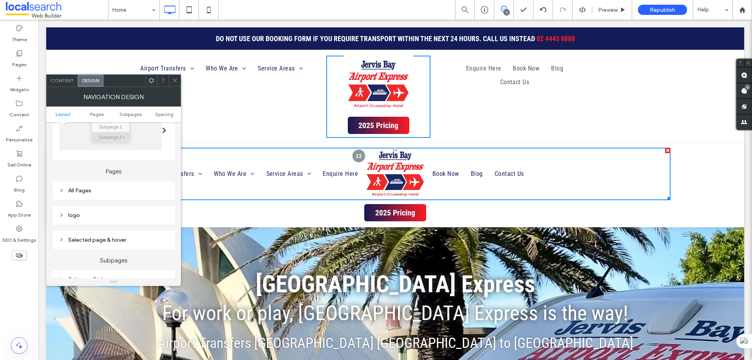
scroll to position [196, 0]
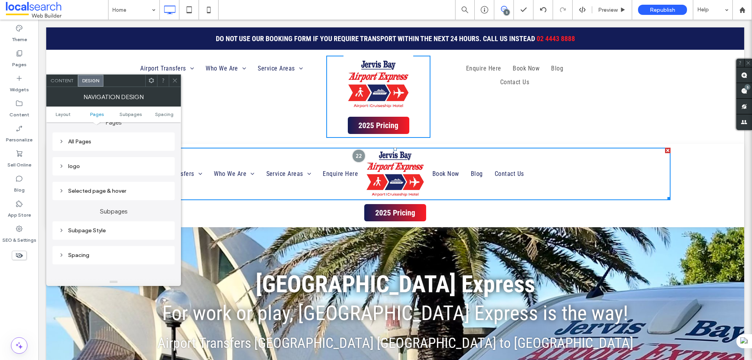
click at [98, 192] on div "Selected page & hover" at bounding box center [114, 191] width 110 height 7
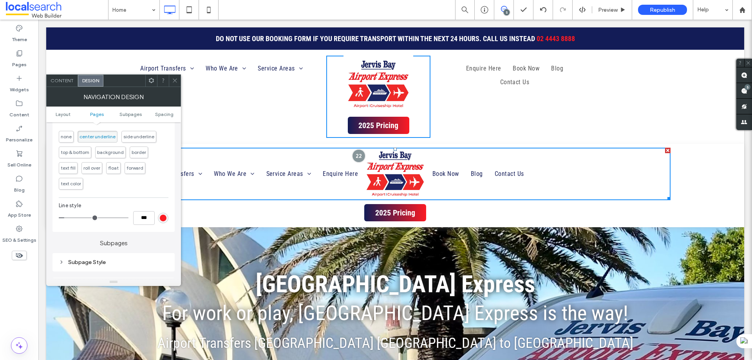
scroll to position [274, 0]
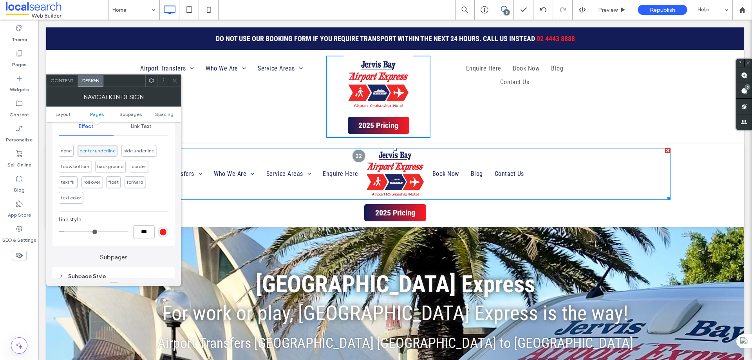
click at [172, 85] on span at bounding box center [175, 81] width 6 height 12
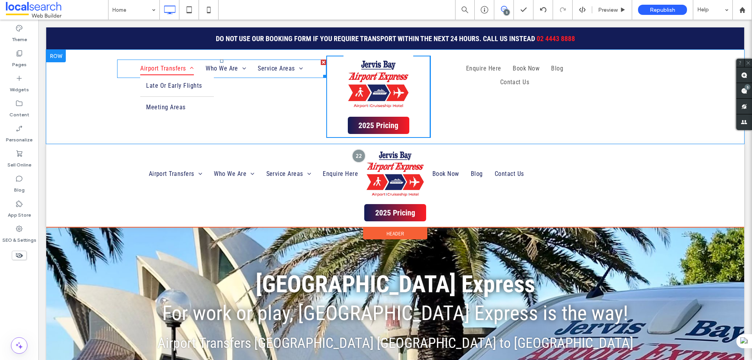
click at [188, 65] on span at bounding box center [190, 68] width 8 height 6
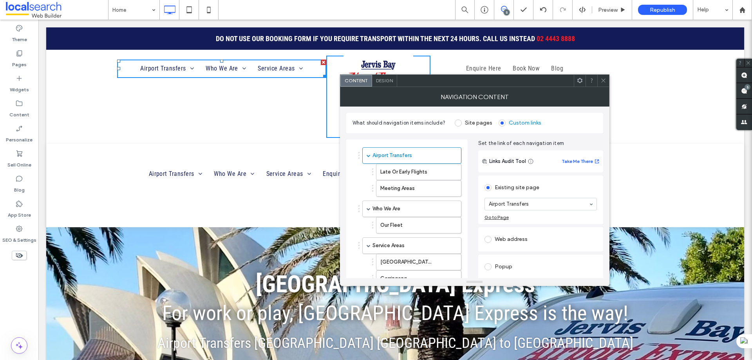
click at [385, 78] on span "Design" at bounding box center [384, 81] width 17 height 6
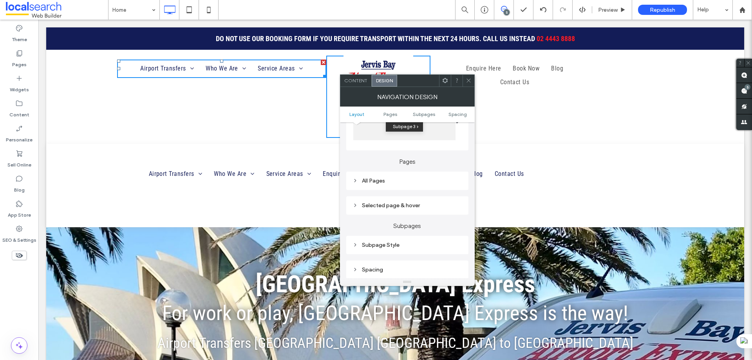
click at [395, 206] on div "Selected page & hover" at bounding box center [407, 205] width 110 height 7
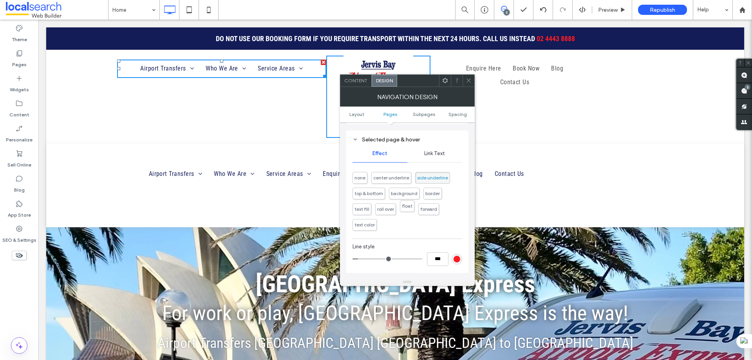
scroll to position [235, 0]
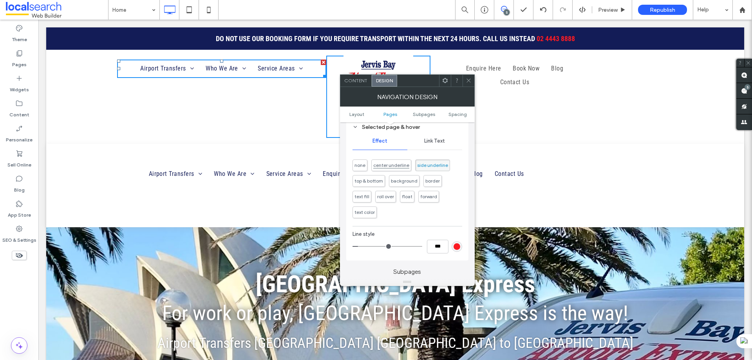
click at [395, 165] on span "center underline" at bounding box center [391, 165] width 36 height 6
click at [469, 81] on use at bounding box center [468, 81] width 4 height 4
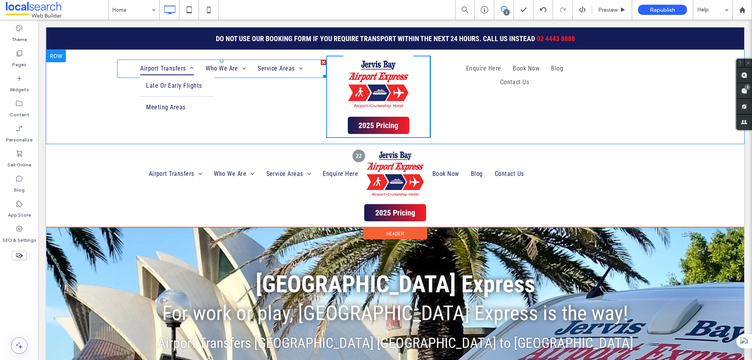
click at [155, 67] on span "Airport Transfers" at bounding box center [167, 68] width 54 height 13
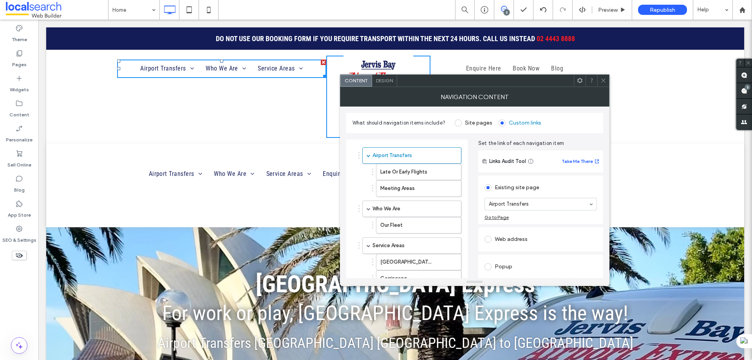
click at [381, 83] on div "Design" at bounding box center [384, 81] width 25 height 12
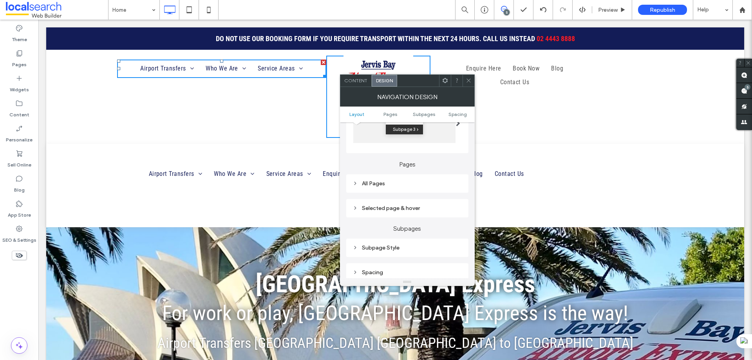
scroll to position [196, 0]
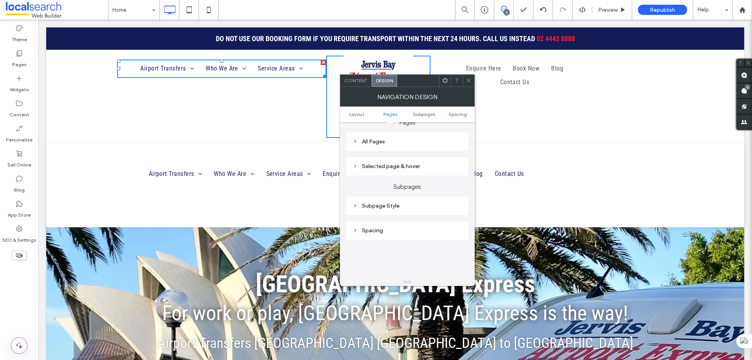
click at [392, 169] on div "Selected page & hover" at bounding box center [407, 166] width 110 height 7
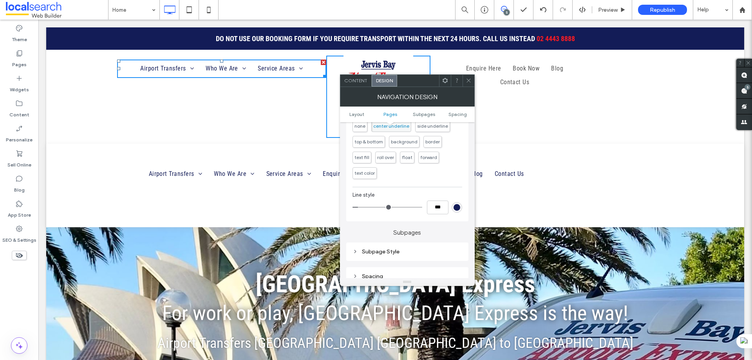
scroll to position [235, 0]
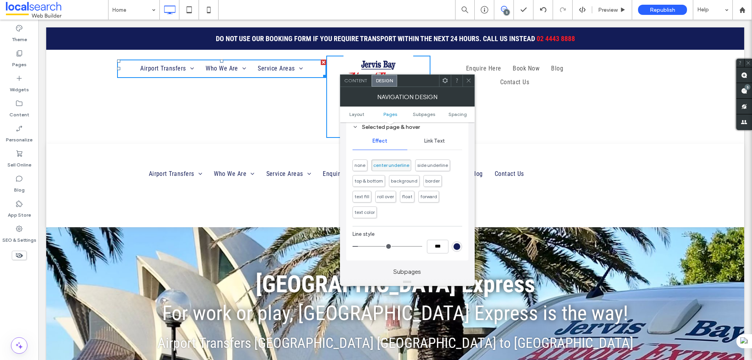
click at [433, 142] on span "Link Text" at bounding box center [434, 141] width 21 height 6
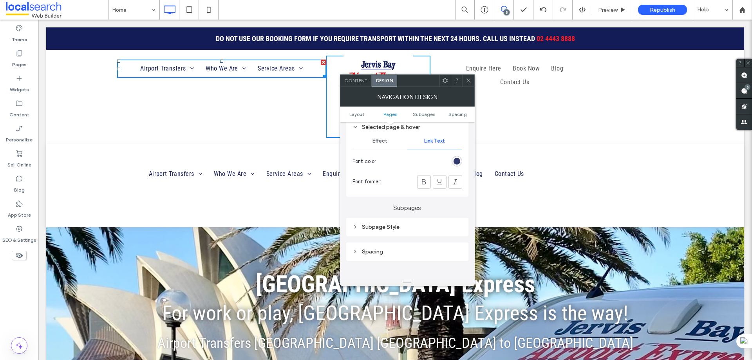
click at [455, 162] on div "rgb(19, 28, 87)" at bounding box center [456, 161] width 7 height 7
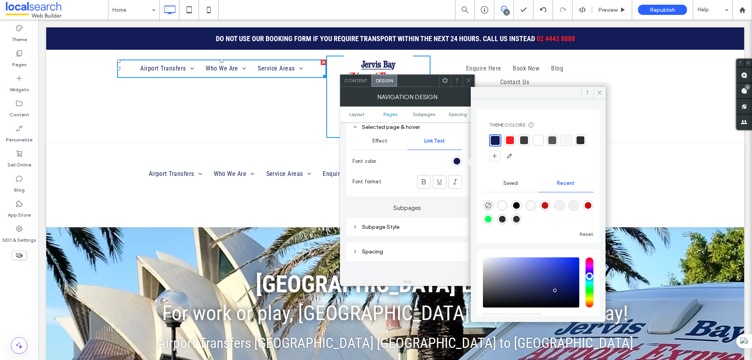
click at [509, 141] on div at bounding box center [510, 140] width 8 height 8
click at [384, 144] on div "Effect" at bounding box center [379, 140] width 55 height 17
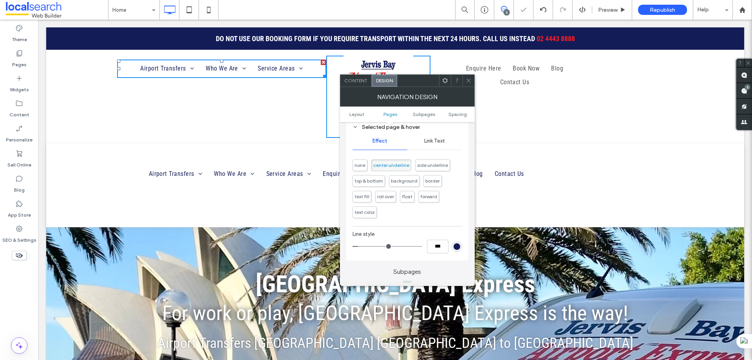
click at [457, 247] on div "rgb(19, 28, 87)" at bounding box center [456, 246] width 7 height 7
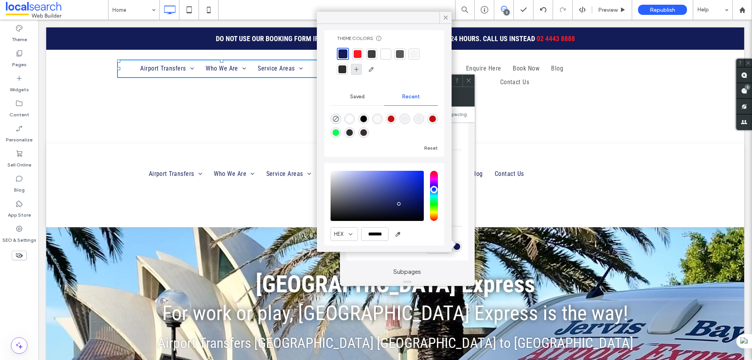
scroll to position [0, 0]
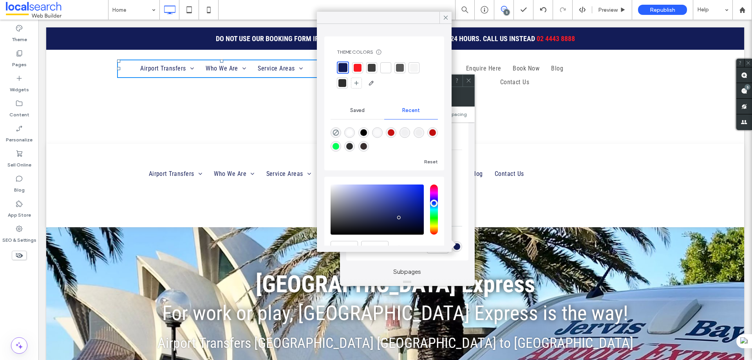
click at [354, 65] on div at bounding box center [358, 68] width 8 height 8
click at [444, 16] on icon at bounding box center [445, 17] width 7 height 7
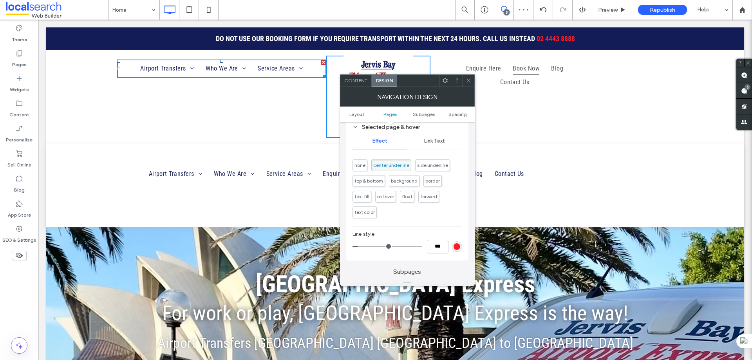
click at [507, 67] on link "Book Now" at bounding box center [526, 68] width 38 height 13
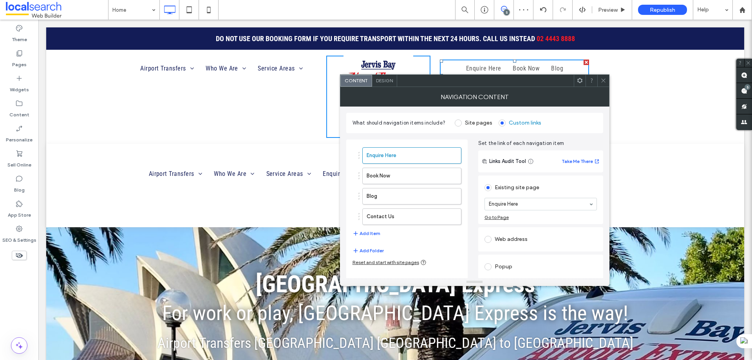
click at [390, 81] on span "Design" at bounding box center [384, 81] width 17 height 6
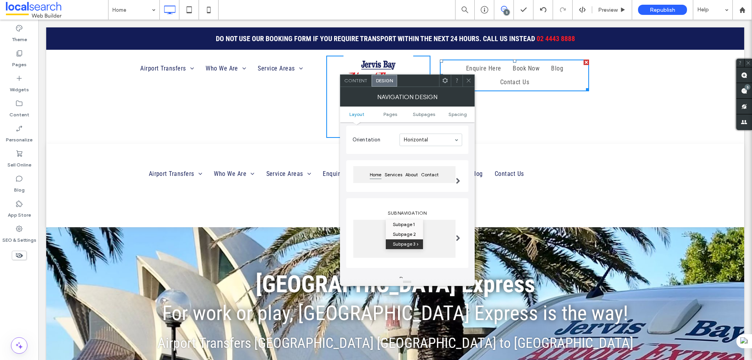
scroll to position [157, 0]
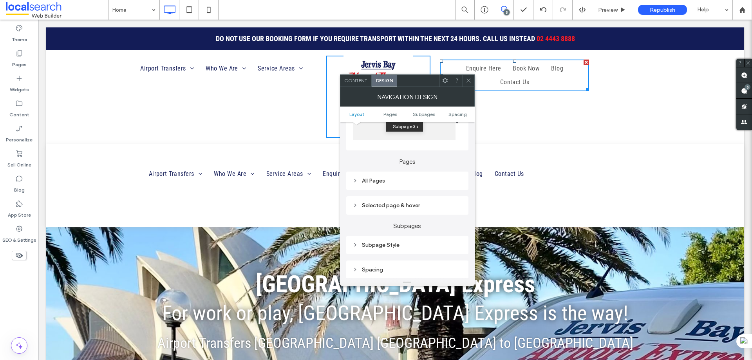
click at [391, 188] on div "All Pages" at bounding box center [407, 181] width 122 height 18
click at [403, 183] on div "All Pages" at bounding box center [407, 180] width 110 height 7
click at [439, 192] on span "Link text" at bounding box center [434, 194] width 20 height 6
click at [458, 275] on div "rgb(88, 88, 88)" at bounding box center [456, 274] width 7 height 7
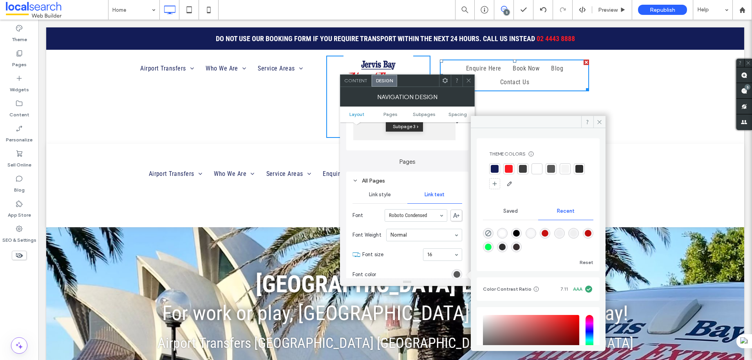
drag, startPoint x: 493, startPoint y: 166, endPoint x: 506, endPoint y: 163, distance: 12.8
click at [493, 166] on div at bounding box center [495, 169] width 8 height 8
click at [595, 123] on span at bounding box center [599, 122] width 12 height 12
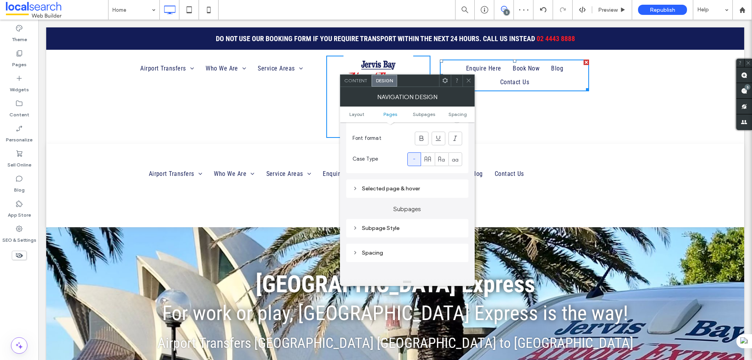
click at [393, 186] on div "Selected page & hover" at bounding box center [407, 188] width 110 height 7
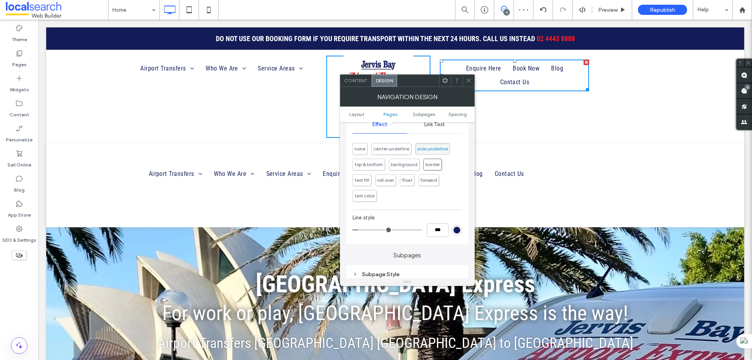
scroll to position [392, 0]
click at [397, 147] on span "center underline" at bounding box center [391, 148] width 36 height 6
click at [438, 125] on span "Link Text" at bounding box center [434, 124] width 21 height 6
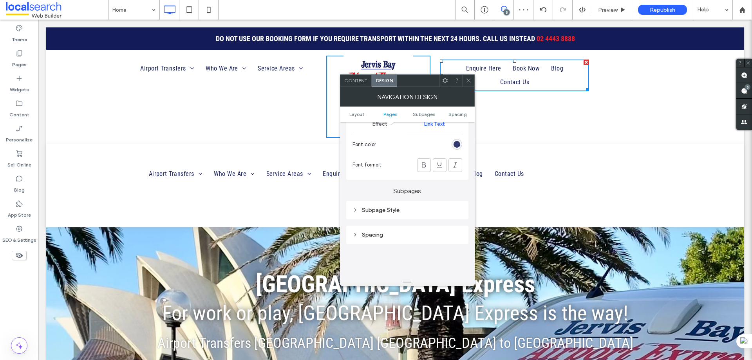
click at [460, 143] on div "rgb(19, 28, 87)" at bounding box center [456, 144] width 7 height 7
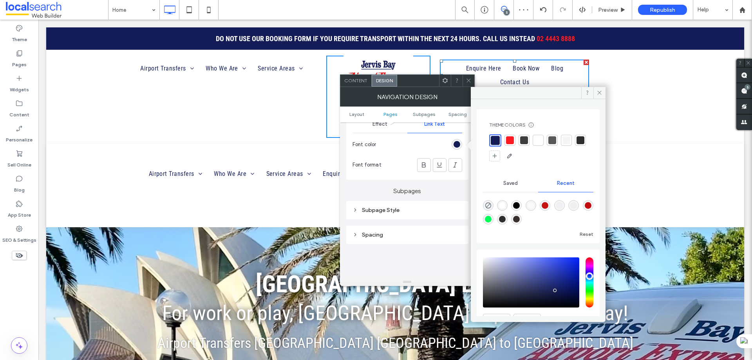
click at [511, 141] on div at bounding box center [510, 140] width 8 height 8
click at [375, 126] on span "Effect" at bounding box center [379, 124] width 15 height 6
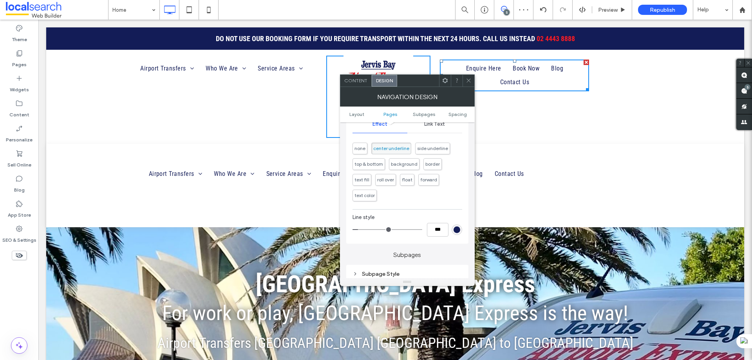
click at [457, 231] on div "rgb(19, 28, 87)" at bounding box center [456, 229] width 7 height 7
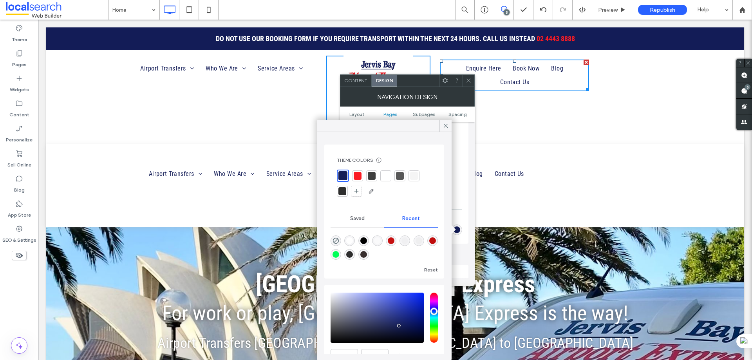
click at [356, 172] on div at bounding box center [358, 176] width 8 height 8
click at [443, 121] on span at bounding box center [445, 126] width 7 height 12
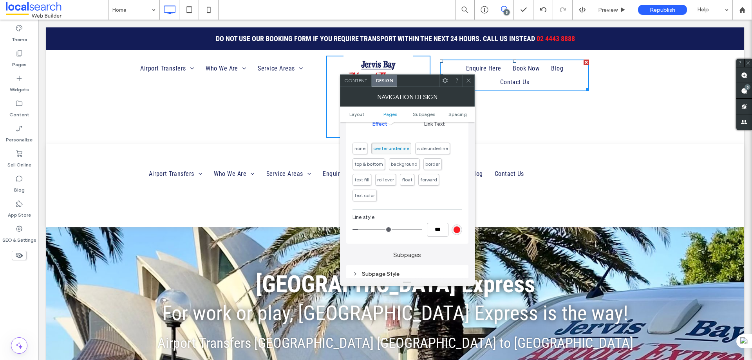
click at [466, 82] on icon at bounding box center [469, 81] width 6 height 6
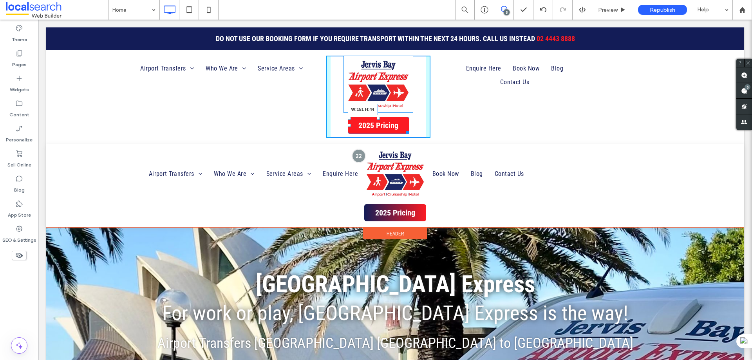
drag, startPoint x: 406, startPoint y: 131, endPoint x: 454, endPoint y: 141, distance: 49.1
click at [404, 119] on div "Click To Paste Click To Paste 2025 Pricing W:151 H:44" at bounding box center [378, 97] width 105 height 82
drag, startPoint x: 406, startPoint y: 110, endPoint x: 399, endPoint y: 103, distance: 10.0
click at [399, 103] on div "Click To Paste Click To Paste W:140 H:114 2025 Pricing" at bounding box center [378, 97] width 105 height 82
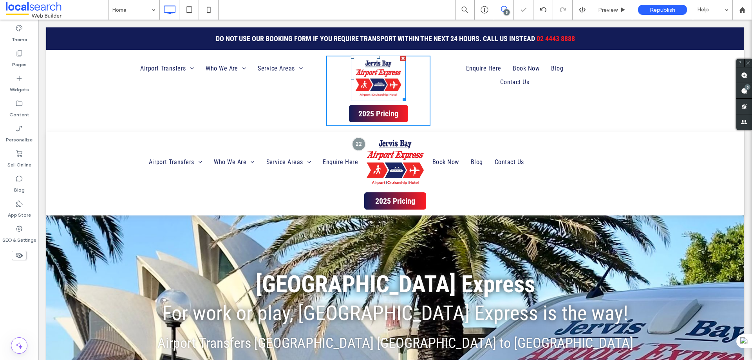
click at [518, 103] on div "Click To Paste Click To Paste Enquire Here Book Now Blog Contact Us" at bounding box center [587, 91] width 314 height 70
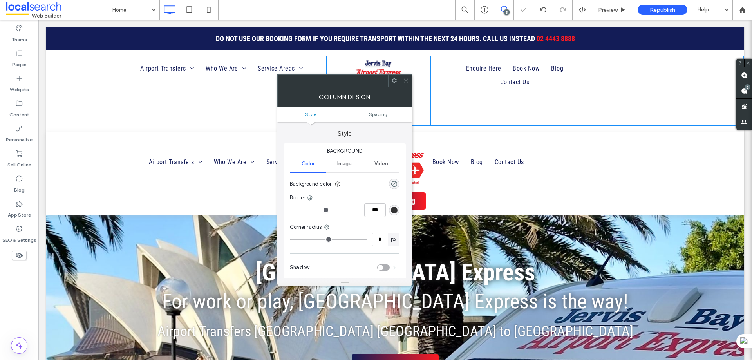
click at [408, 83] on icon at bounding box center [406, 81] width 6 height 6
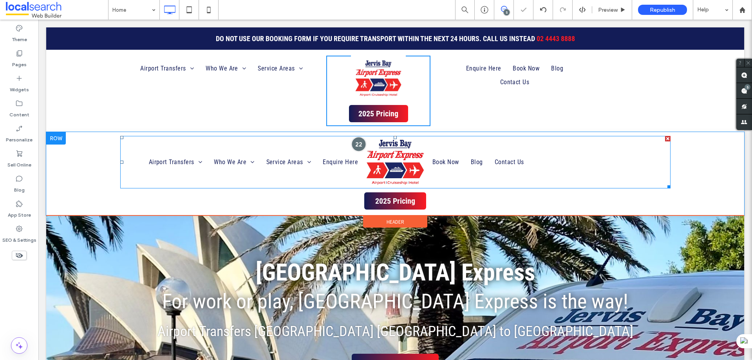
click at [357, 141] on div at bounding box center [358, 144] width 14 height 14
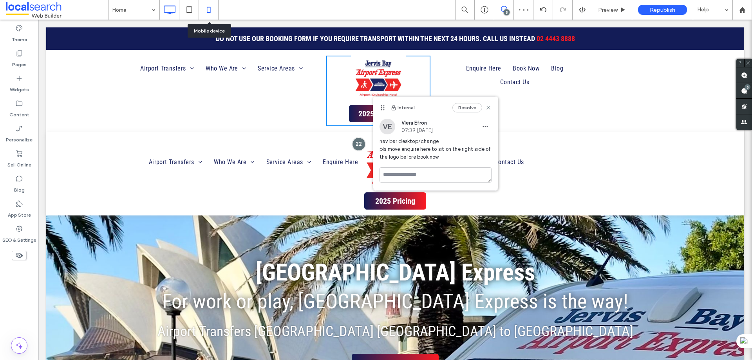
click at [206, 7] on icon at bounding box center [209, 10] width 16 height 16
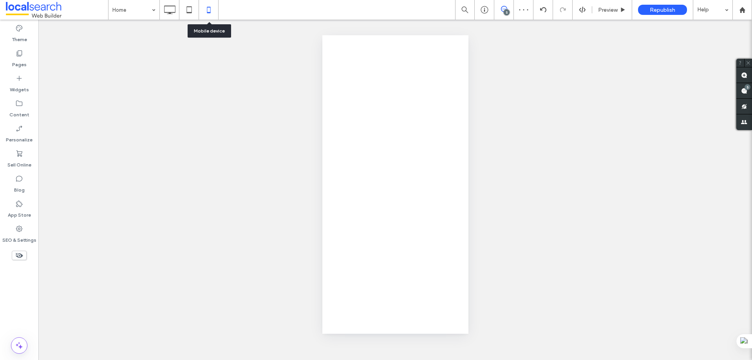
scroll to position [0, 0]
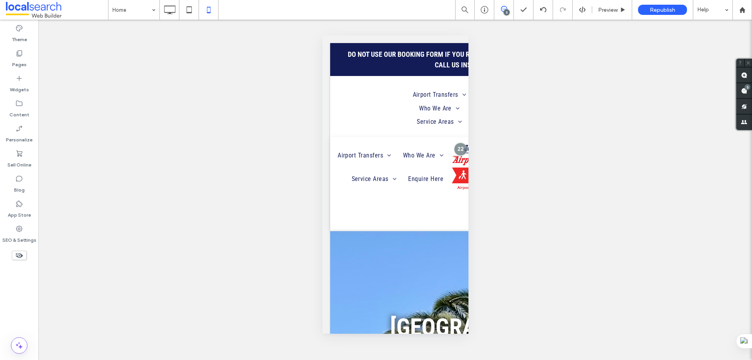
click at [189, 11] on icon at bounding box center [189, 10] width 16 height 16
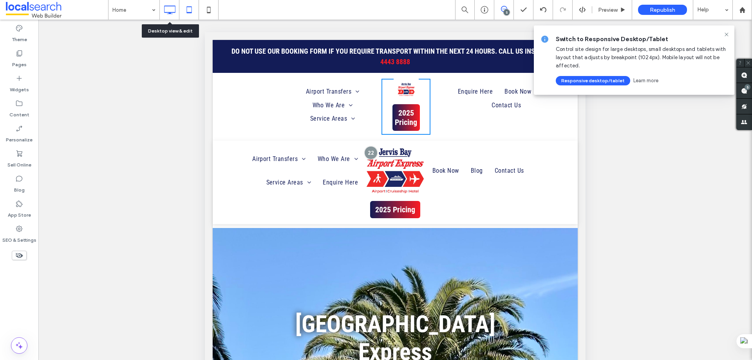
click at [166, 13] on icon at bounding box center [170, 10] width 16 height 16
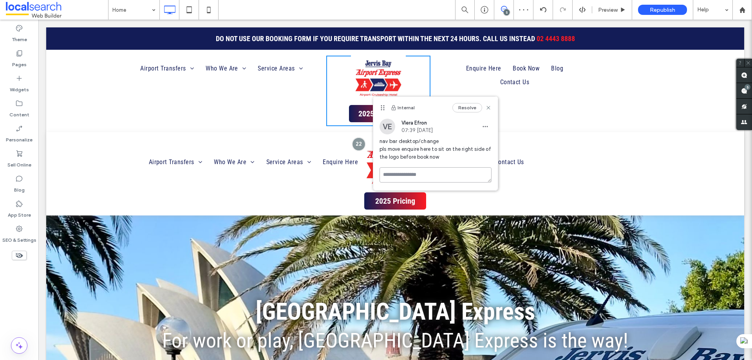
click at [412, 175] on textarea at bounding box center [435, 174] width 112 height 15
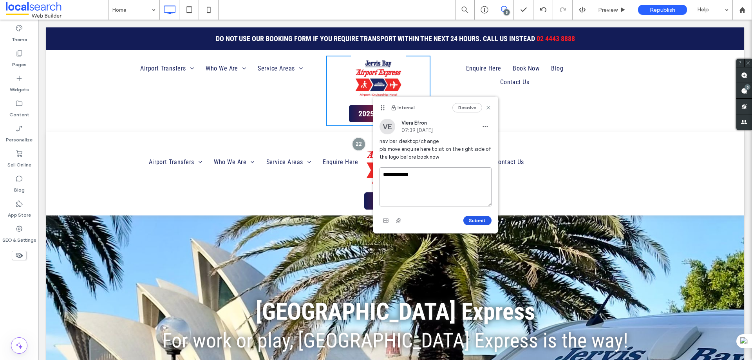
type textarea "**********"
click at [471, 218] on button "Submit" at bounding box center [477, 220] width 28 height 9
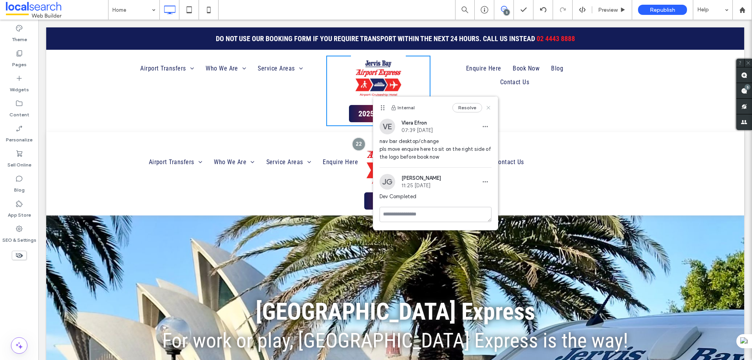
click at [488, 107] on use at bounding box center [488, 108] width 4 height 4
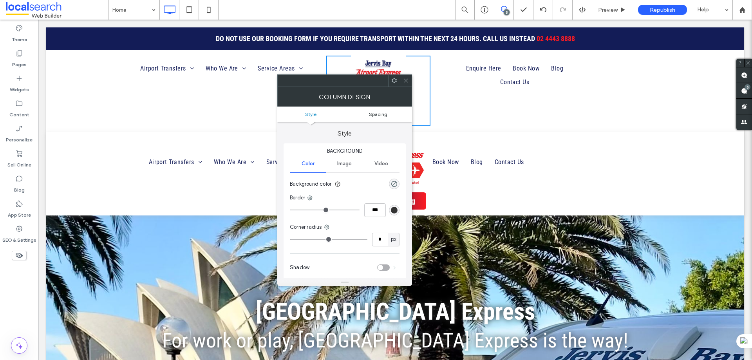
click at [378, 113] on span "Spacing" at bounding box center [378, 114] width 18 height 6
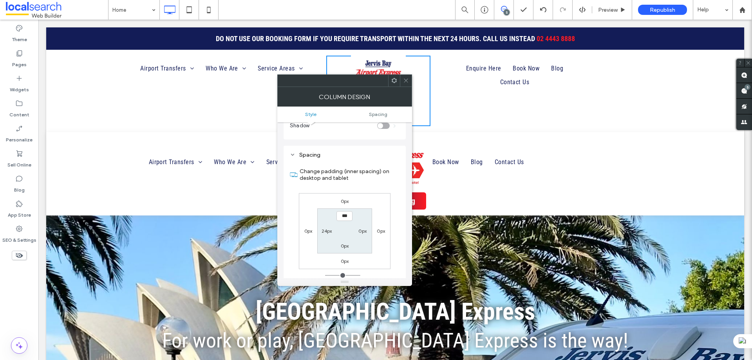
scroll to position [159, 0]
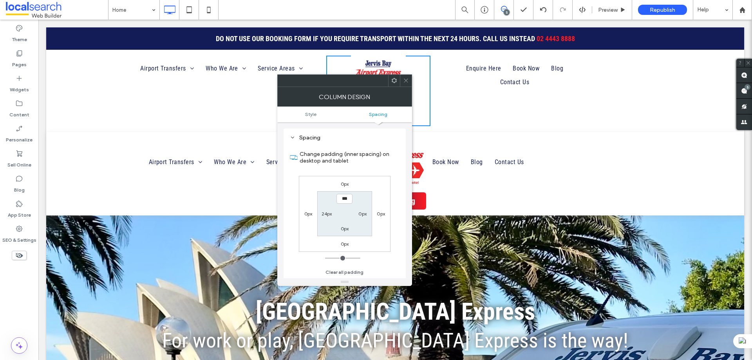
click at [331, 216] on label "24px" at bounding box center [326, 214] width 11 height 6
type input "**"
type input "*"
type input "***"
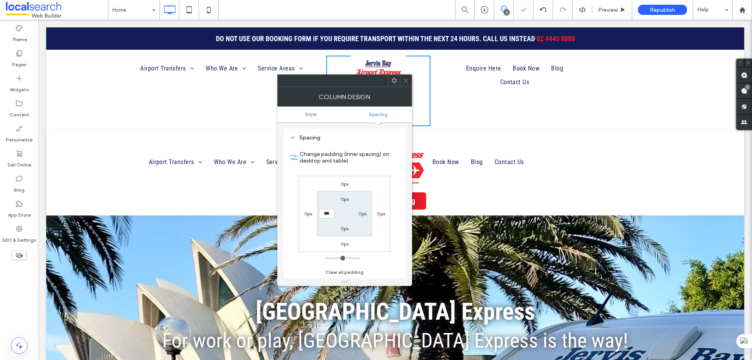
click at [406, 80] on icon at bounding box center [406, 81] width 6 height 6
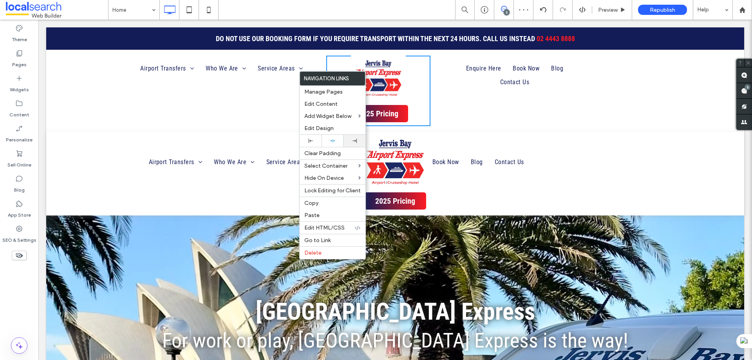
click at [357, 146] on div at bounding box center [354, 141] width 22 height 12
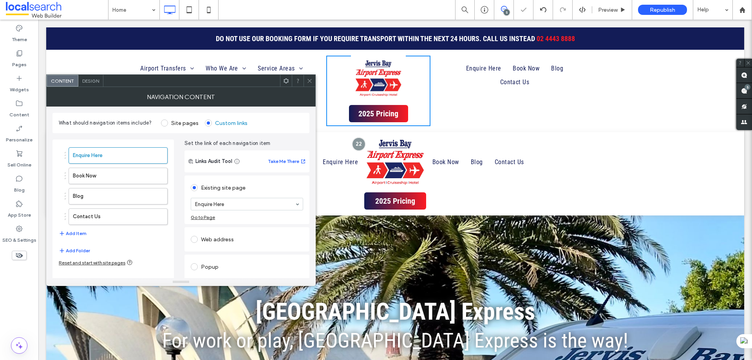
click at [310, 81] on icon at bounding box center [310, 81] width 6 height 6
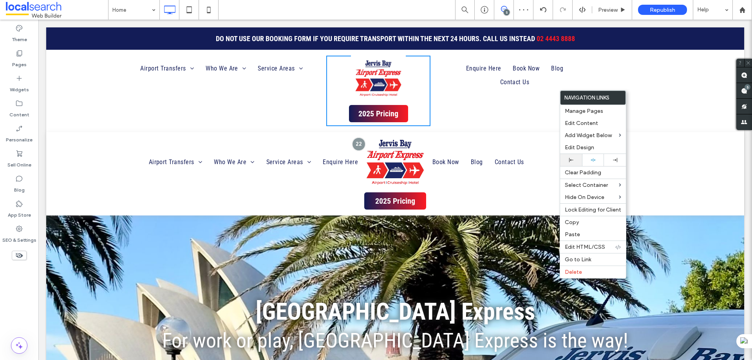
click at [569, 158] on use at bounding box center [571, 160] width 4 height 4
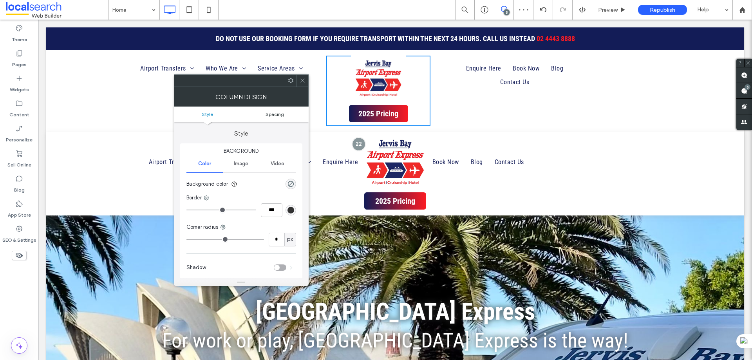
click at [285, 116] on link "Spacing" at bounding box center [274, 114] width 67 height 6
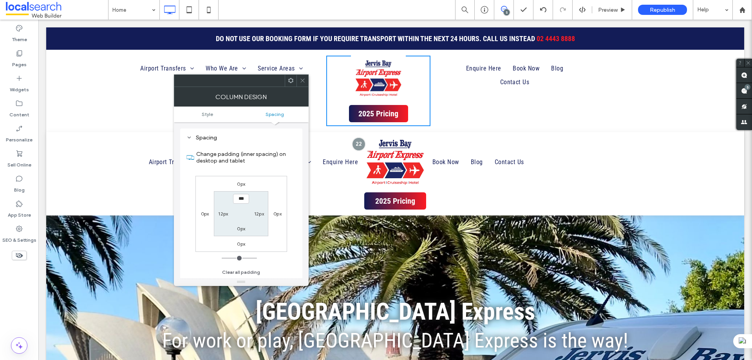
click at [222, 213] on label "12px" at bounding box center [223, 214] width 10 height 6
type input "**"
type input "*"
type input "***"
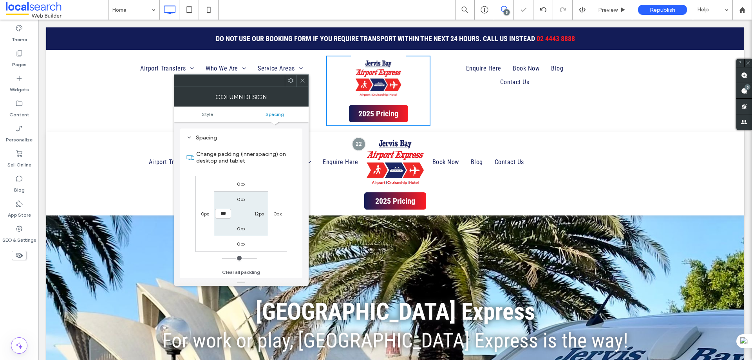
click at [256, 211] on label "12px" at bounding box center [259, 214] width 10 height 6
type input "**"
type input "***"
type input "*"
click at [262, 212] on input "***" at bounding box center [259, 214] width 16 height 10
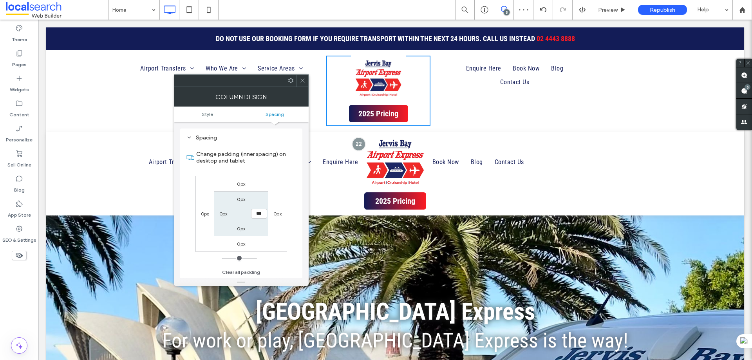
click at [305, 85] on span at bounding box center [303, 81] width 6 height 12
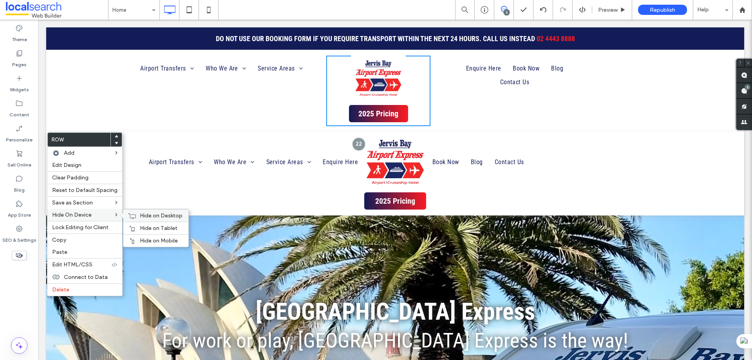
click at [152, 217] on span "Hide on Desktop" at bounding box center [161, 215] width 43 height 7
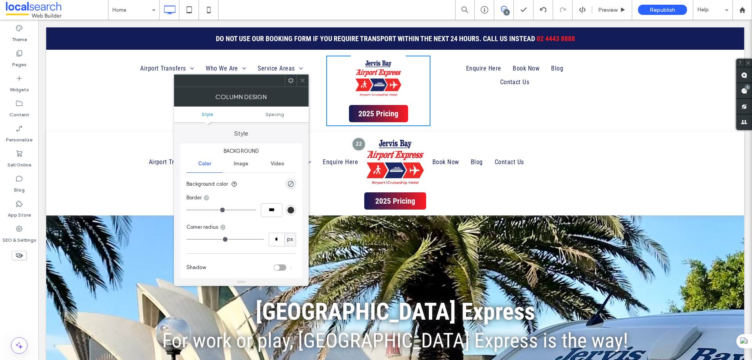
click at [305, 79] on icon at bounding box center [303, 81] width 6 height 6
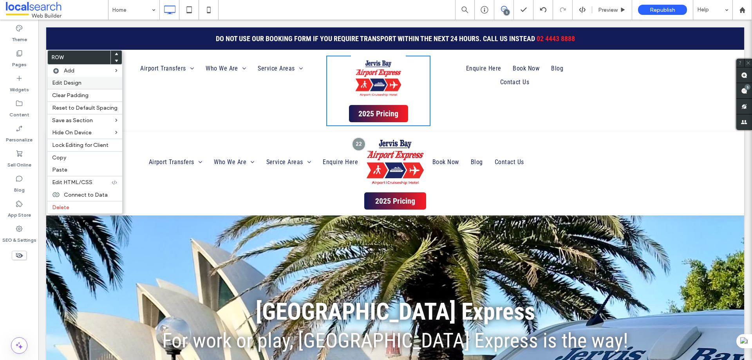
click at [64, 87] on div "Edit Design" at bounding box center [84, 83] width 75 height 12
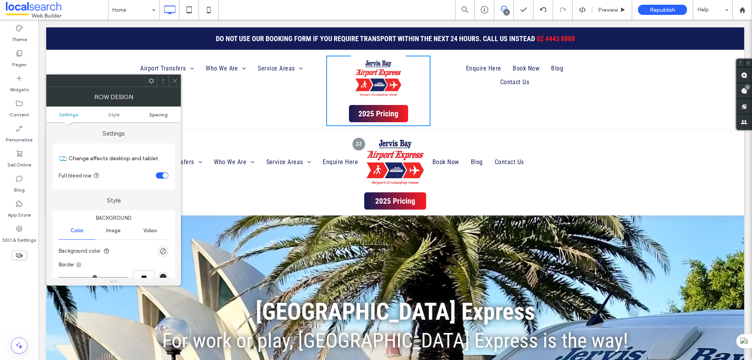
click at [166, 114] on span "Spacing" at bounding box center [158, 115] width 18 height 6
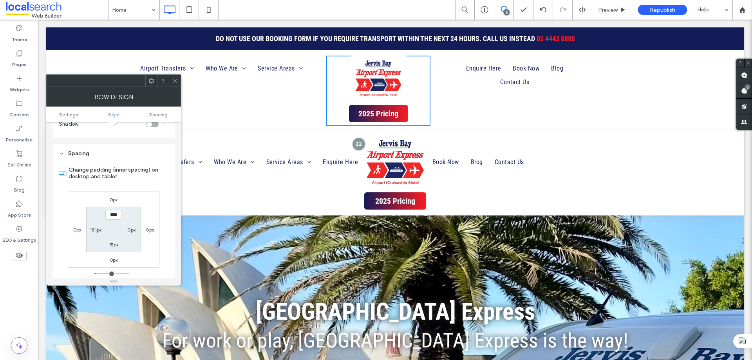
scroll to position [197, 0]
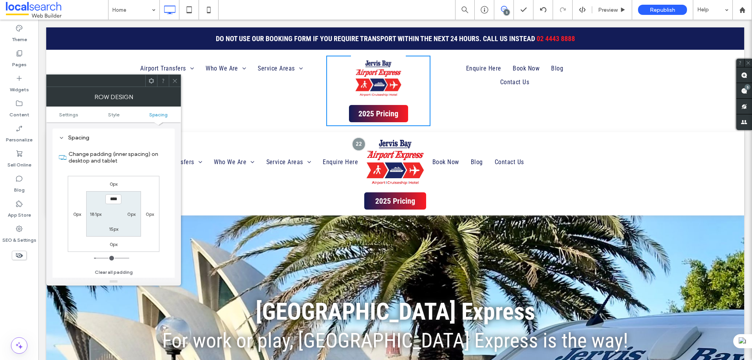
click at [126, 217] on div "0px" at bounding box center [132, 214] width 18 height 8
click at [130, 216] on label "0px" at bounding box center [131, 214] width 8 height 6
type input "*"
type input "***"
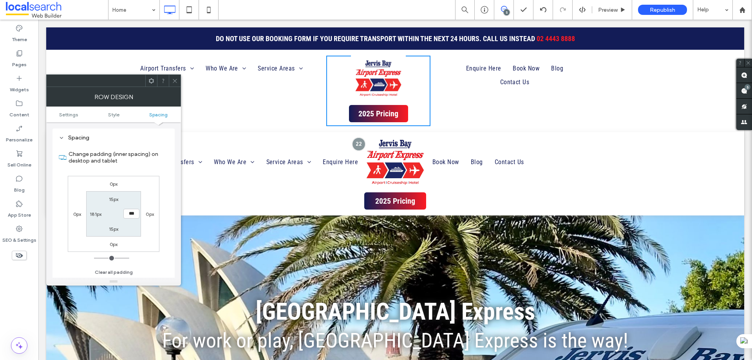
type input "*****"
click at [172, 77] on span at bounding box center [175, 81] width 6 height 12
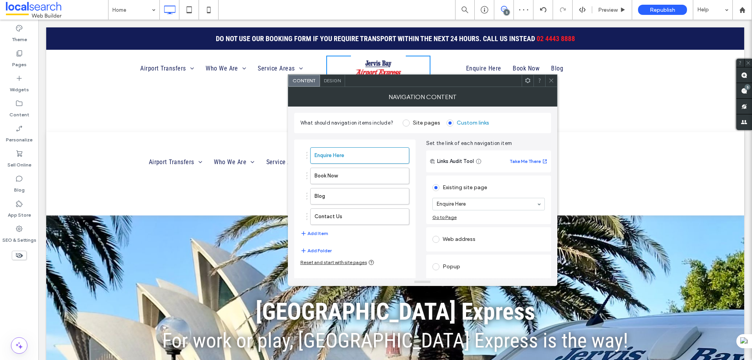
click at [551, 76] on span at bounding box center [551, 81] width 6 height 12
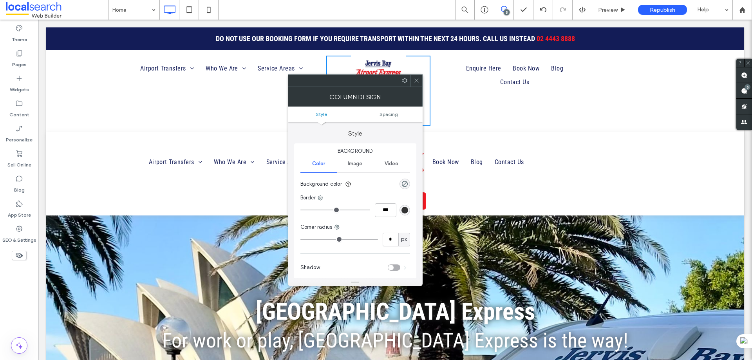
click at [415, 81] on icon at bounding box center [416, 81] width 6 height 6
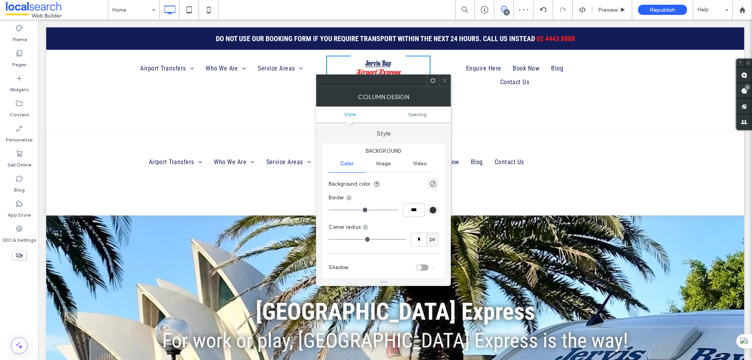
click at [446, 79] on use at bounding box center [445, 81] width 4 height 4
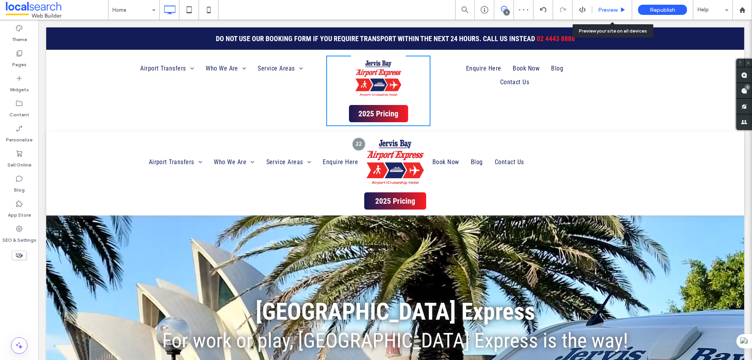
click at [604, 9] on span "Preview" at bounding box center [608, 10] width 20 height 7
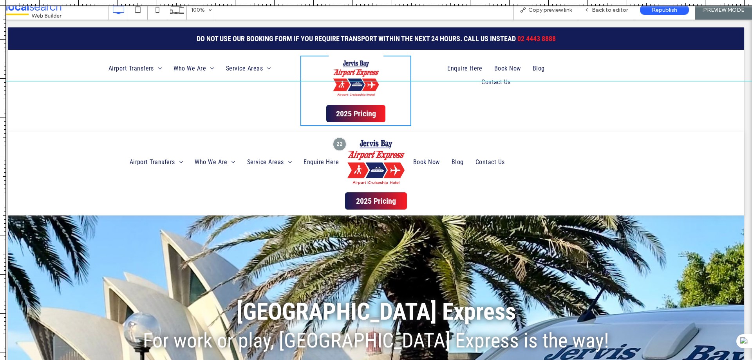
drag, startPoint x: 348, startPoint y: 2, endPoint x: 344, endPoint y: 81, distance: 79.6
click at [344, 359] on div at bounding box center [376, 360] width 752 height 0
click at [542, 7] on span "Copy preview link" at bounding box center [549, 10] width 43 height 7
click at [556, 13] on span "Copy preview link" at bounding box center [549, 10] width 43 height 7
click at [614, 8] on span "Back to editor" at bounding box center [610, 10] width 36 height 7
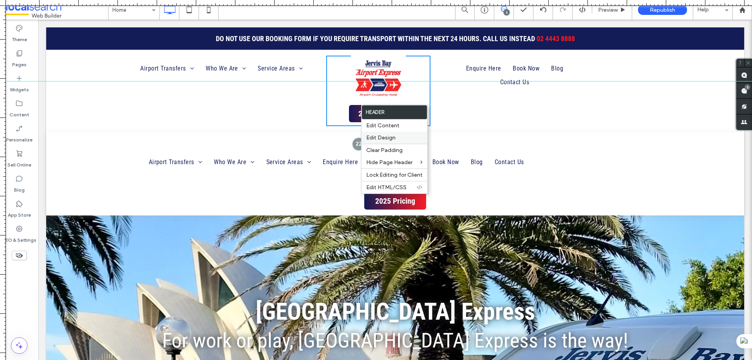
click at [387, 134] on span "Edit Design" at bounding box center [380, 137] width 29 height 7
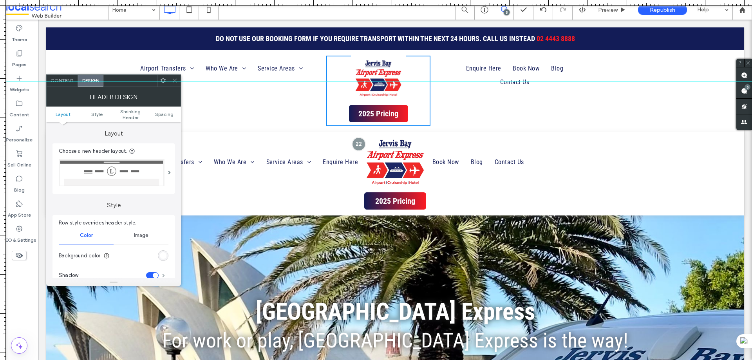
scroll to position [117, 0]
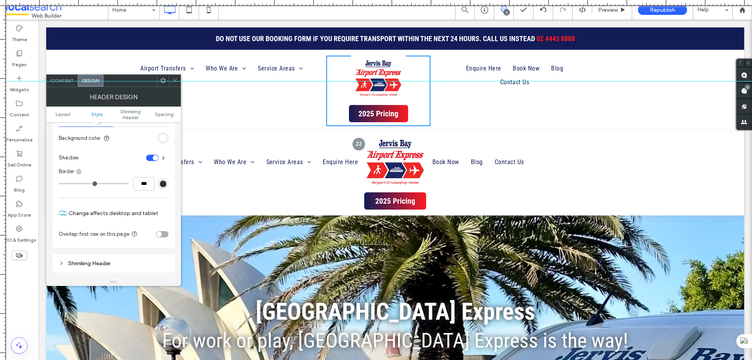
click at [163, 140] on div "rgb(255, 255, 255)" at bounding box center [163, 138] width 7 height 7
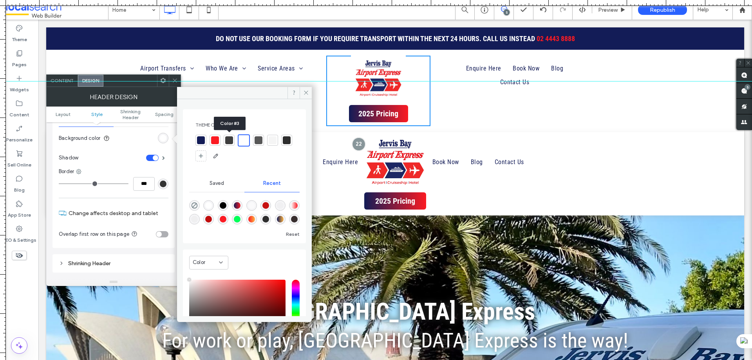
click at [230, 139] on div at bounding box center [229, 140] width 8 height 8
click at [240, 139] on div at bounding box center [244, 140] width 8 height 8
click at [305, 93] on use at bounding box center [306, 93] width 4 height 4
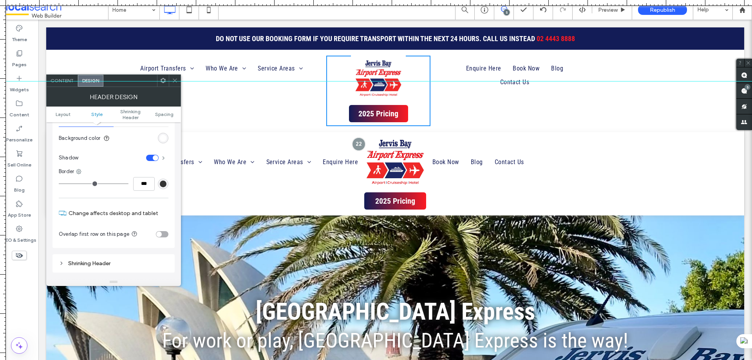
click at [164, 158] on span at bounding box center [163, 158] width 3 height 4
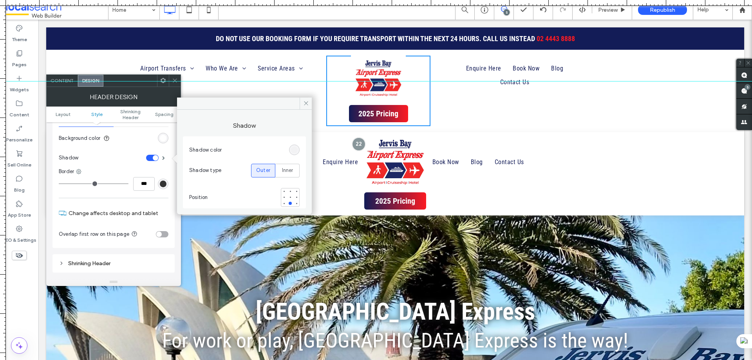
click at [295, 148] on div "rgba(189, 189, 189, 0.07)" at bounding box center [294, 149] width 7 height 7
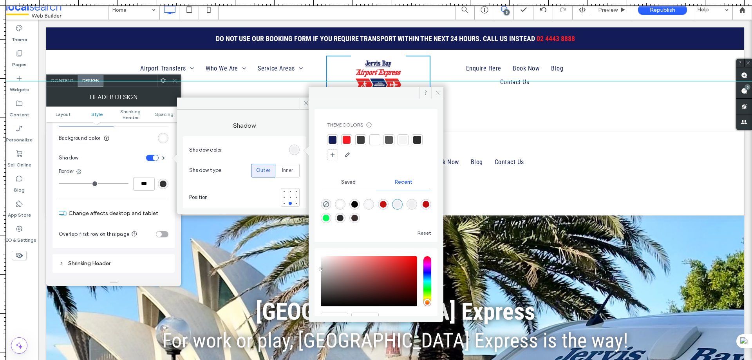
click at [434, 93] on span at bounding box center [437, 93] width 12 height 12
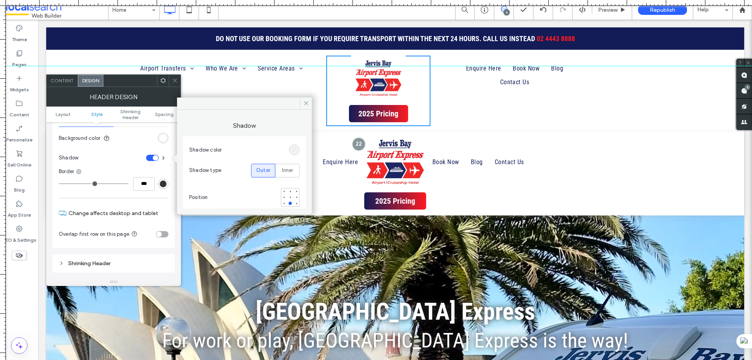
drag, startPoint x: 182, startPoint y: 80, endPoint x: 182, endPoint y: 63, distance: 16.9
click at [182, 63] on div at bounding box center [376, 66] width 752 height 7
click at [176, 80] on icon at bounding box center [175, 81] width 6 height 6
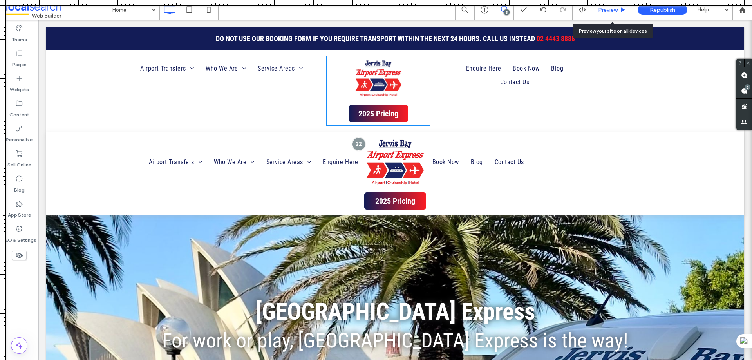
click at [610, 11] on span "Preview" at bounding box center [608, 10] width 20 height 7
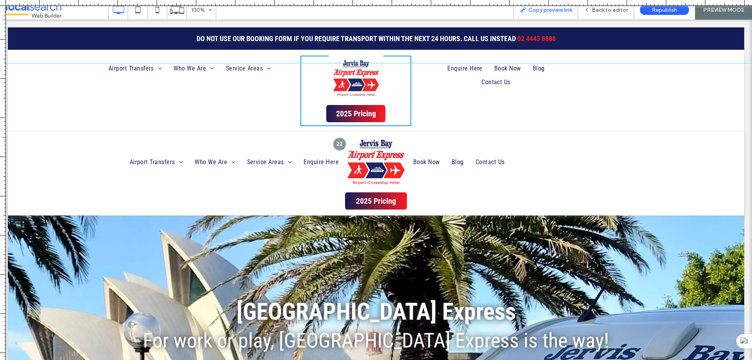
click at [541, 14] on div "Copy preview link" at bounding box center [545, 10] width 65 height 20
click at [564, 8] on span "Copy preview link" at bounding box center [549, 10] width 43 height 7
click at [599, 10] on span "Back to editor" at bounding box center [610, 10] width 36 height 7
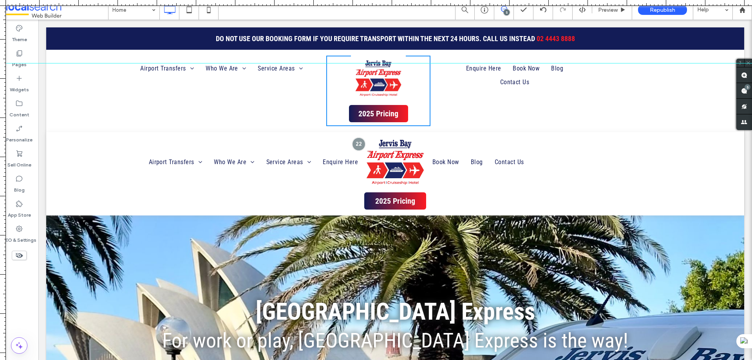
click at [507, 11] on div "5" at bounding box center [507, 12] width 6 height 6
click at [507, 9] on span at bounding box center [503, 9] width 19 height 6
click at [743, 92] on use at bounding box center [744, 91] width 6 height 6
